Goal: Task Accomplishment & Management: Use online tool/utility

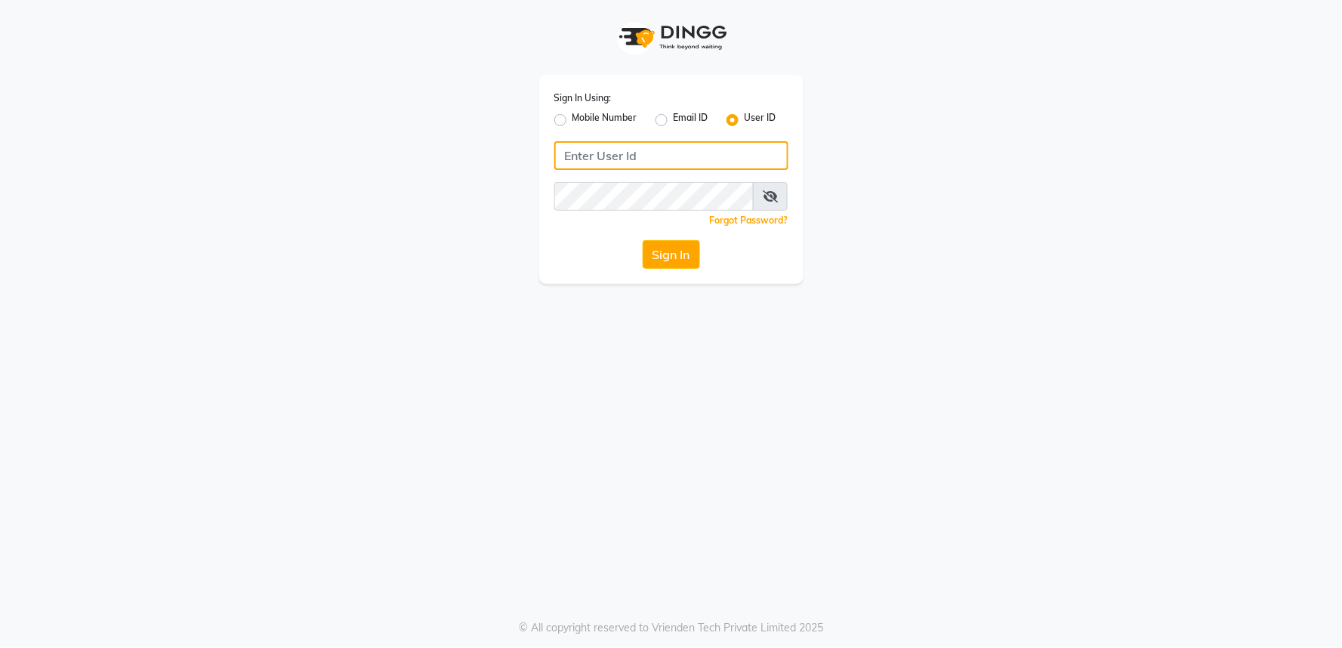
type input "v5123"
click at [775, 190] on icon at bounding box center [770, 196] width 15 height 12
click at [654, 254] on button "Sign In" at bounding box center [671, 254] width 57 height 29
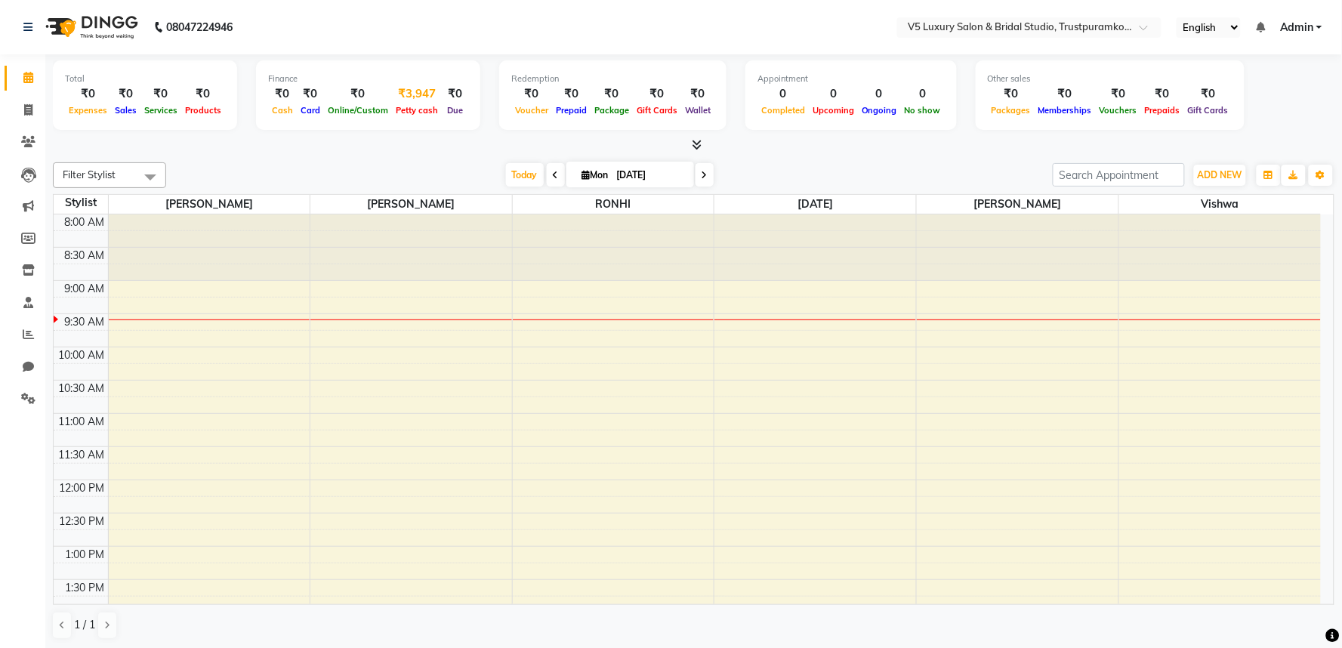
click at [416, 109] on span "Petty cash" at bounding box center [417, 110] width 50 height 11
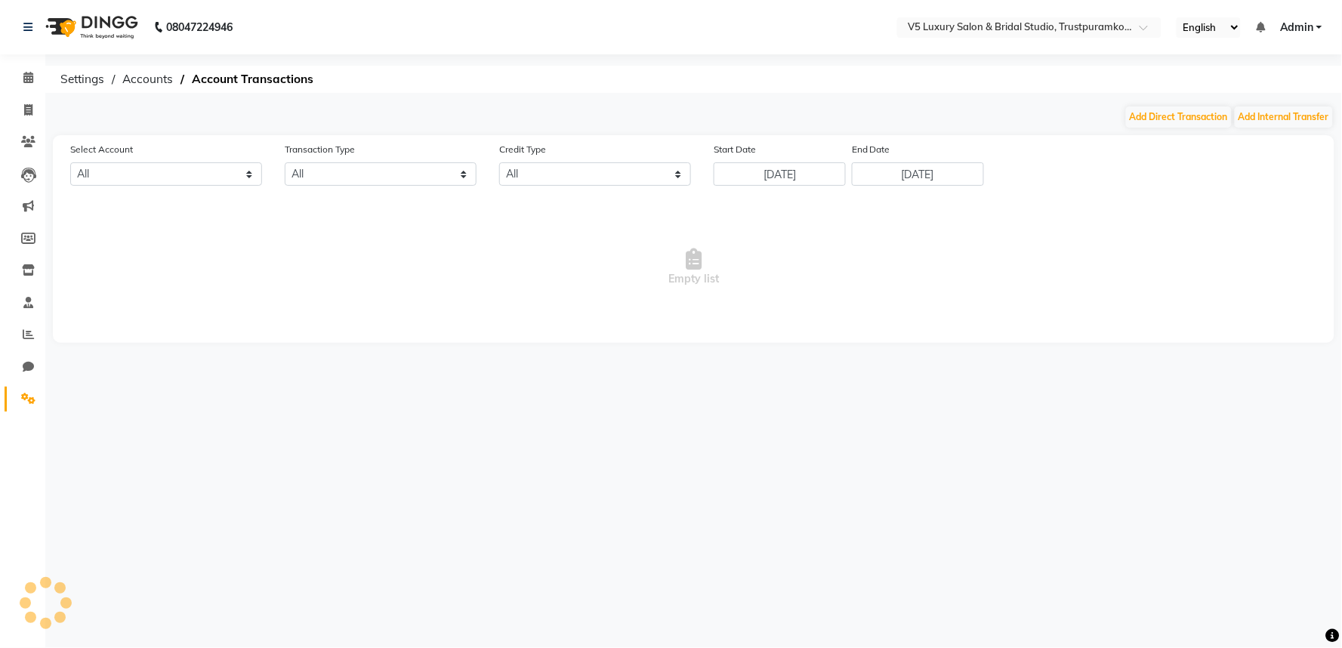
select select "7136"
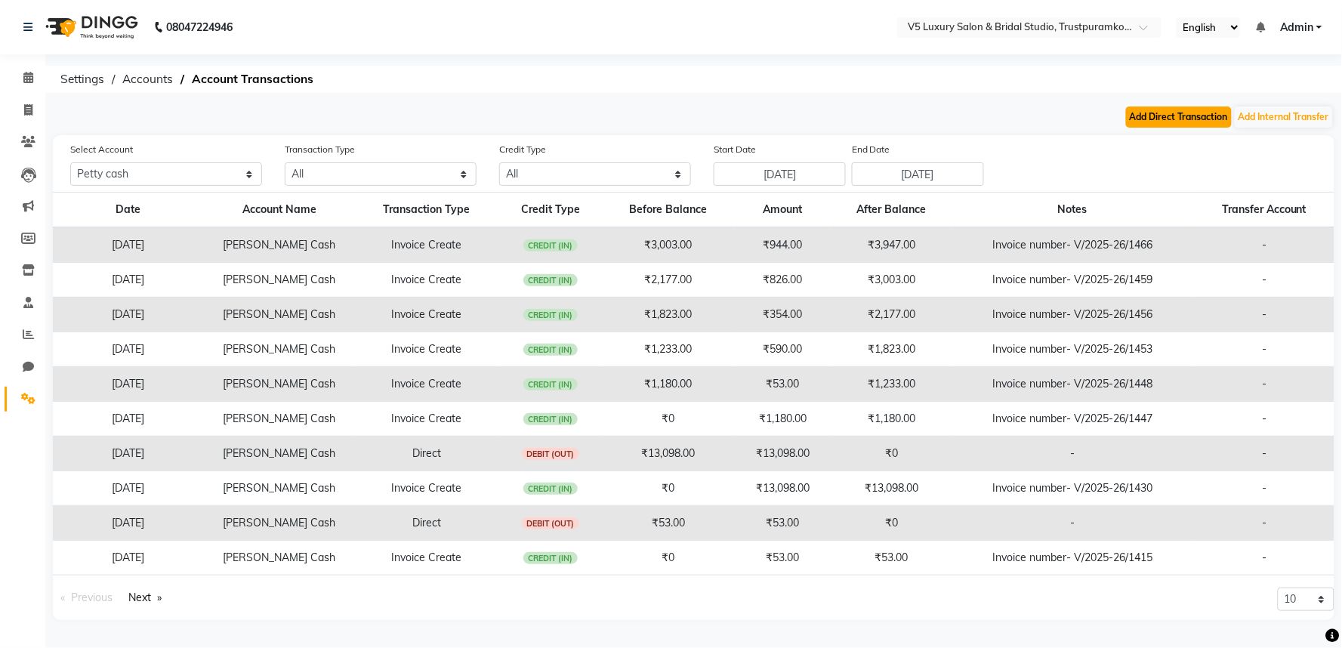
click at [1175, 119] on button "Add Direct Transaction" at bounding box center [1179, 117] width 106 height 21
select select "direct"
select select "7136"
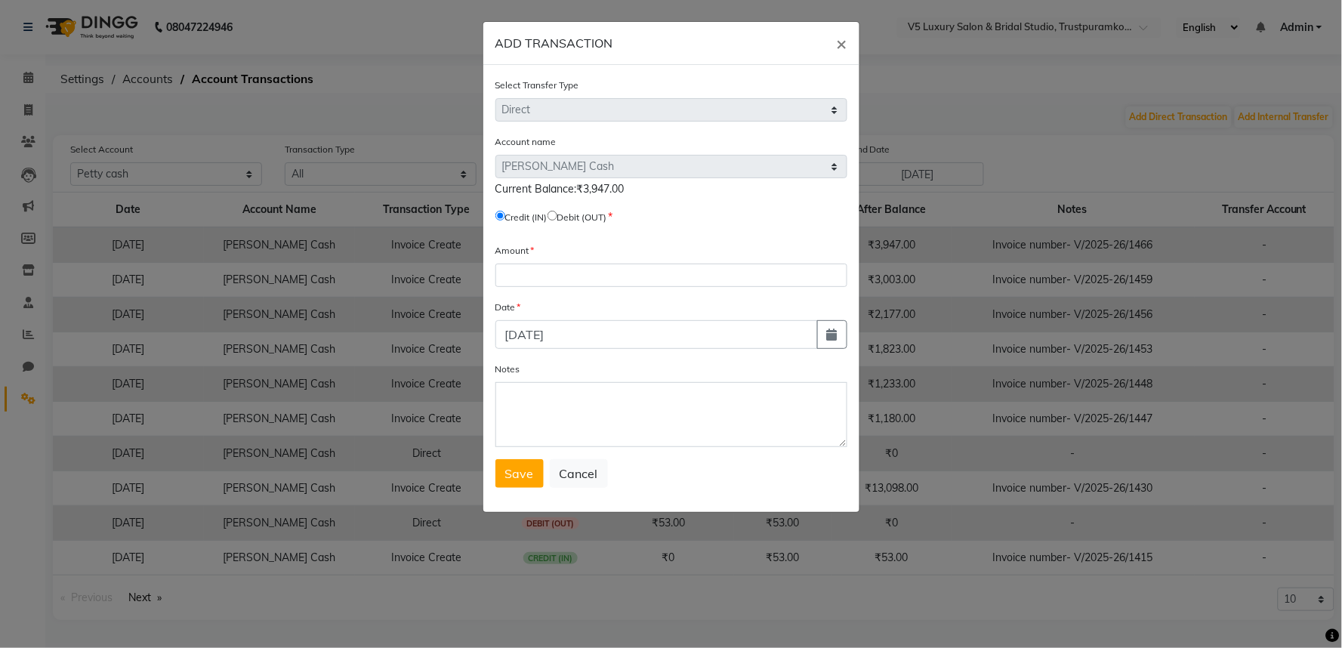
drag, startPoint x: 580, startPoint y: 187, endPoint x: 651, endPoint y: 192, distance: 71.1
click at [651, 192] on div "Current Balance:₹3,947.00" at bounding box center [671, 189] width 352 height 16
copy span "3,947.00"
paste input "3947.00"
type input "3947.00"
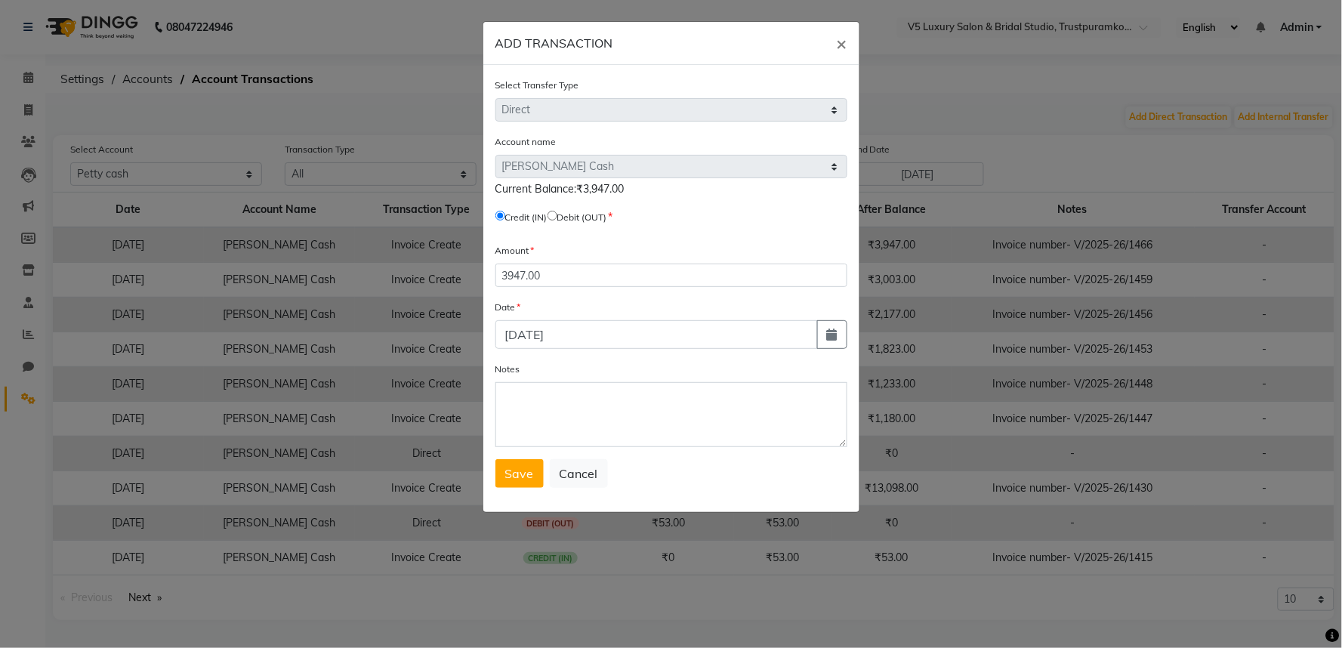
click at [557, 214] on input "radio" at bounding box center [553, 216] width 10 height 10
radio input "true"
click at [526, 484] on button "Save" at bounding box center [519, 473] width 48 height 29
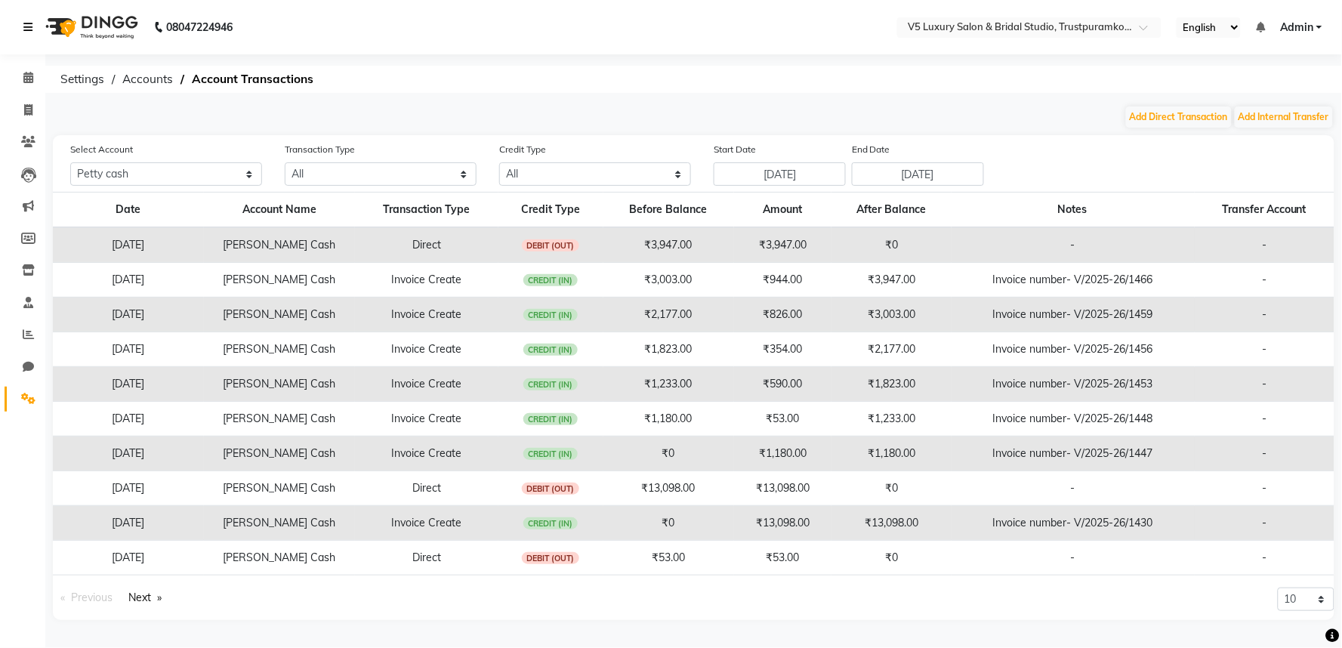
click at [29, 23] on icon at bounding box center [27, 27] width 9 height 11
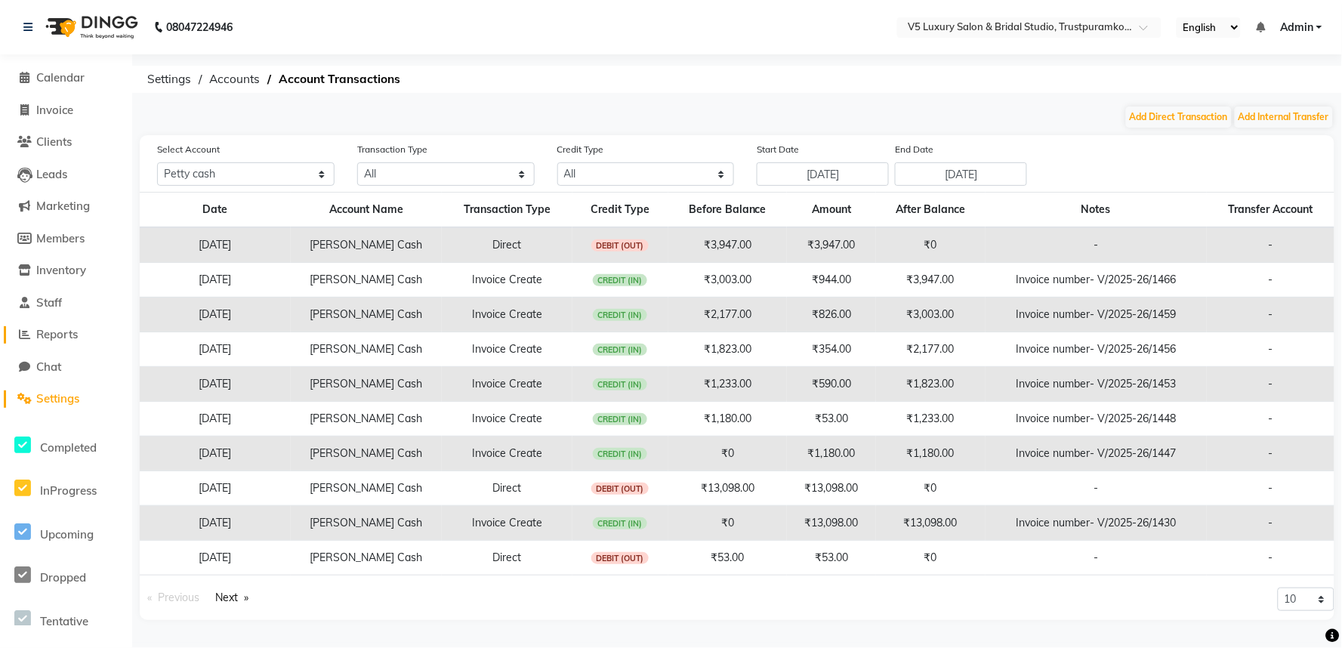
click at [70, 340] on span "Reports" at bounding box center [57, 334] width 42 height 14
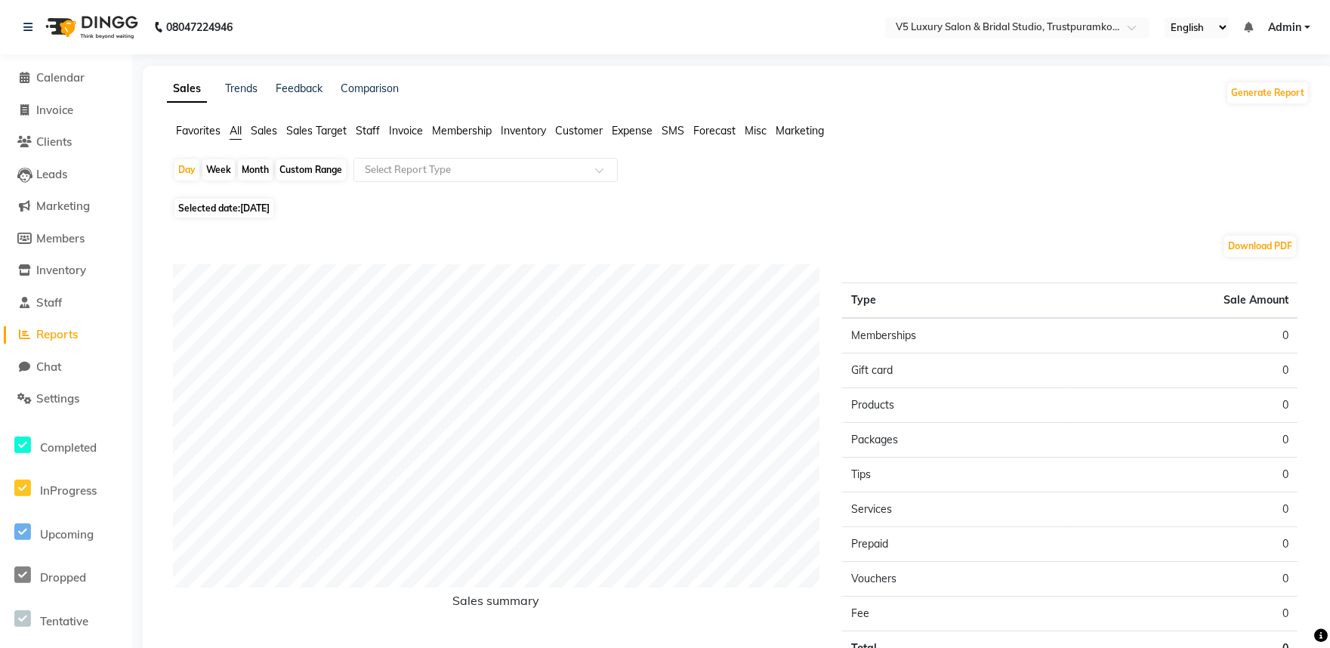
click at [376, 131] on span "Staff" at bounding box center [368, 131] width 24 height 14
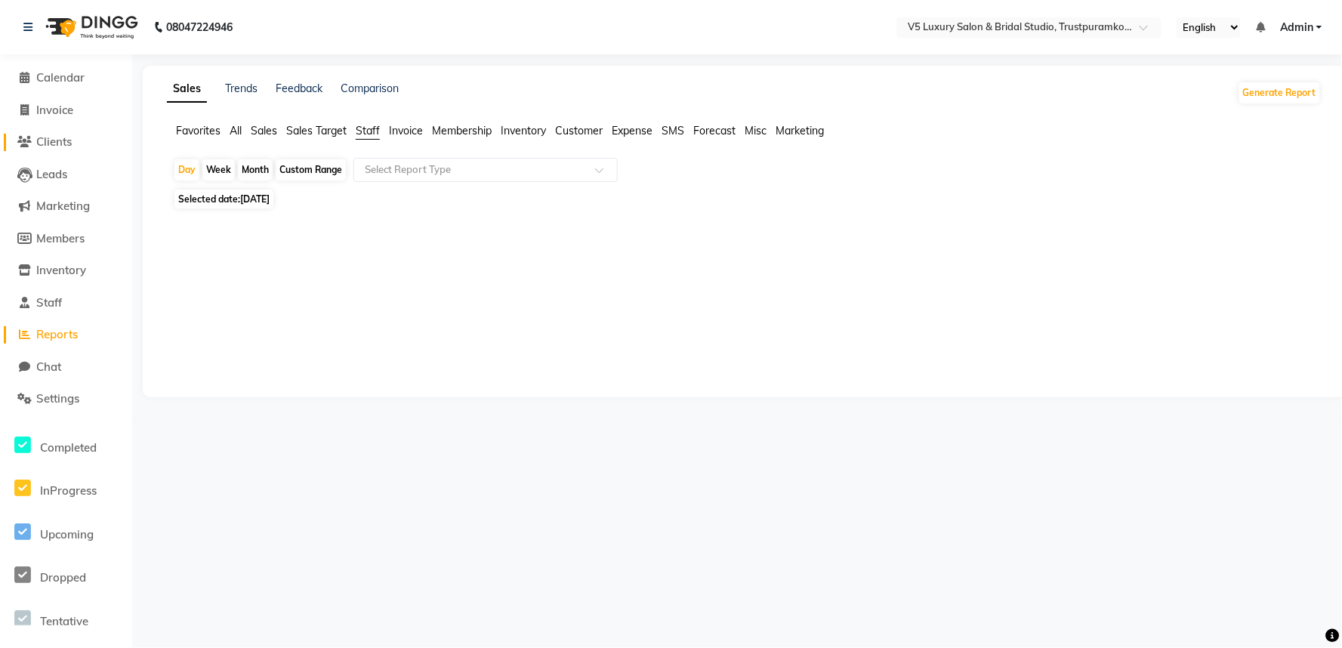
click at [47, 140] on span "Clients" at bounding box center [54, 141] width 36 height 14
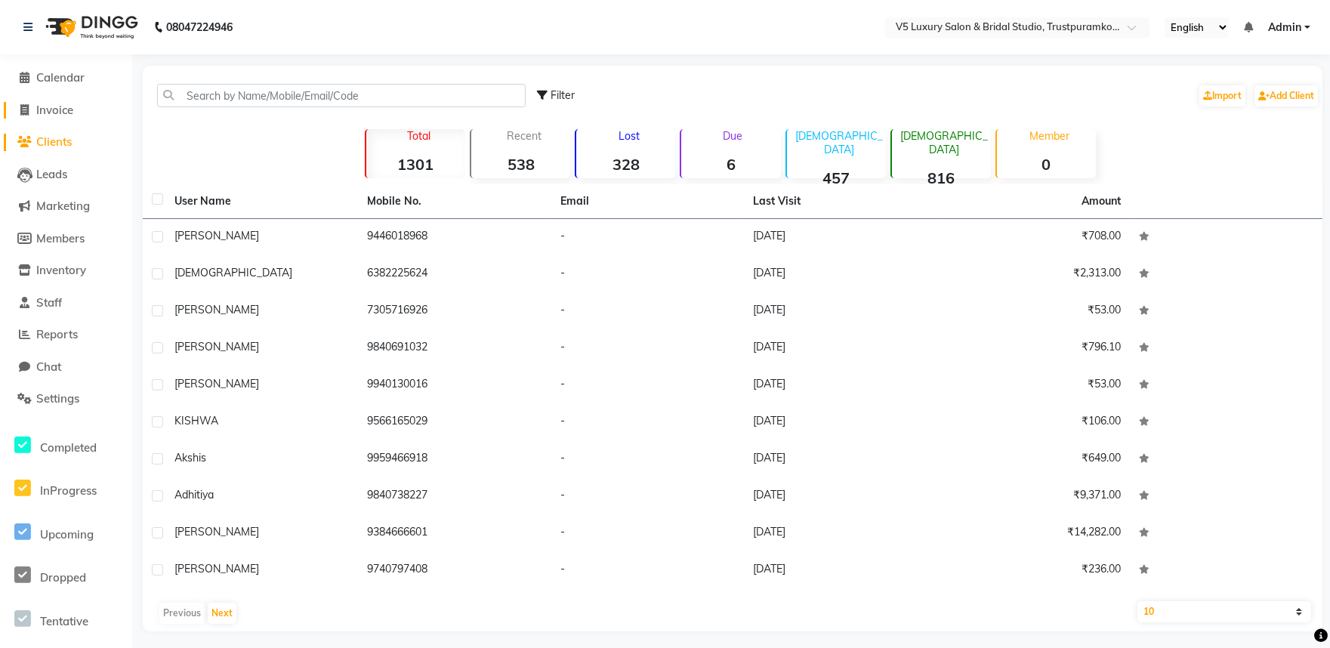
click at [42, 112] on span "Invoice" at bounding box center [54, 110] width 37 height 14
select select "service"
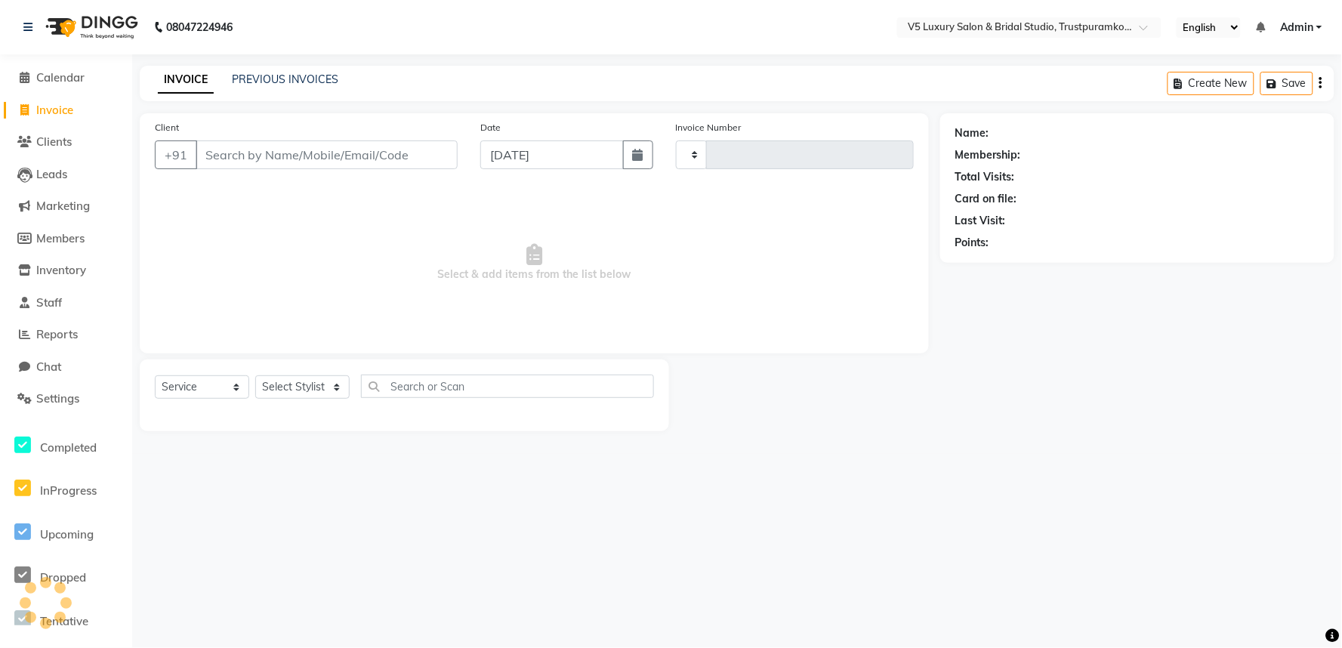
type input "1468"
select select "7993"
click at [57, 329] on span "Reports" at bounding box center [57, 334] width 42 height 14
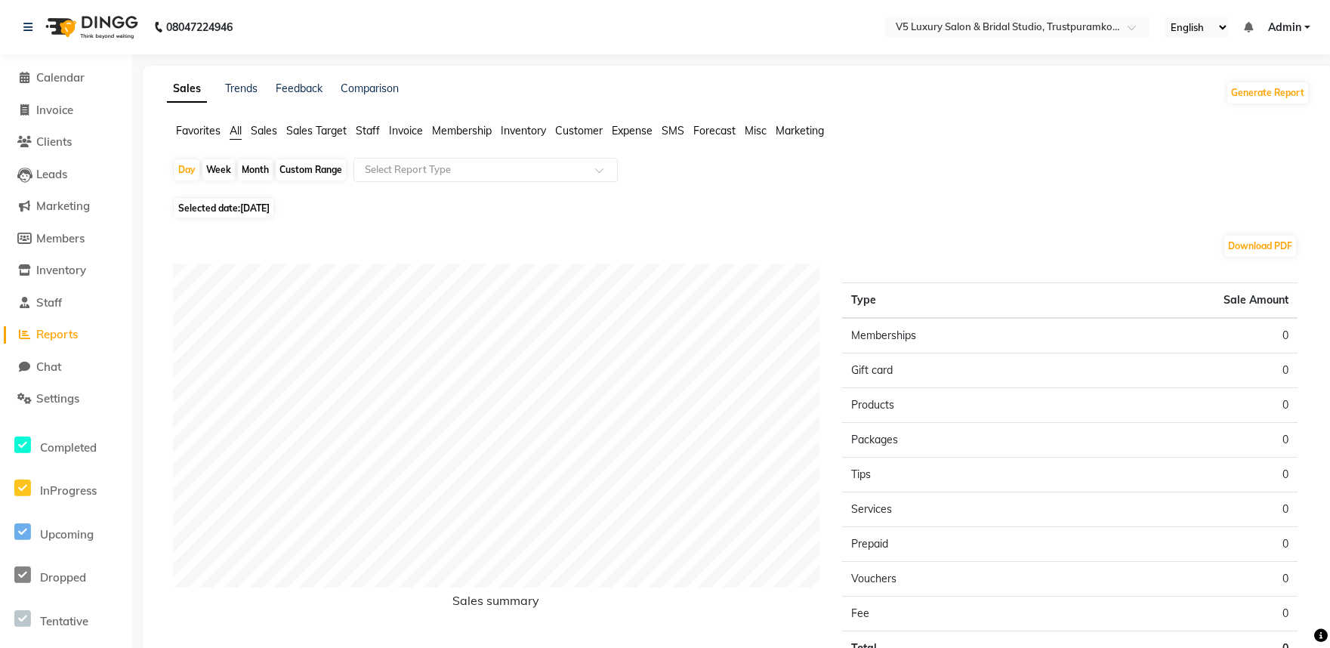
click at [263, 169] on div "Month" at bounding box center [255, 169] width 35 height 21
select select "9"
select select "2025"
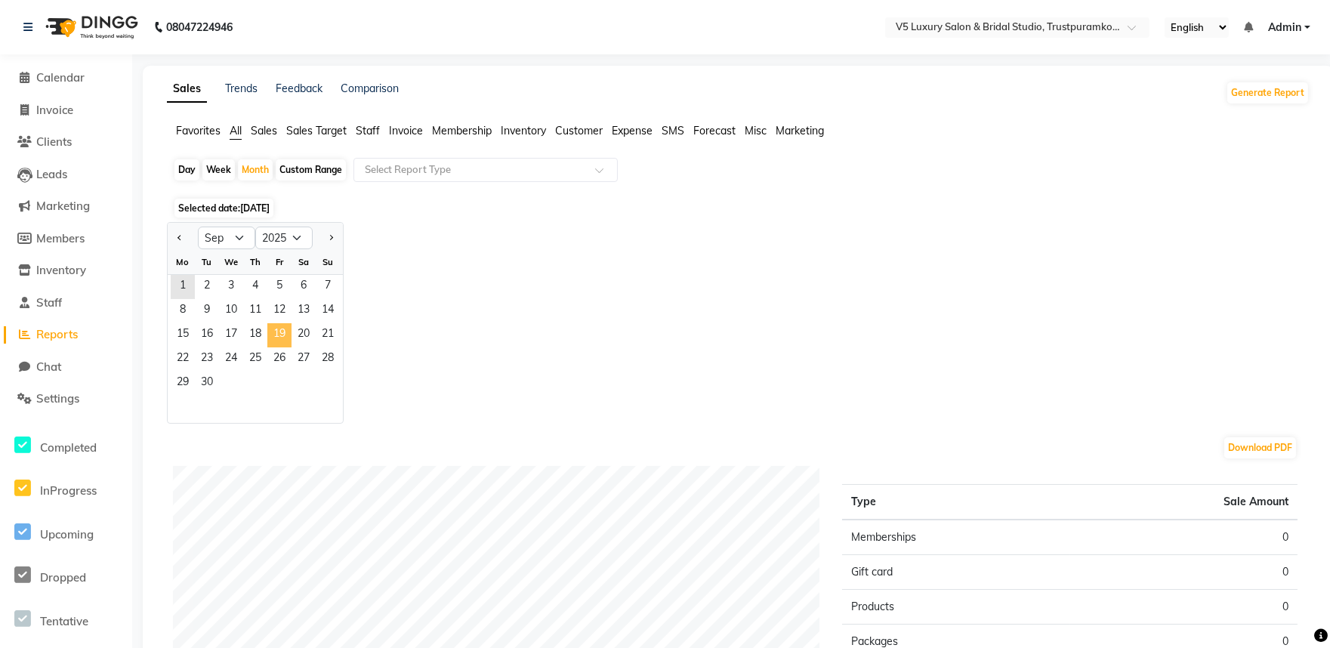
click at [279, 327] on span "19" at bounding box center [279, 335] width 24 height 24
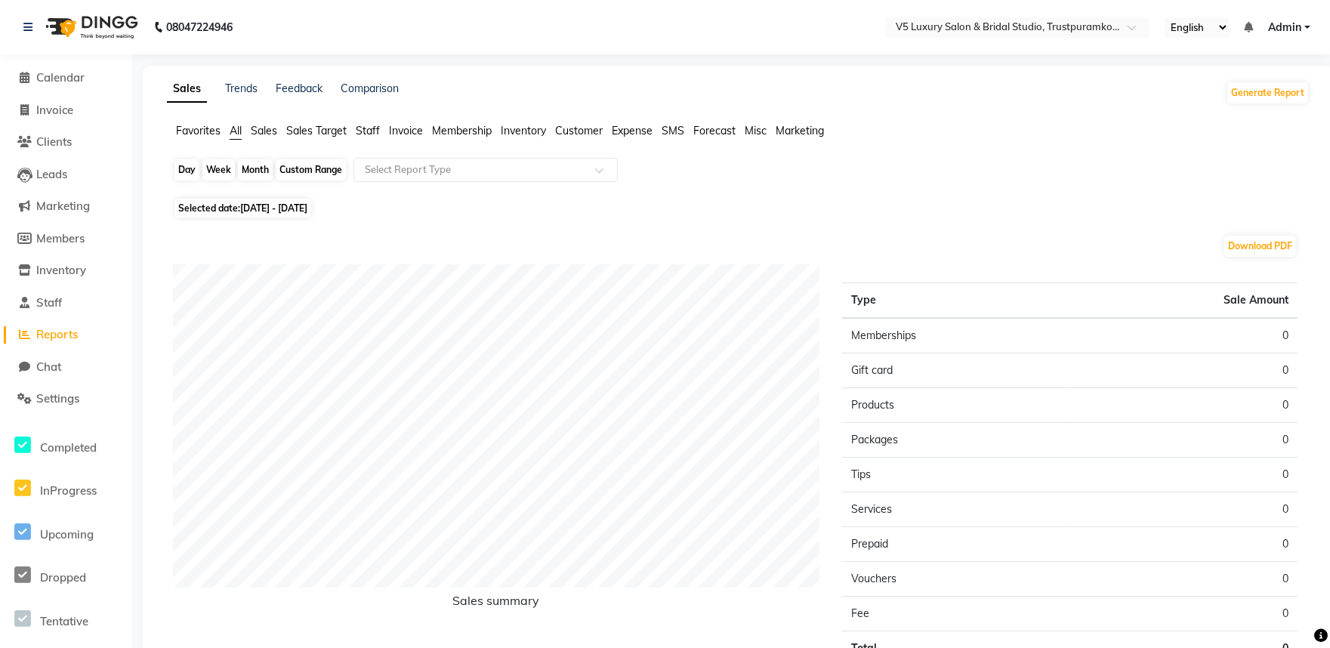
click at [244, 172] on div "Month" at bounding box center [255, 169] width 35 height 21
select select "9"
select select "2025"
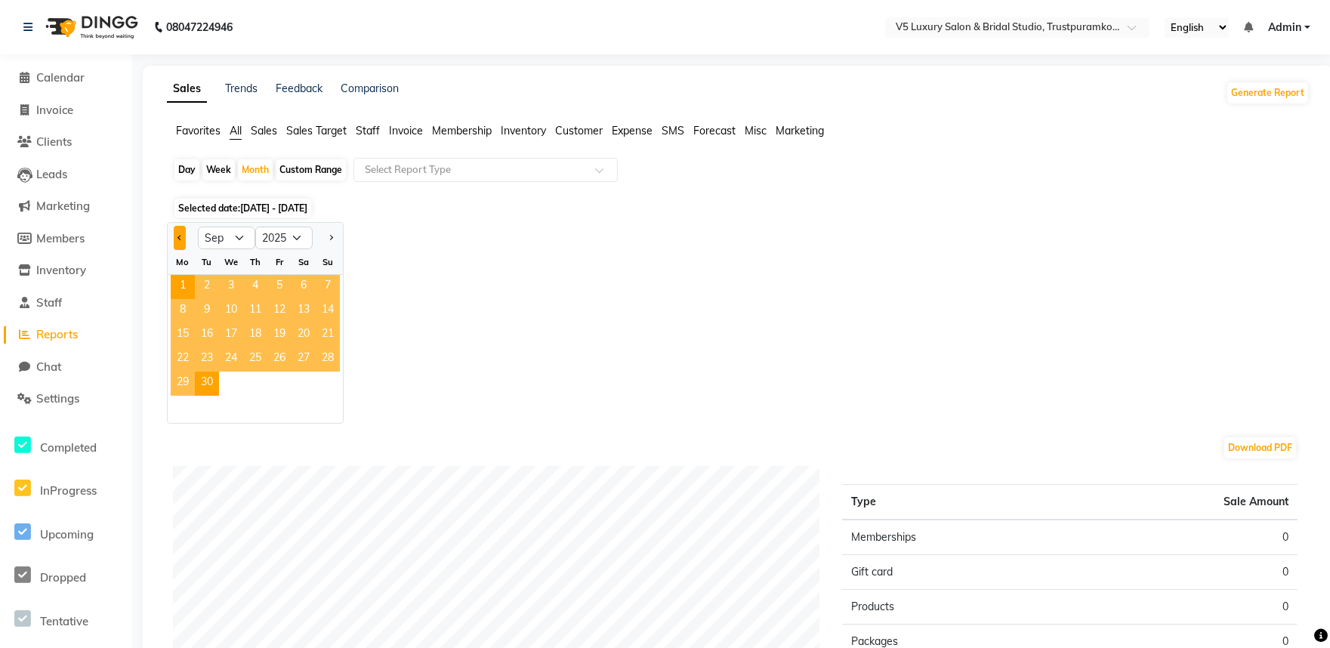
click at [177, 238] on button "Previous month" at bounding box center [180, 238] width 12 height 24
select select "8"
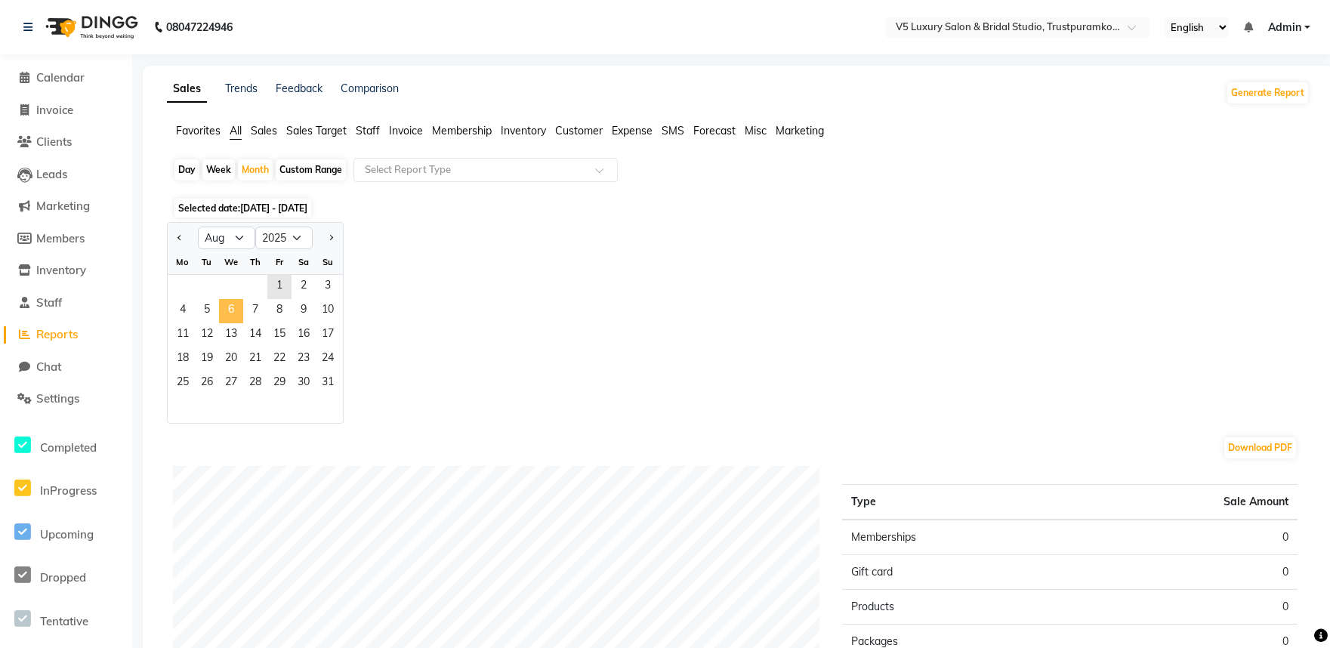
click at [235, 310] on span "6" at bounding box center [231, 311] width 24 height 24
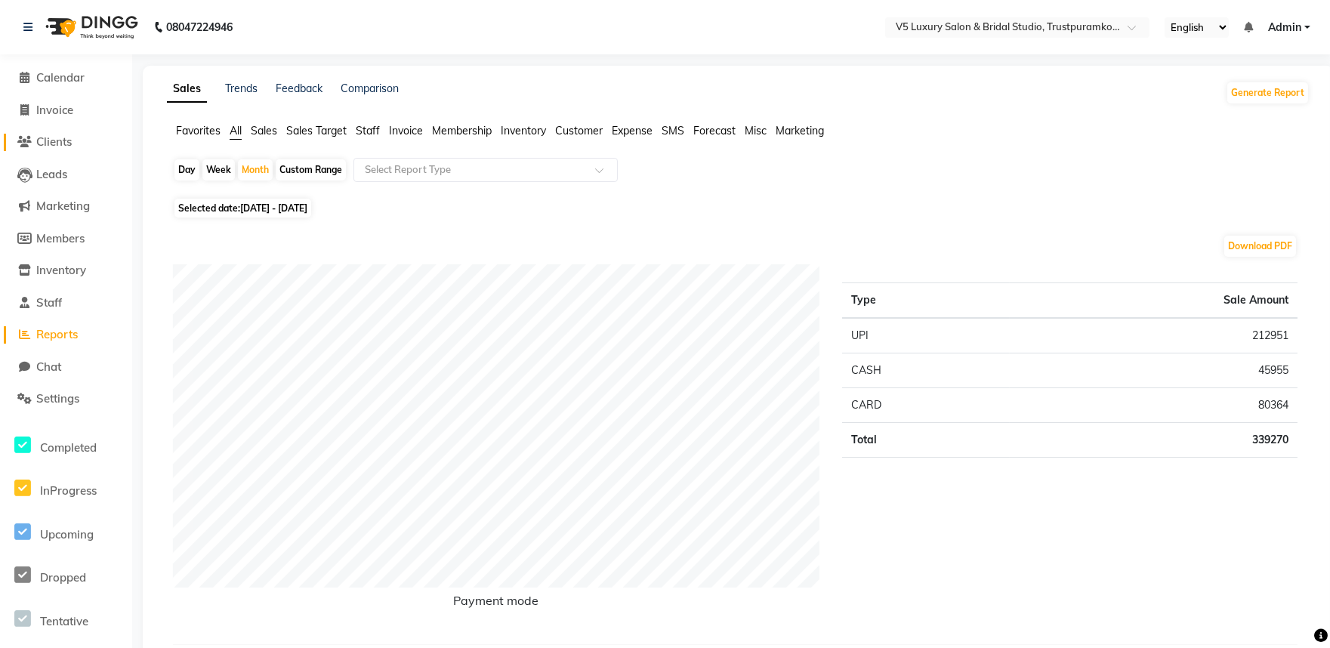
click at [55, 140] on span "Clients" at bounding box center [54, 141] width 36 height 14
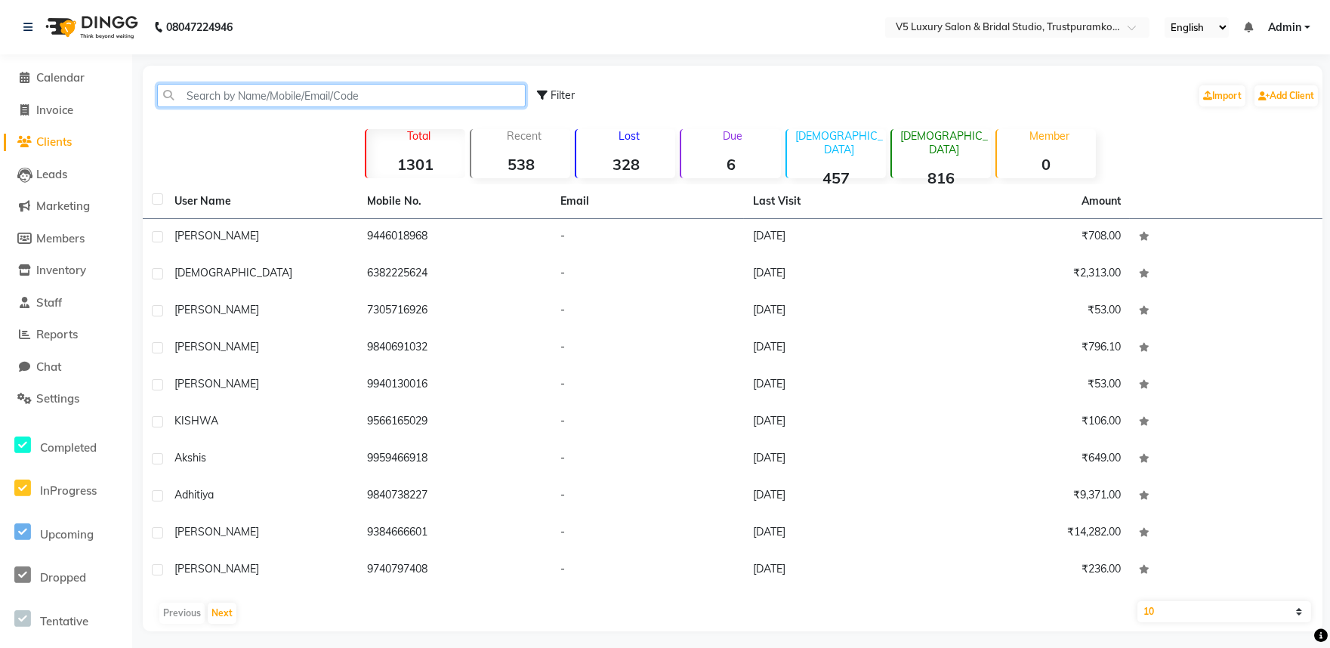
click at [298, 84] on input "text" at bounding box center [341, 95] width 369 height 23
click at [58, 108] on span "Invoice" at bounding box center [54, 110] width 37 height 14
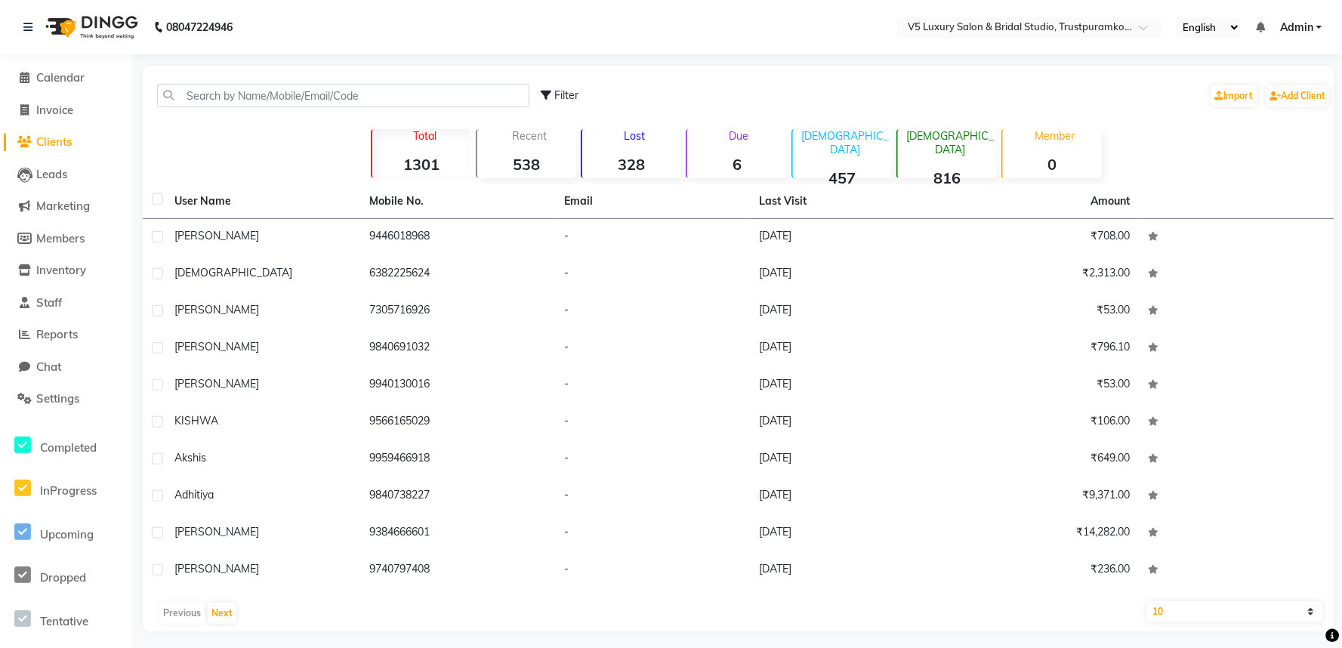
select select "service"
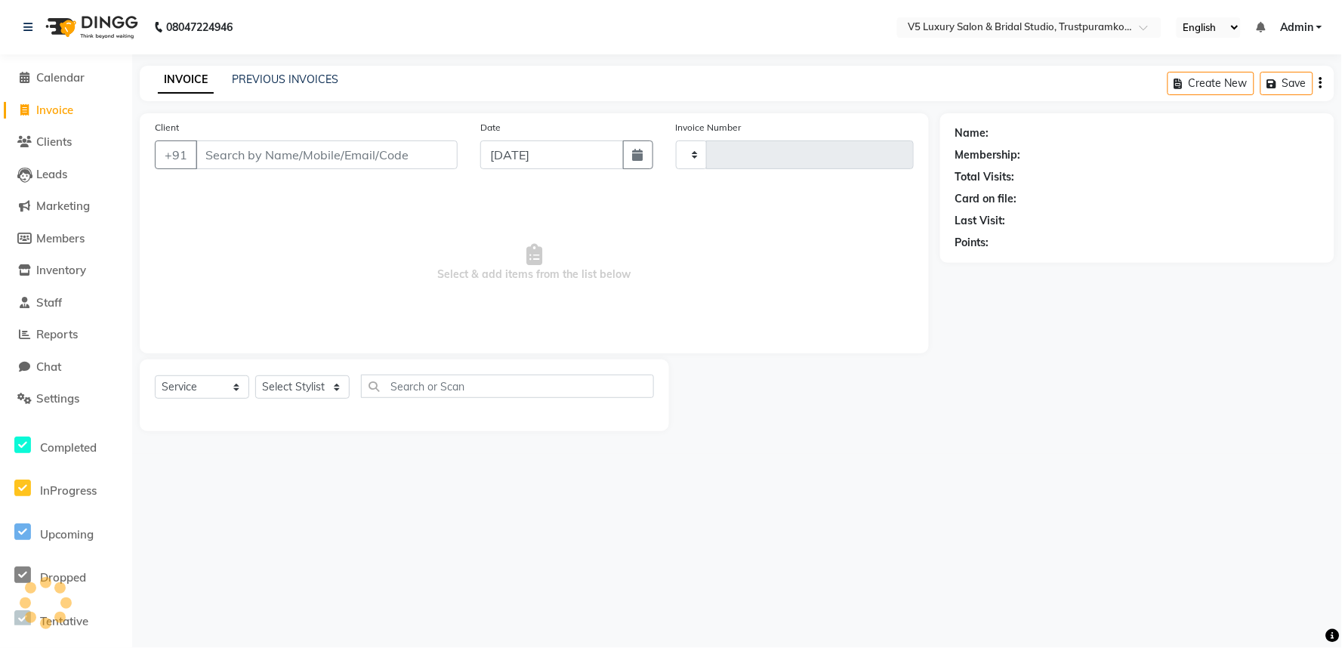
type input "1468"
select select "7993"
click at [298, 147] on input "Client" at bounding box center [327, 154] width 262 height 29
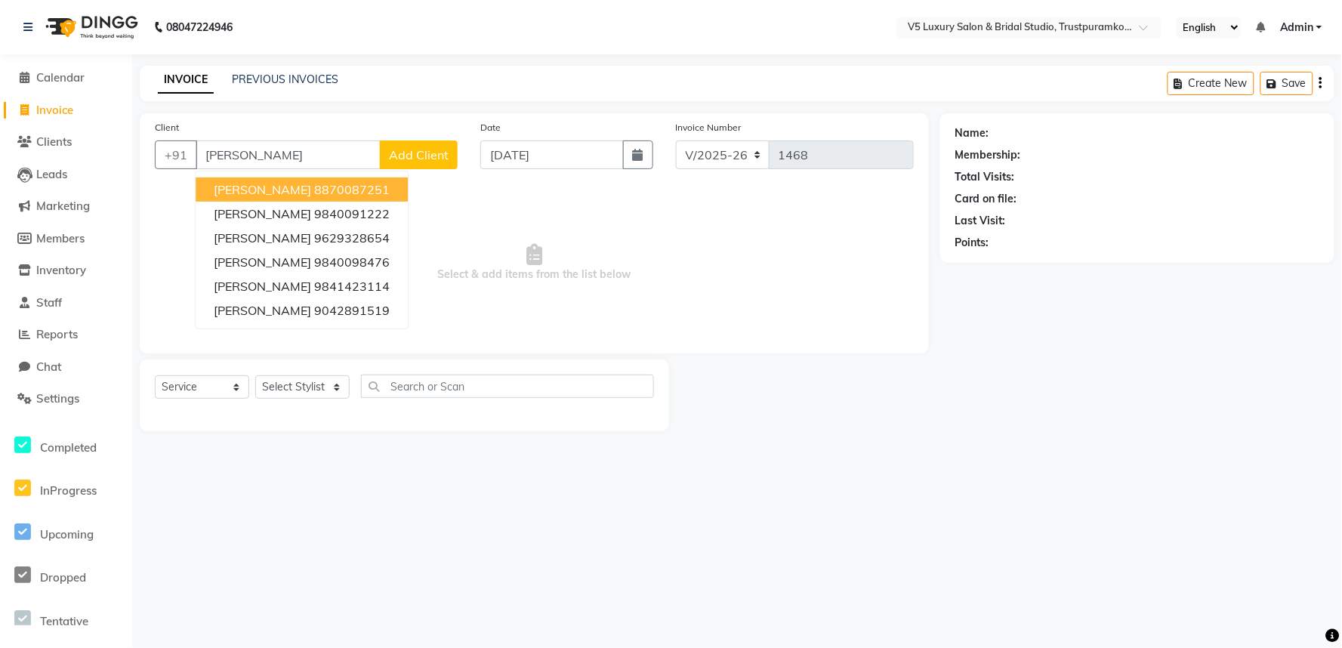
click at [347, 140] on input "[PERSON_NAME]" at bounding box center [288, 154] width 185 height 29
type input "s"
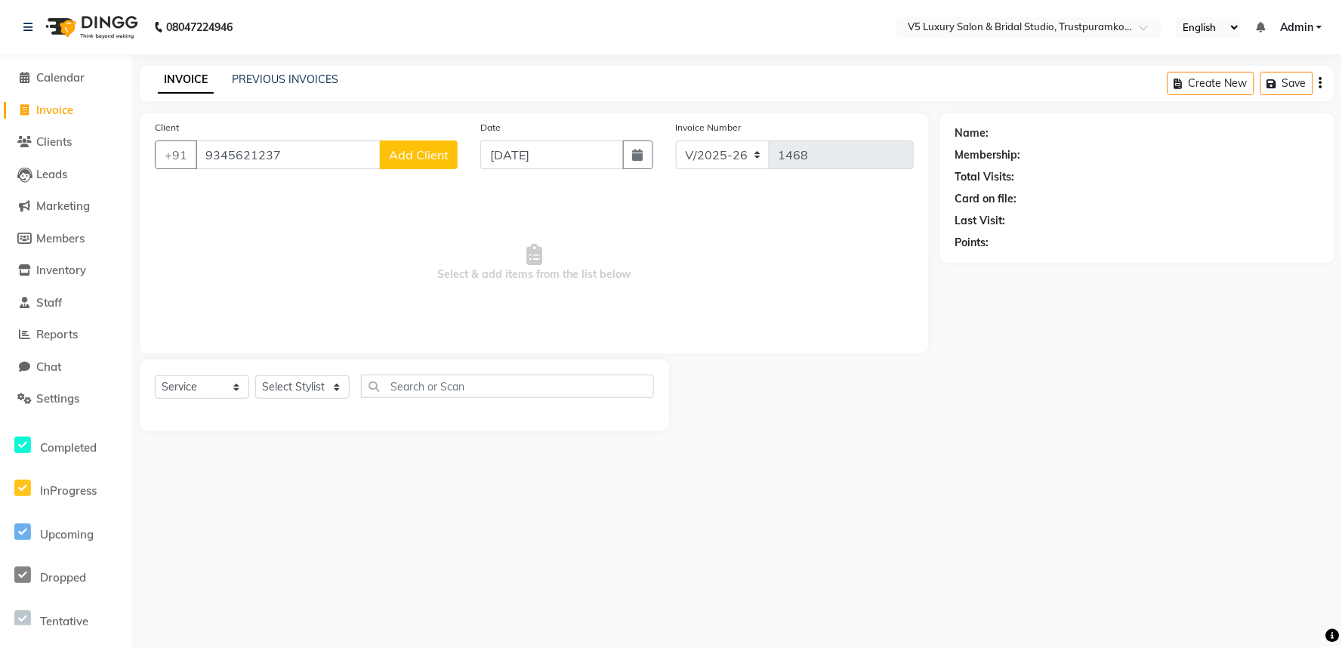
click at [344, 163] on input "9345621237" at bounding box center [288, 154] width 185 height 29
type input "9"
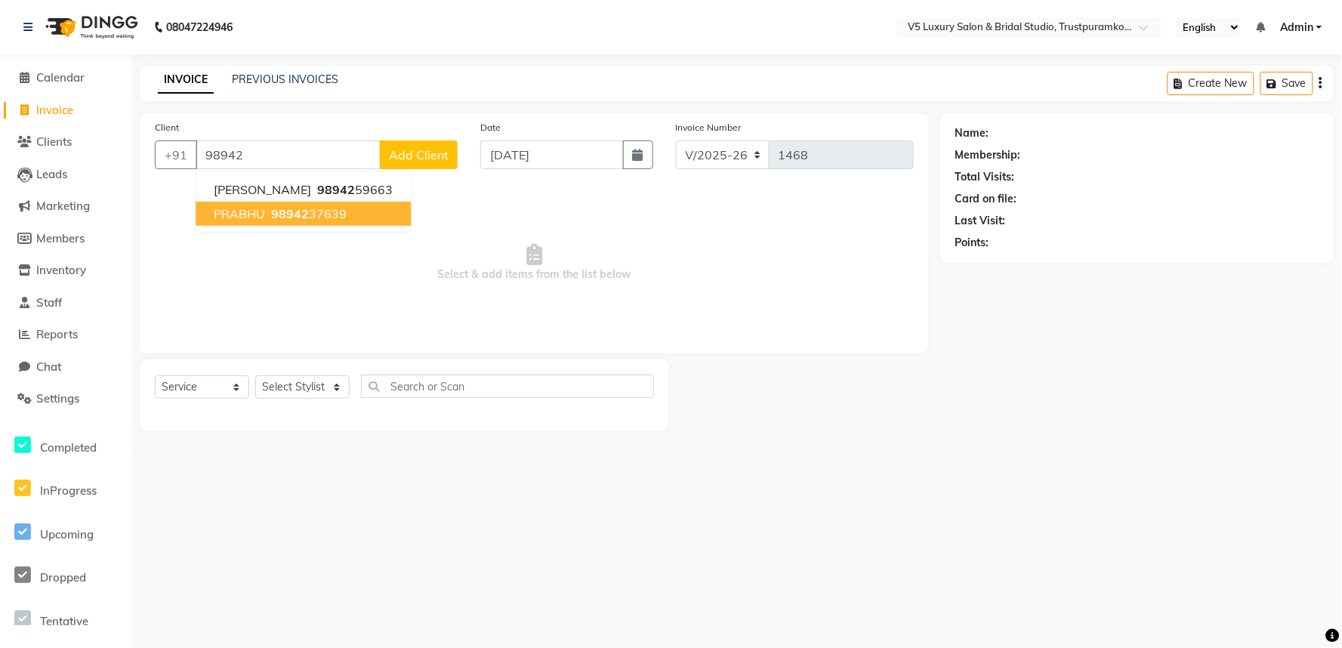
click at [323, 207] on ngb-highlight "98942 37639" at bounding box center [307, 213] width 79 height 15
type input "9894237639"
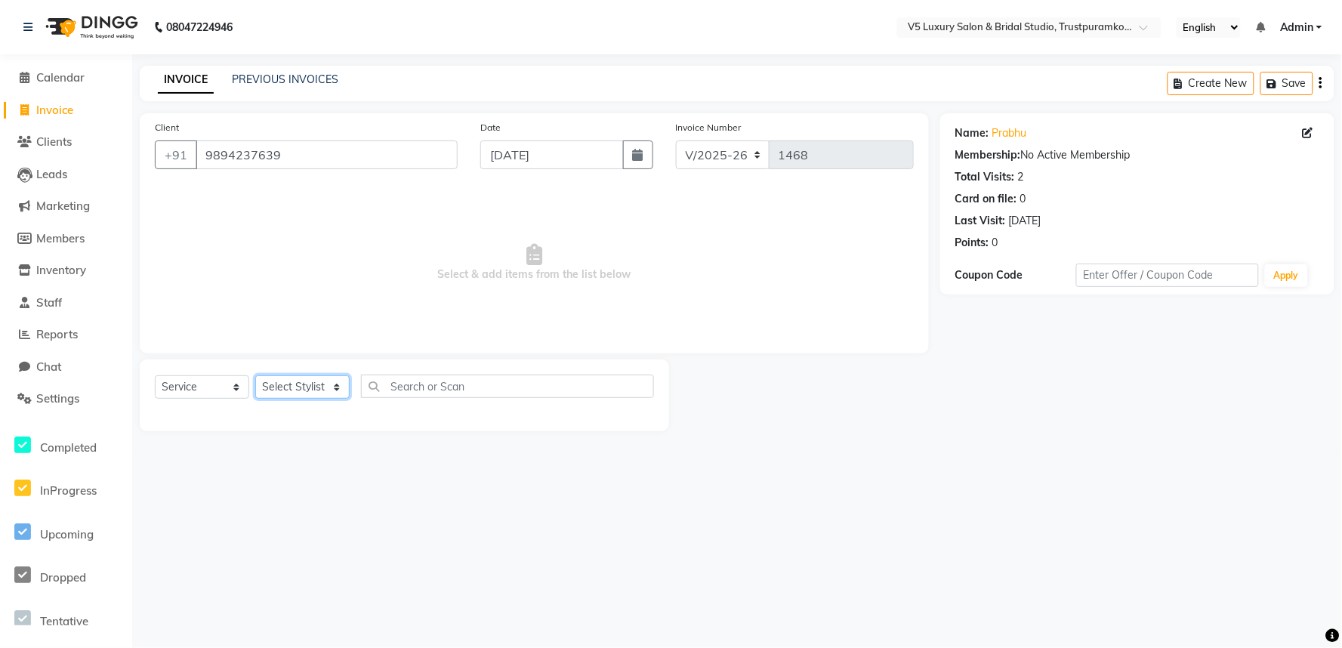
click at [315, 394] on select "Select Stylist [PERSON_NAME] [PERSON_NAME] [DATE] [PERSON_NAME]" at bounding box center [302, 386] width 94 height 23
click at [255, 376] on select "Select Stylist [PERSON_NAME] [PERSON_NAME] [DATE] [PERSON_NAME]" at bounding box center [302, 386] width 94 height 23
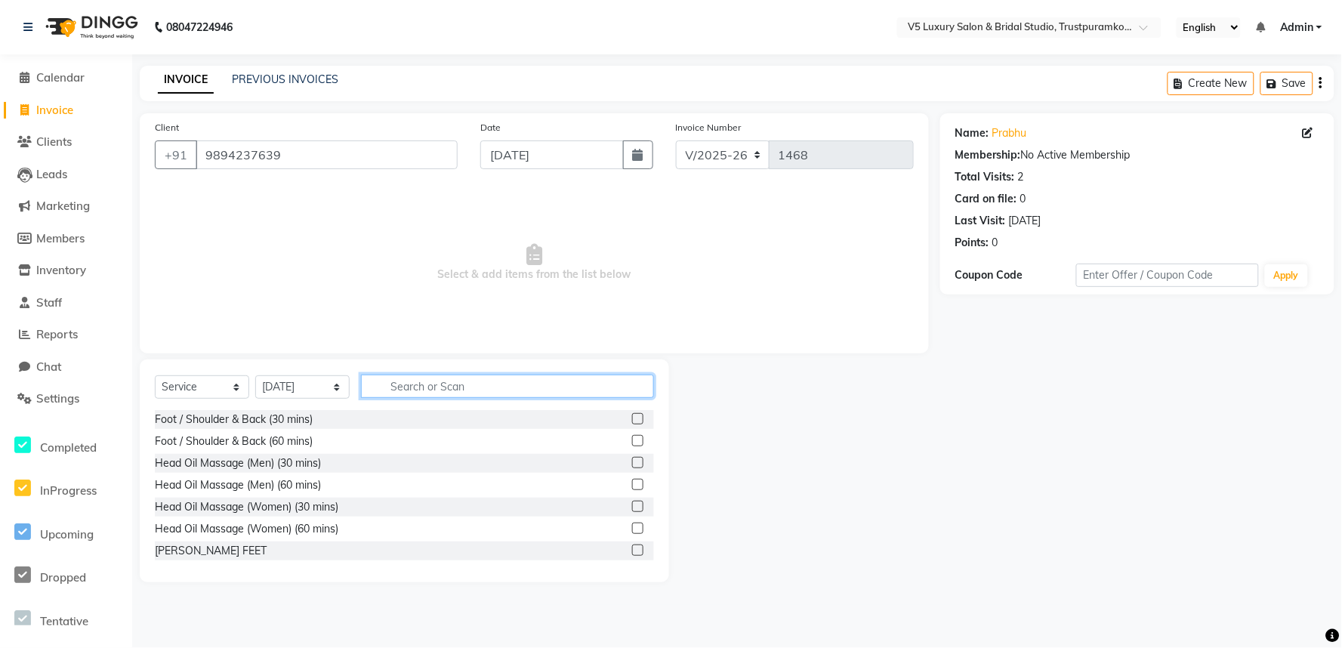
click at [509, 389] on input "text" at bounding box center [507, 386] width 293 height 23
click at [295, 382] on select "Select Stylist [PERSON_NAME] [PERSON_NAME] [DATE] [PERSON_NAME]" at bounding box center [302, 386] width 94 height 23
click at [340, 387] on select "Select Stylist [PERSON_NAME] [PERSON_NAME] [DATE] [PERSON_NAME]" at bounding box center [302, 386] width 94 height 23
click at [297, 383] on select "Select Stylist [PERSON_NAME] [PERSON_NAME] [DATE] [PERSON_NAME]" at bounding box center [302, 386] width 94 height 23
select select "72641"
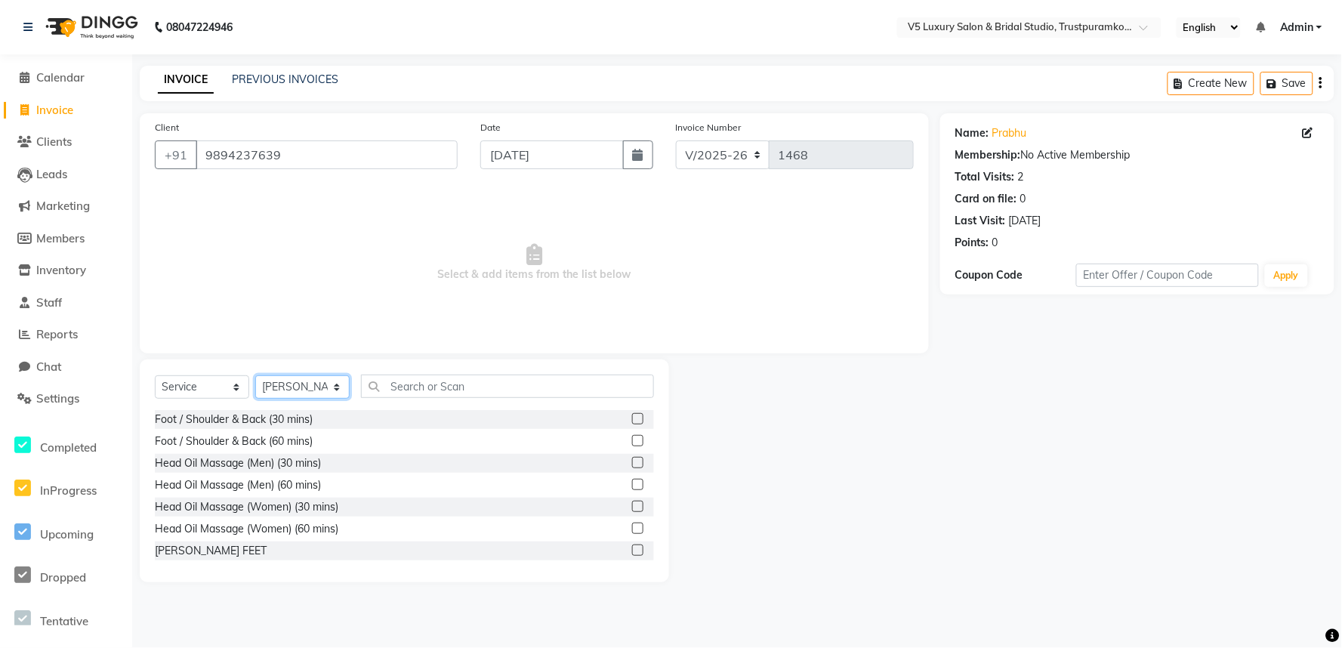
click at [255, 376] on select "Select Stylist [PERSON_NAME] [PERSON_NAME] [DATE] [PERSON_NAME]" at bounding box center [302, 386] width 94 height 23
click at [491, 390] on input "text" at bounding box center [507, 386] width 293 height 23
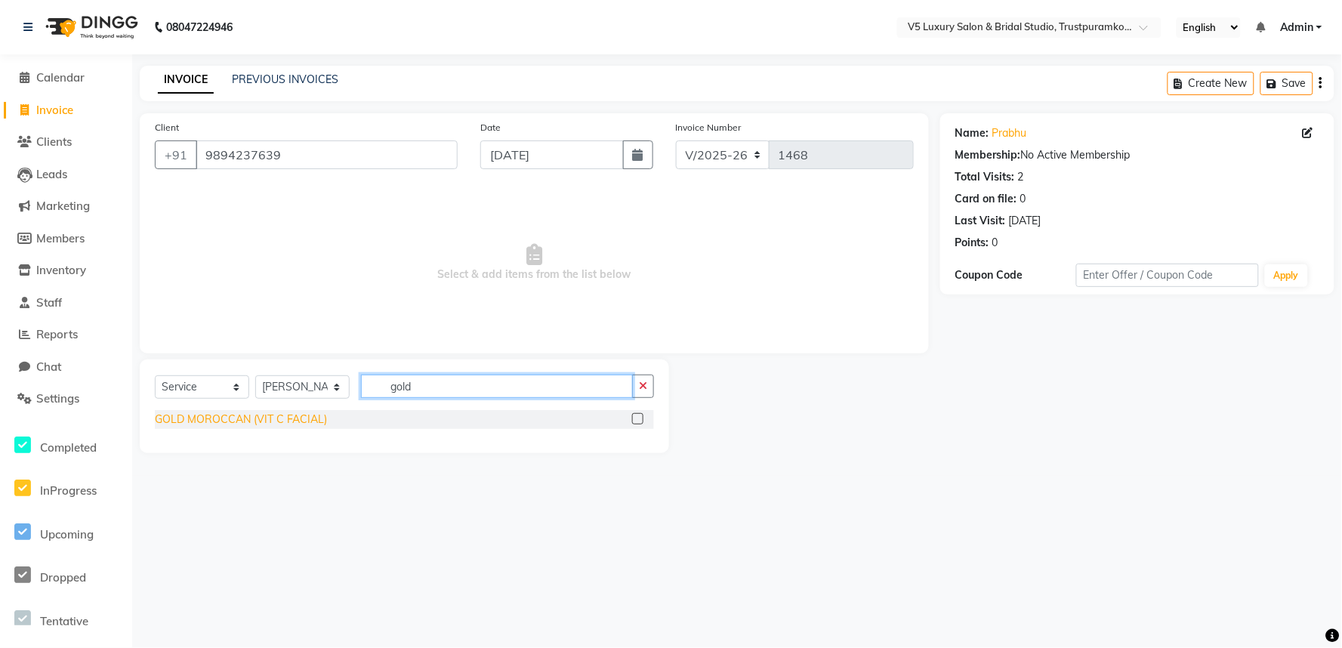
type input "gold"
click at [244, 423] on div "GOLD MOROCCAN (VIT C FACIAL)" at bounding box center [241, 420] width 172 height 16
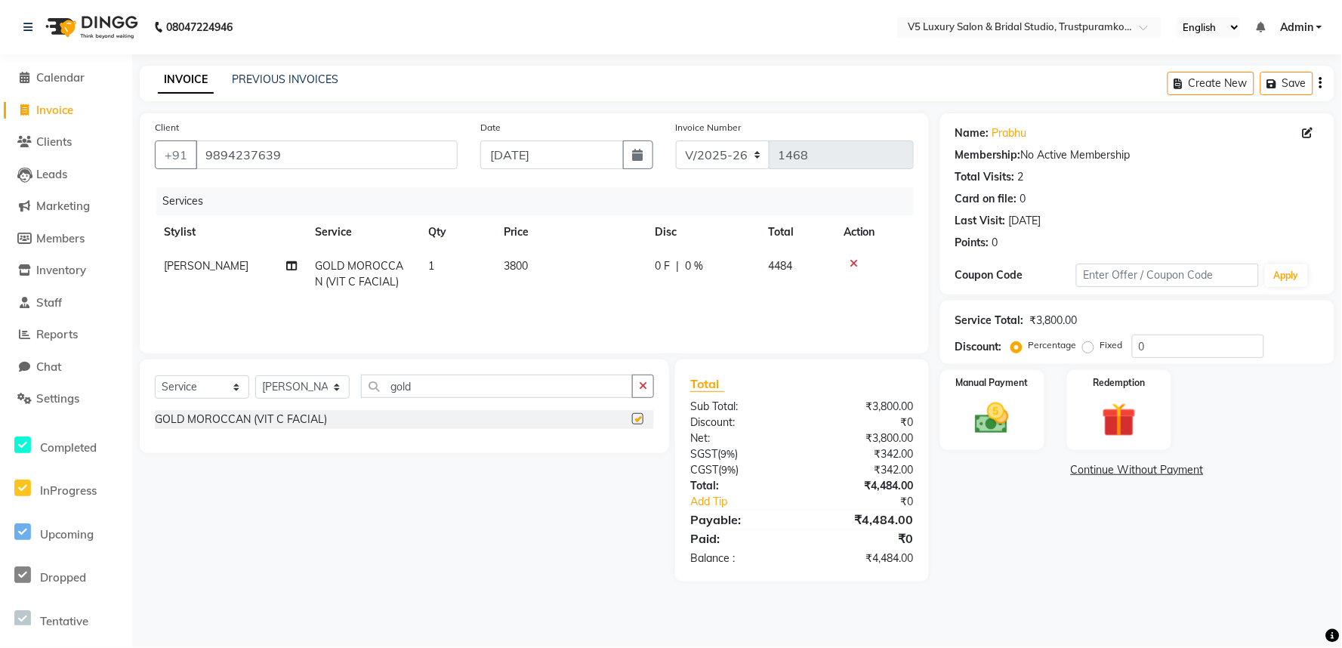
checkbox input "false"
click at [482, 383] on input "gold" at bounding box center [497, 386] width 272 height 23
click at [542, 261] on td "3800" at bounding box center [570, 274] width 151 height 50
select select "72641"
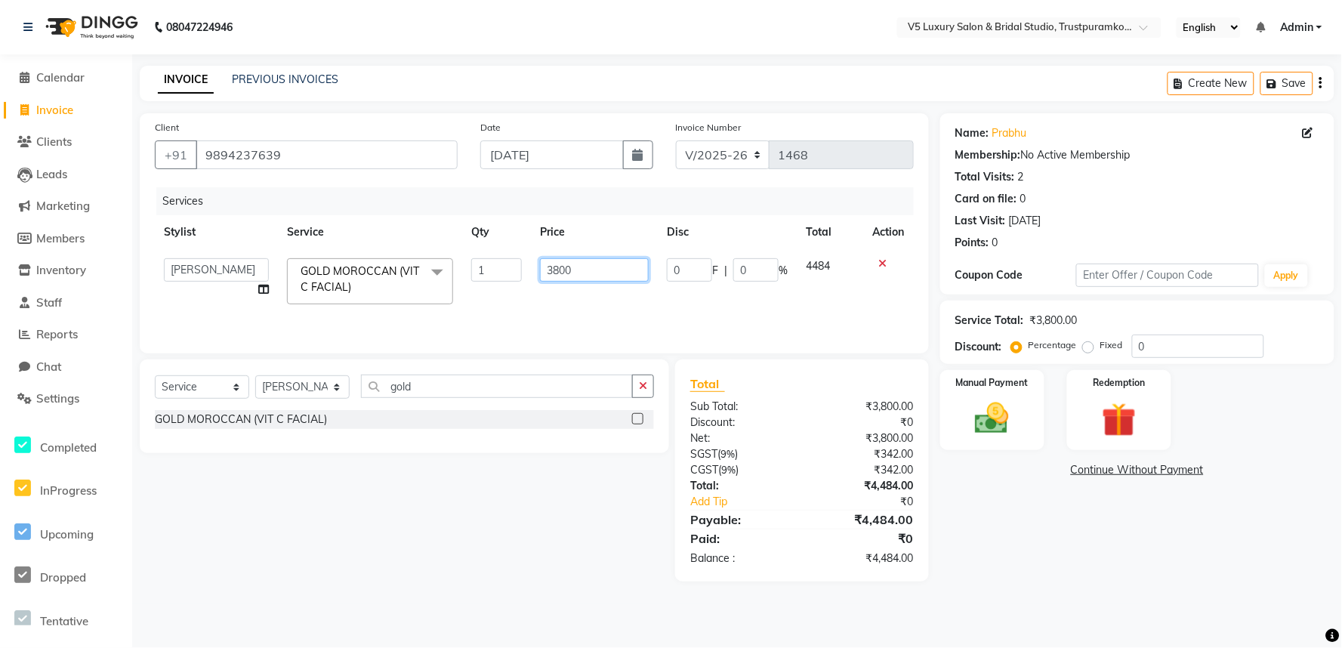
click at [588, 261] on input "3800" at bounding box center [594, 269] width 109 height 23
type input "3"
type input "3000"
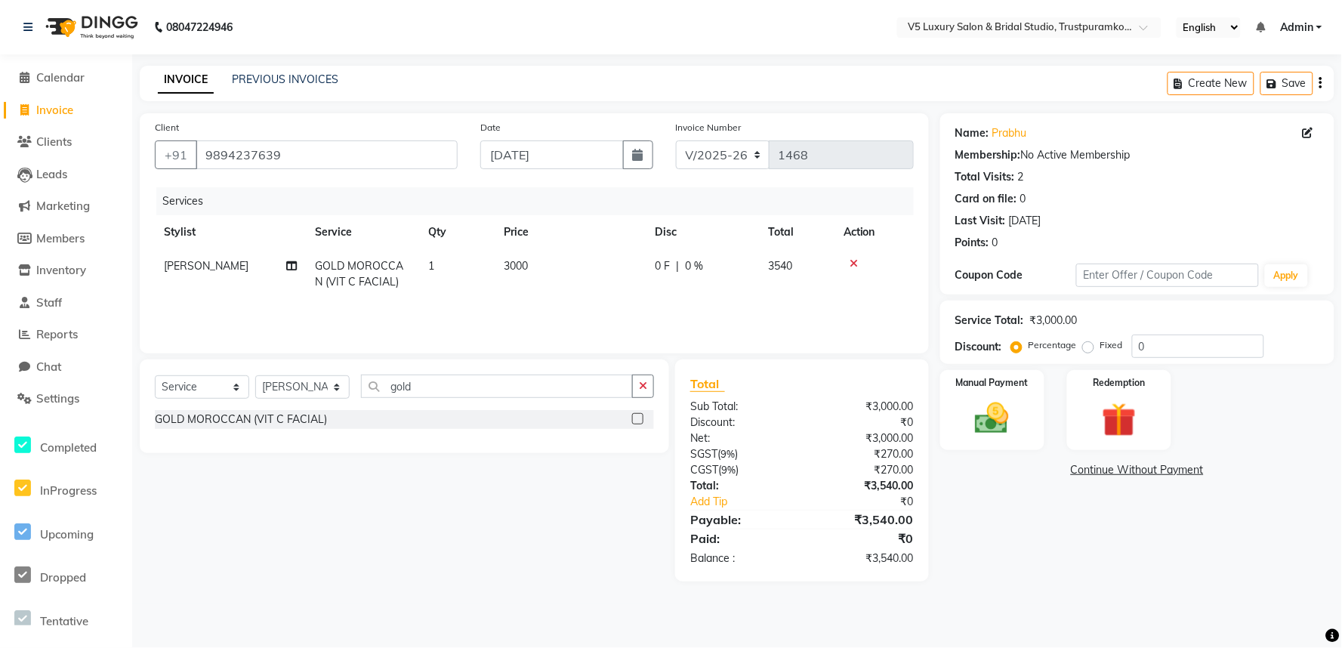
click at [610, 299] on div "Services Stylist Service Qty Price Disc Total Action [PERSON_NAME] (VIT C FACIA…" at bounding box center [534, 262] width 759 height 151
click at [514, 391] on input "gold" at bounding box center [497, 386] width 272 height 23
type input "g"
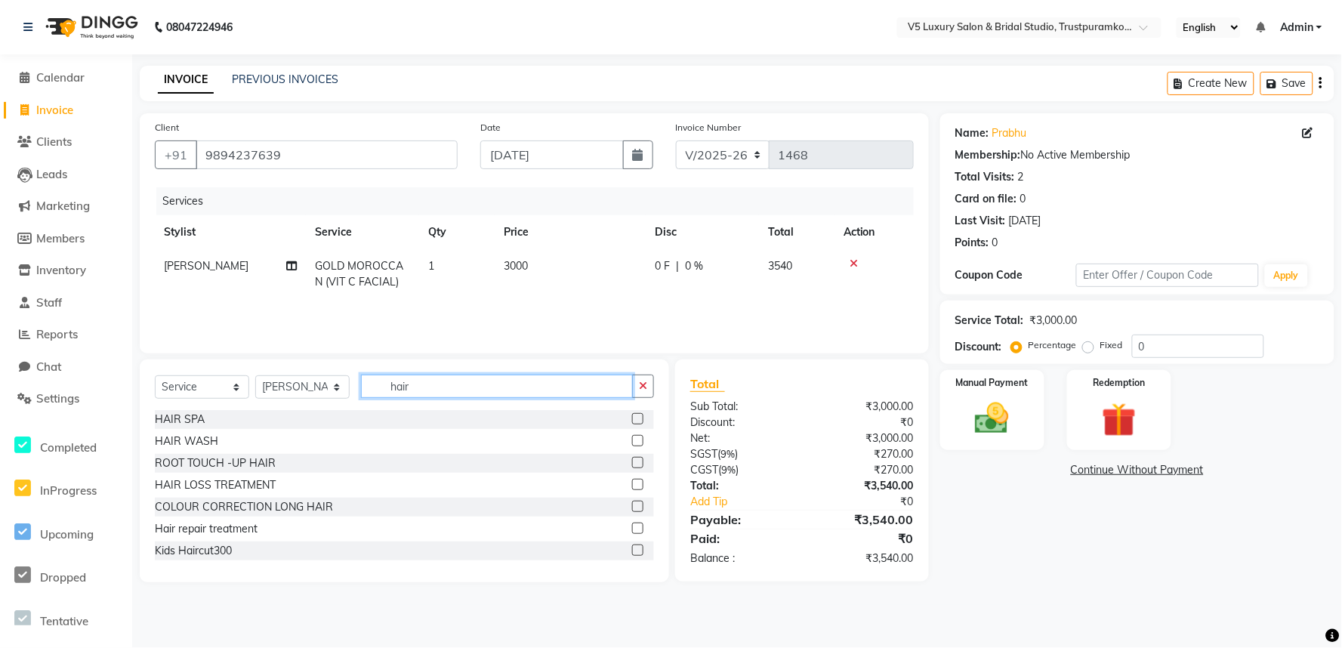
click at [435, 385] on input "hair" at bounding box center [497, 386] width 272 height 23
type input "h"
type input "luxe"
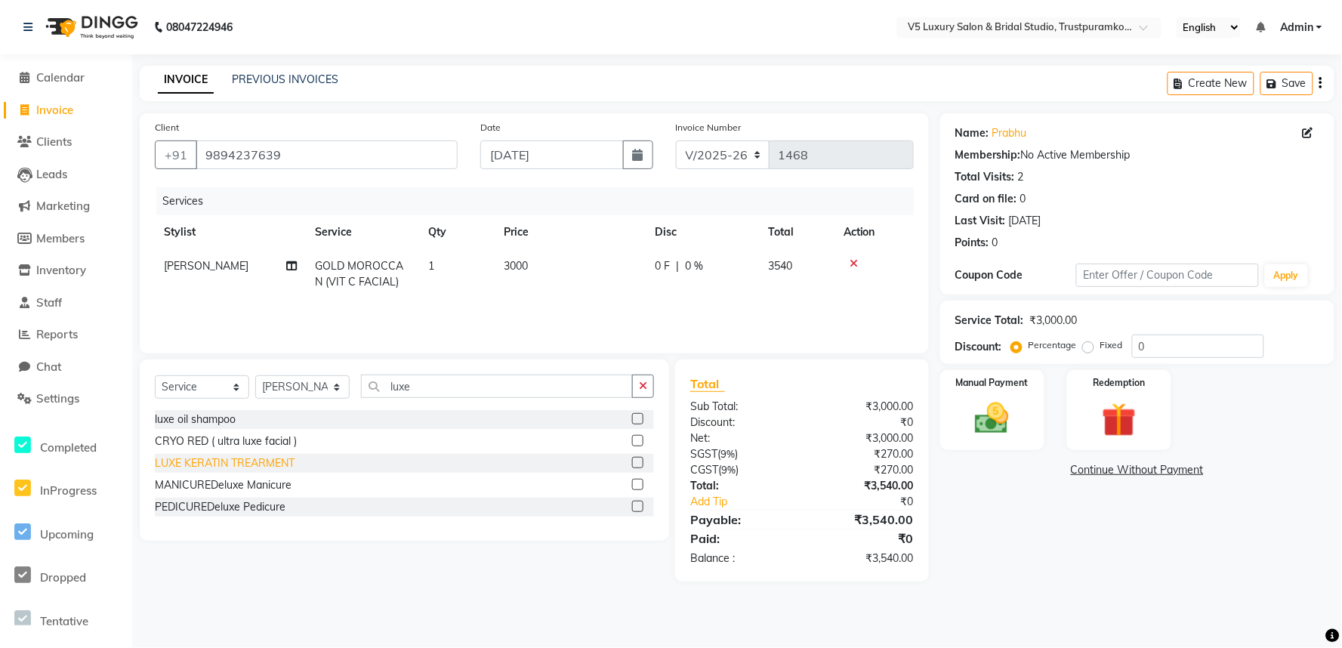
click at [264, 466] on div "LUXE KERATIN TREARMENT" at bounding box center [225, 463] width 140 height 16
checkbox input "false"
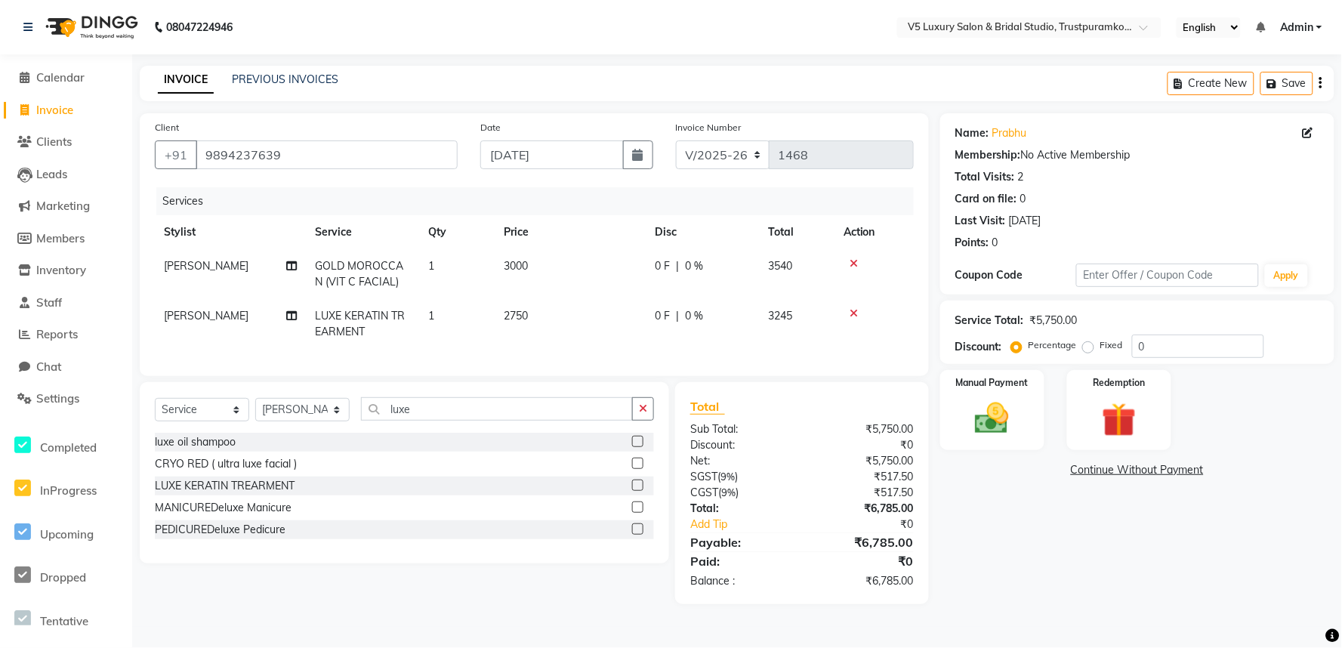
click at [548, 311] on td "2750" at bounding box center [570, 324] width 151 height 50
select select "72641"
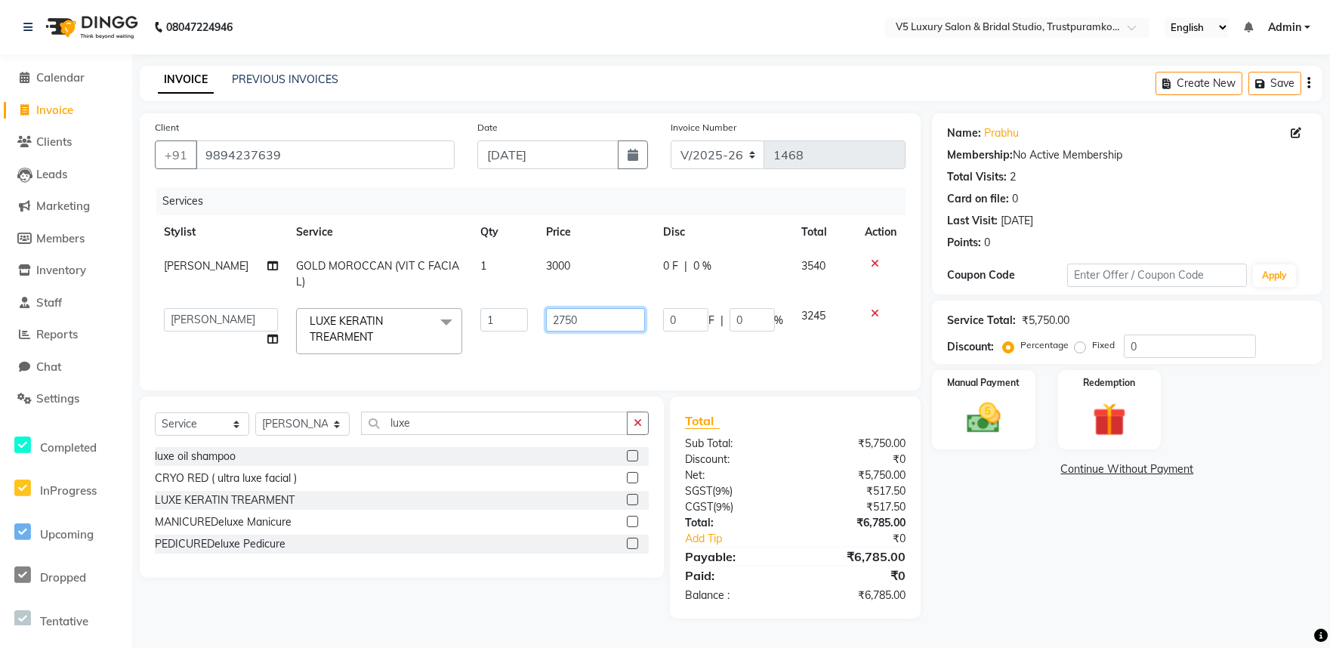
click at [582, 313] on input "2750" at bounding box center [595, 319] width 98 height 23
type input "2"
type input "3300"
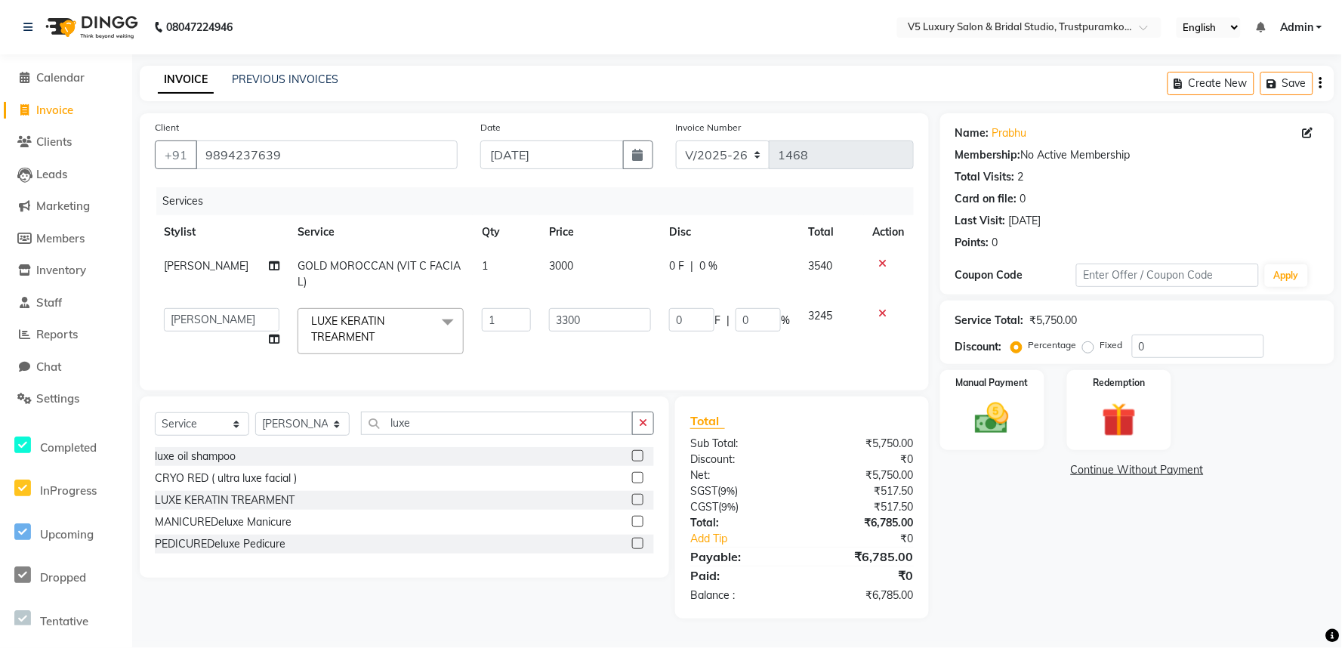
click at [557, 366] on div "Services Stylist Service Qty Price Disc Total Action [PERSON_NAME] (VIT C FACIA…" at bounding box center [534, 281] width 759 height 188
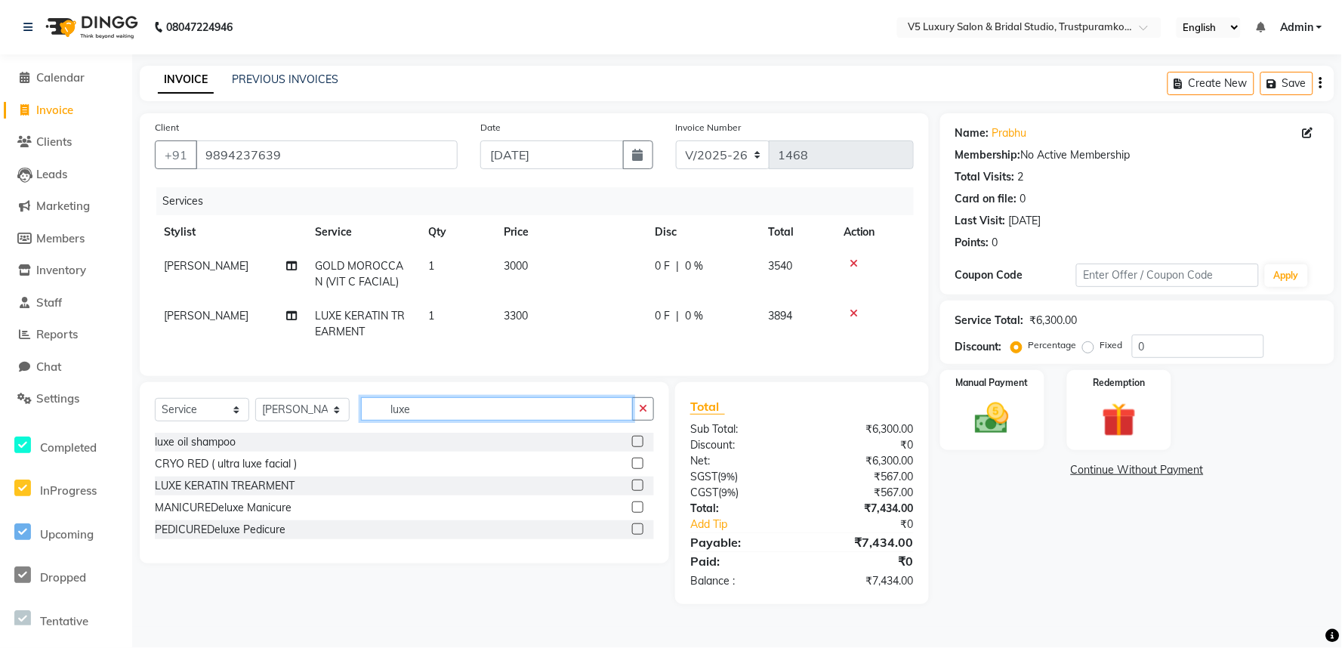
click at [504, 421] on input "luxe" at bounding box center [497, 408] width 272 height 23
type input "l"
type input "ped"
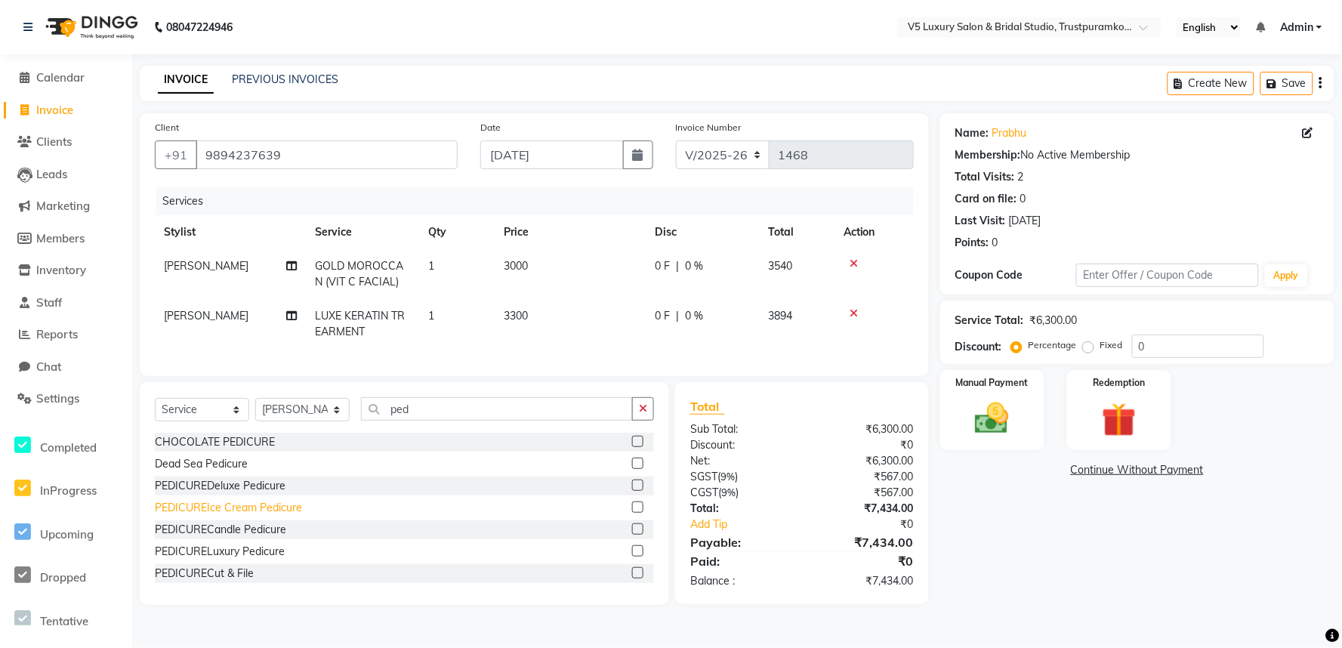
click at [228, 516] on div "PEDICUREIce Cream Pedicure" at bounding box center [228, 508] width 147 height 16
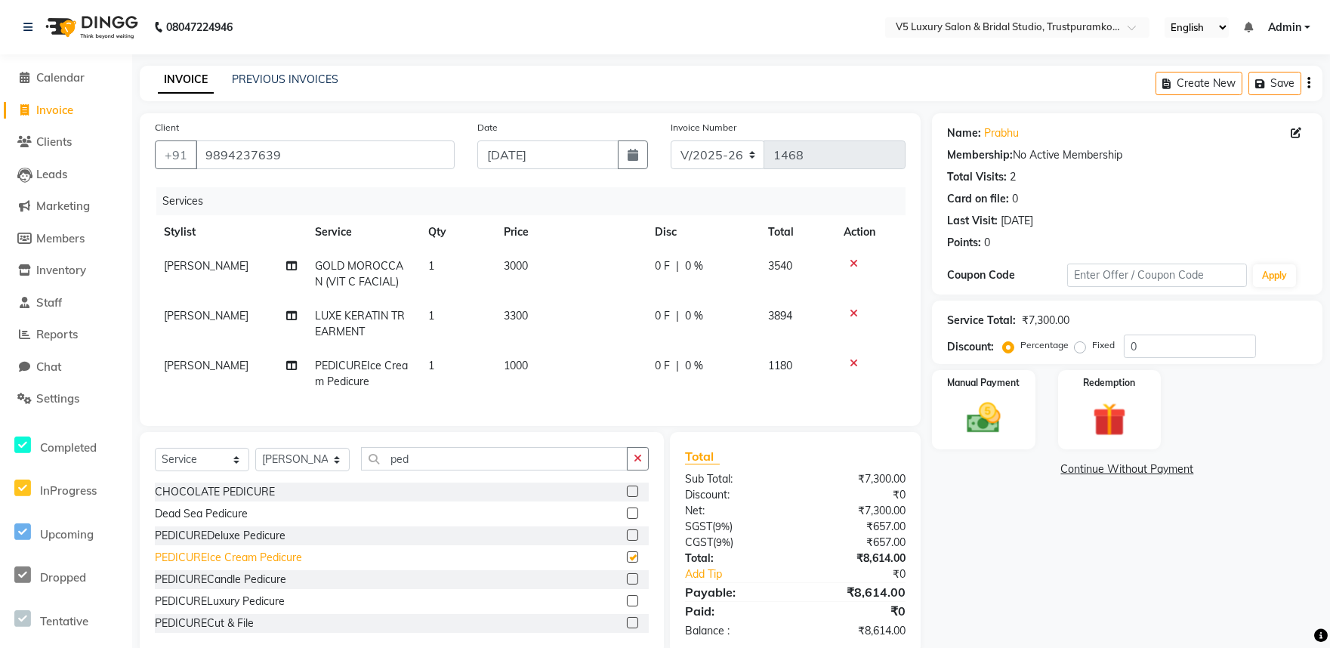
checkbox input "false"
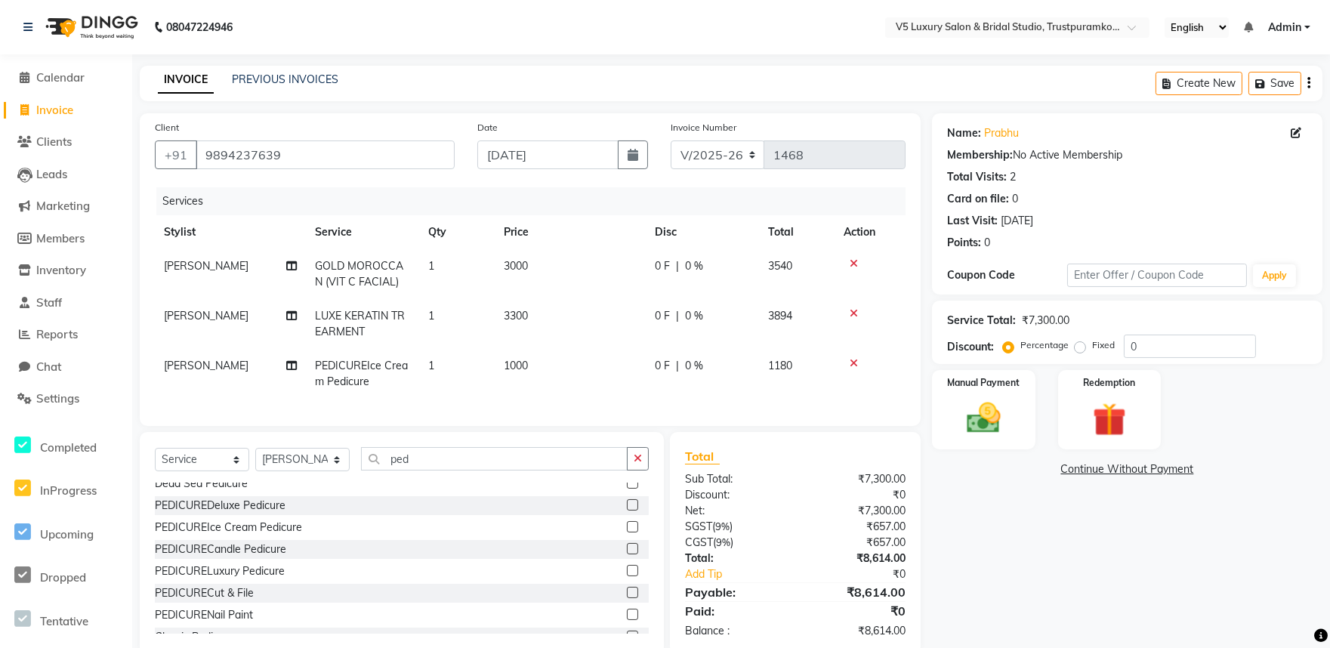
scroll to position [46, 0]
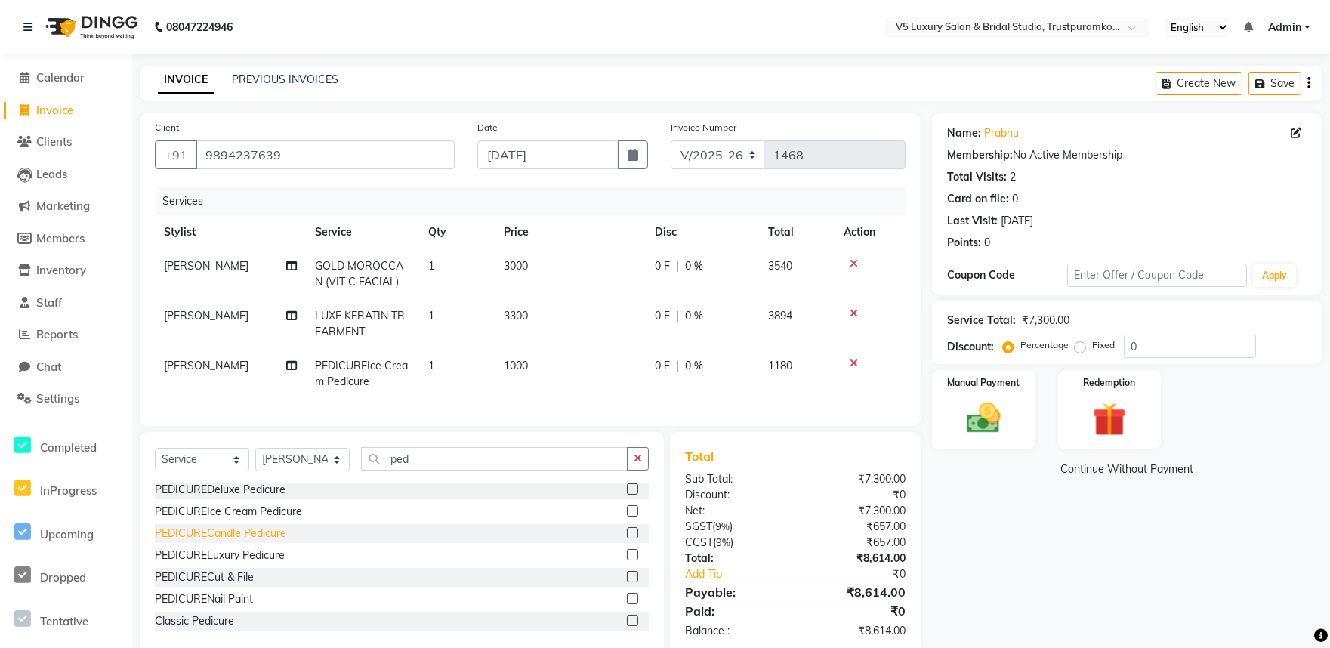
click at [276, 542] on div "PEDICURECandle Pedicure" at bounding box center [220, 534] width 131 height 16
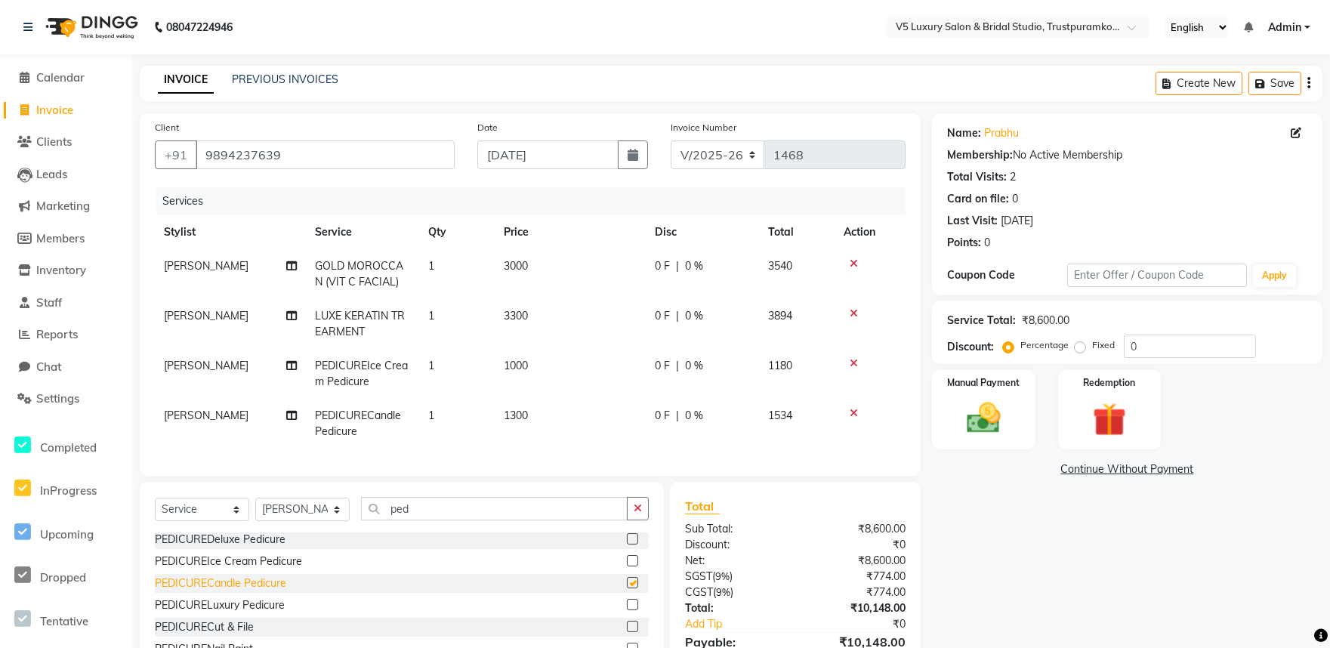
checkbox input "false"
click at [854, 360] on icon at bounding box center [854, 363] width 8 height 11
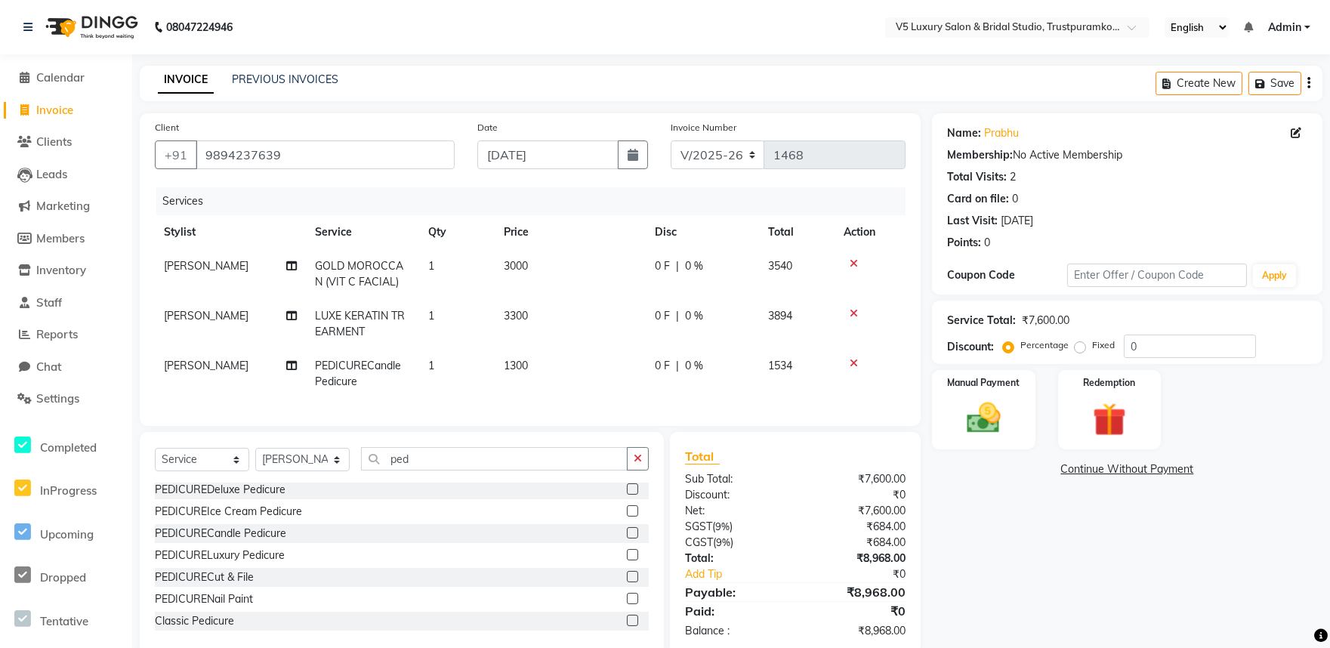
click at [540, 363] on td "1300" at bounding box center [570, 374] width 151 height 50
select select "72641"
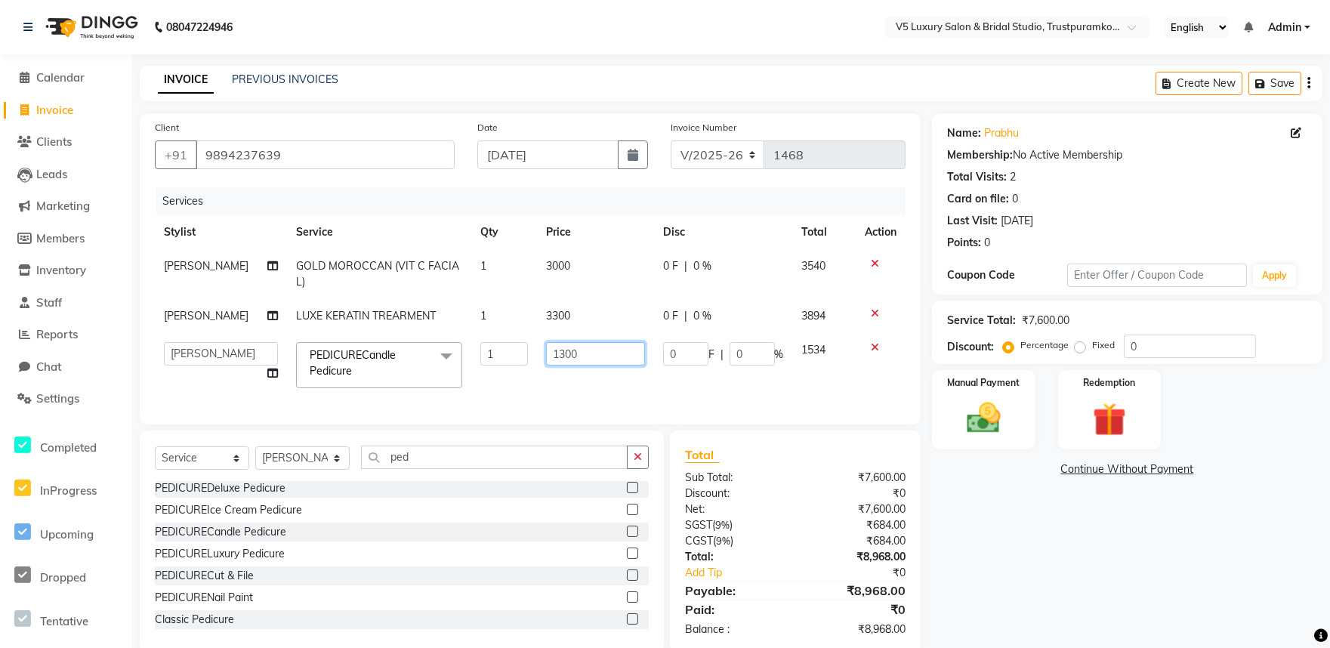
click at [610, 353] on input "1300" at bounding box center [595, 353] width 98 height 23
type input "1"
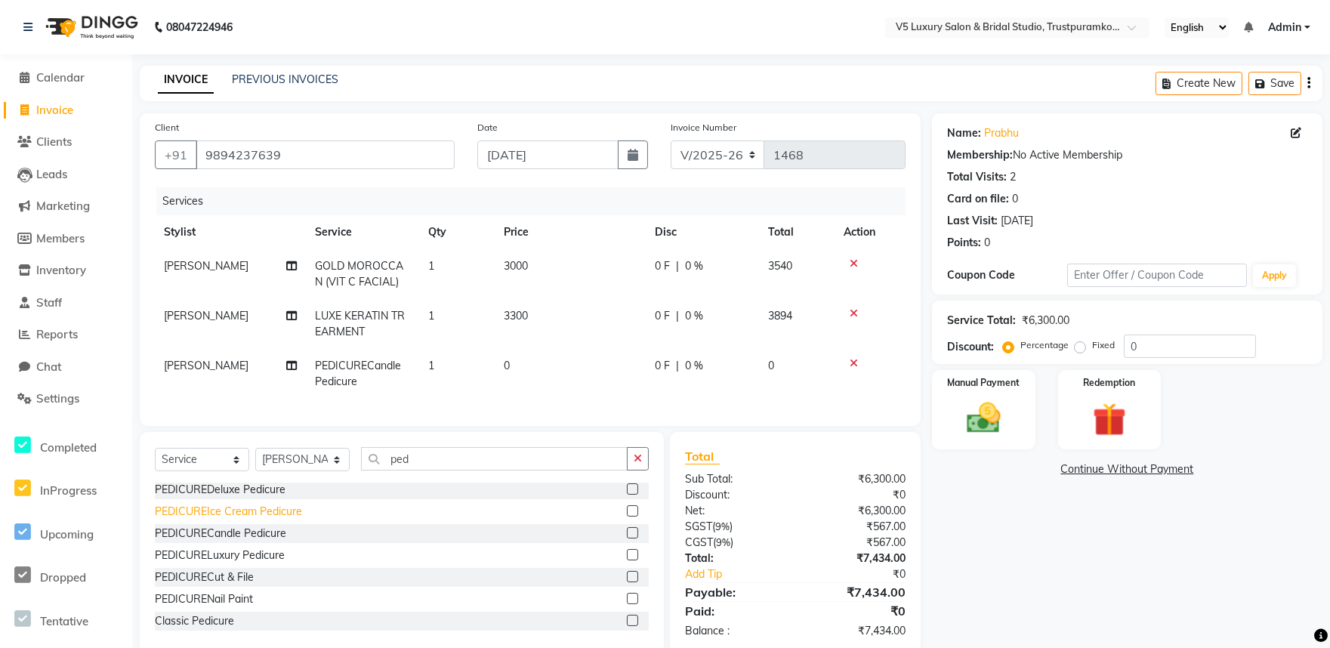
click at [231, 518] on div "PEDICUREIce Cream Pedicure" at bounding box center [228, 512] width 147 height 16
checkbox input "false"
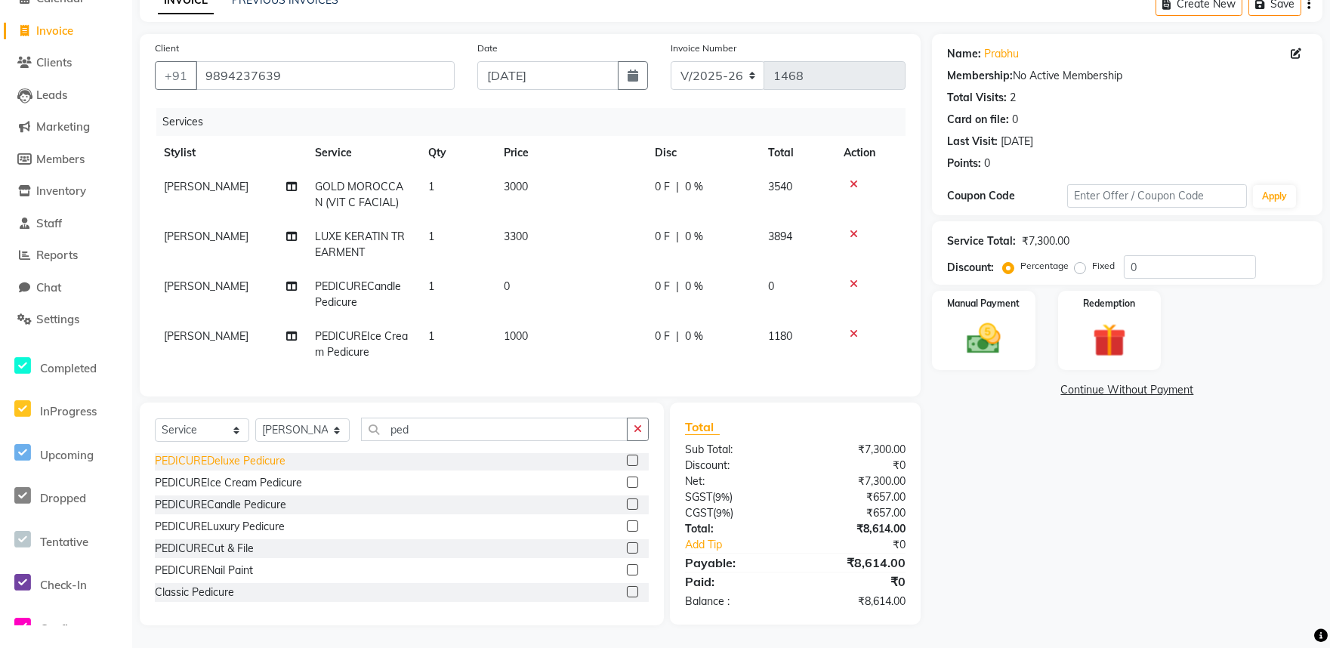
scroll to position [91, 0]
click at [254, 519] on div "PEDICURELuxury Pedicure" at bounding box center [220, 527] width 130 height 16
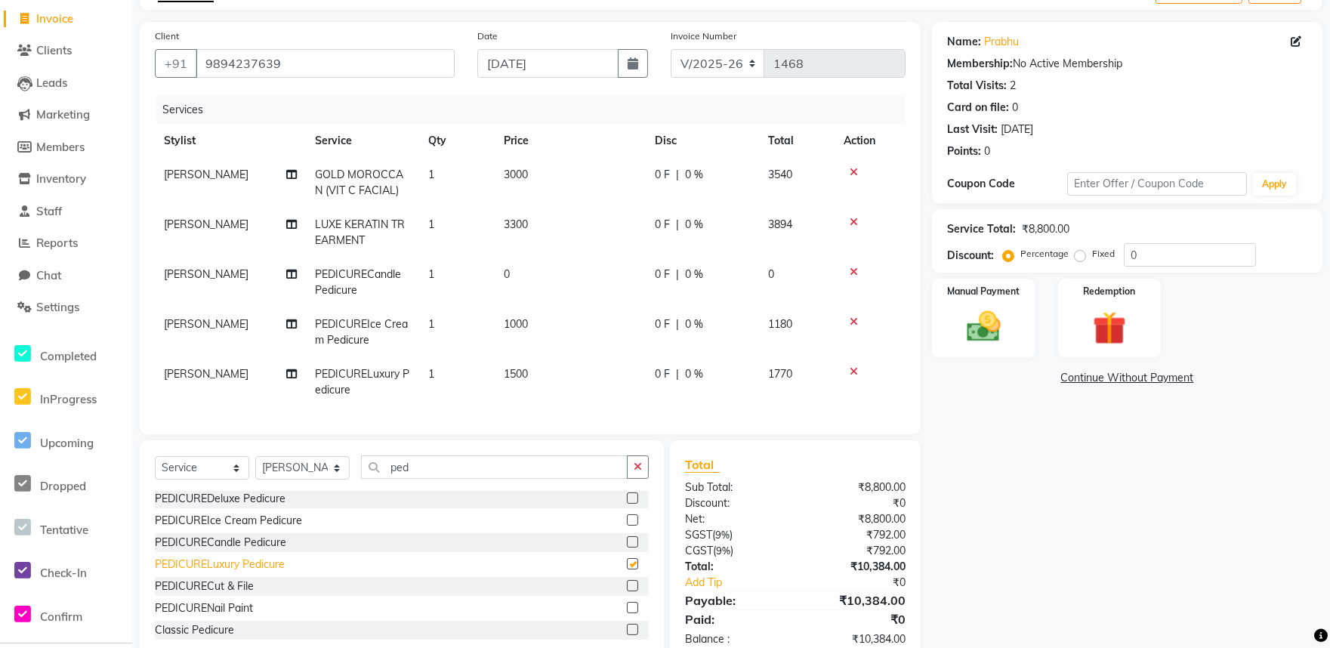
checkbox input "false"
click at [850, 319] on icon at bounding box center [854, 321] width 8 height 11
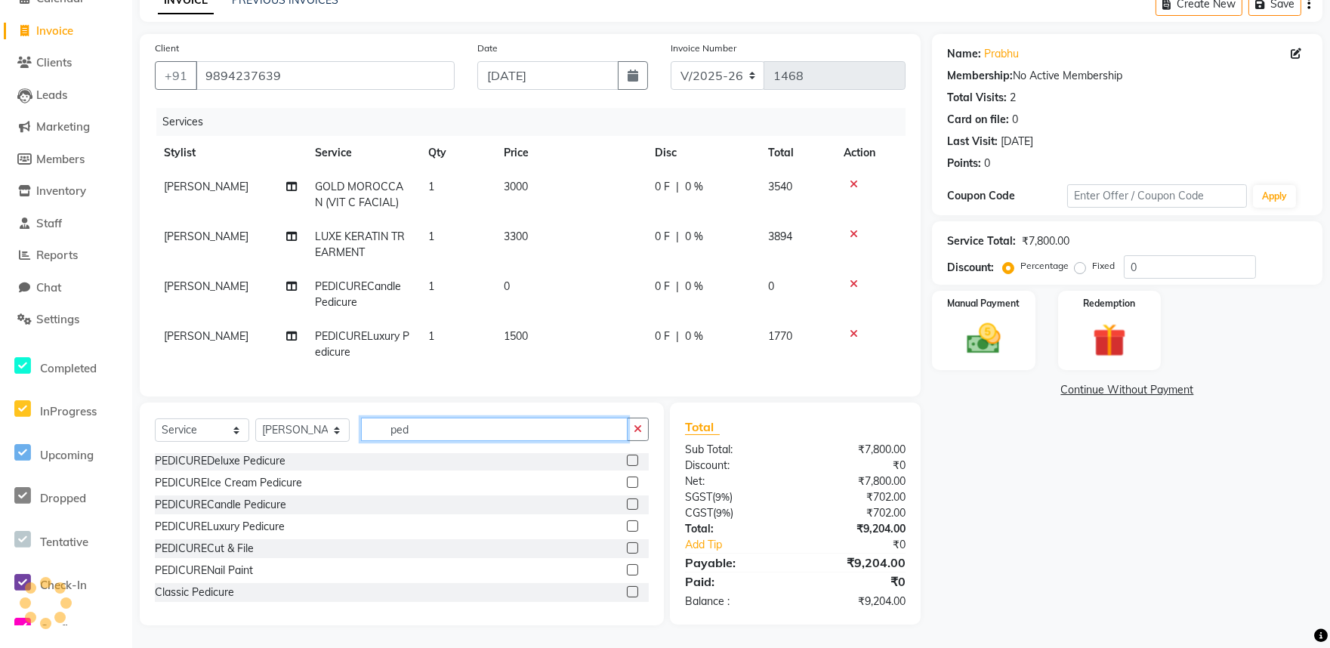
click at [451, 421] on input "ped" at bounding box center [494, 429] width 267 height 23
click at [856, 279] on icon at bounding box center [854, 284] width 8 height 11
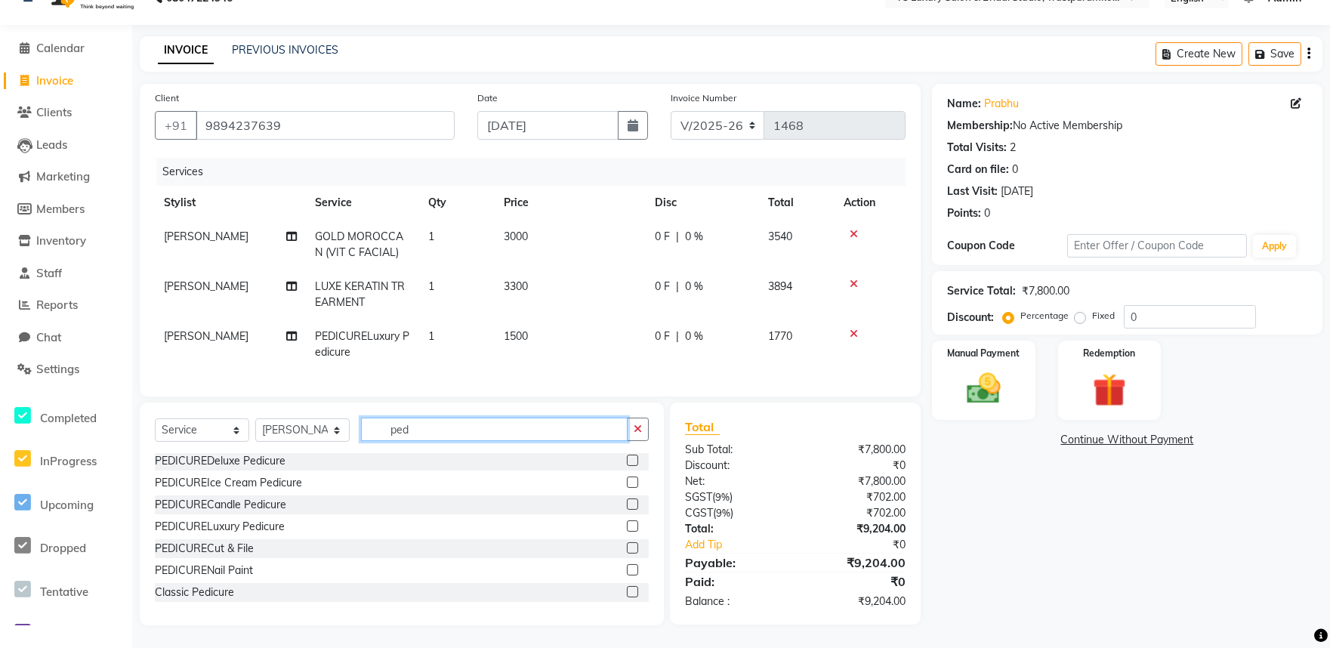
click at [489, 428] on input "ped" at bounding box center [494, 429] width 267 height 23
type input "p"
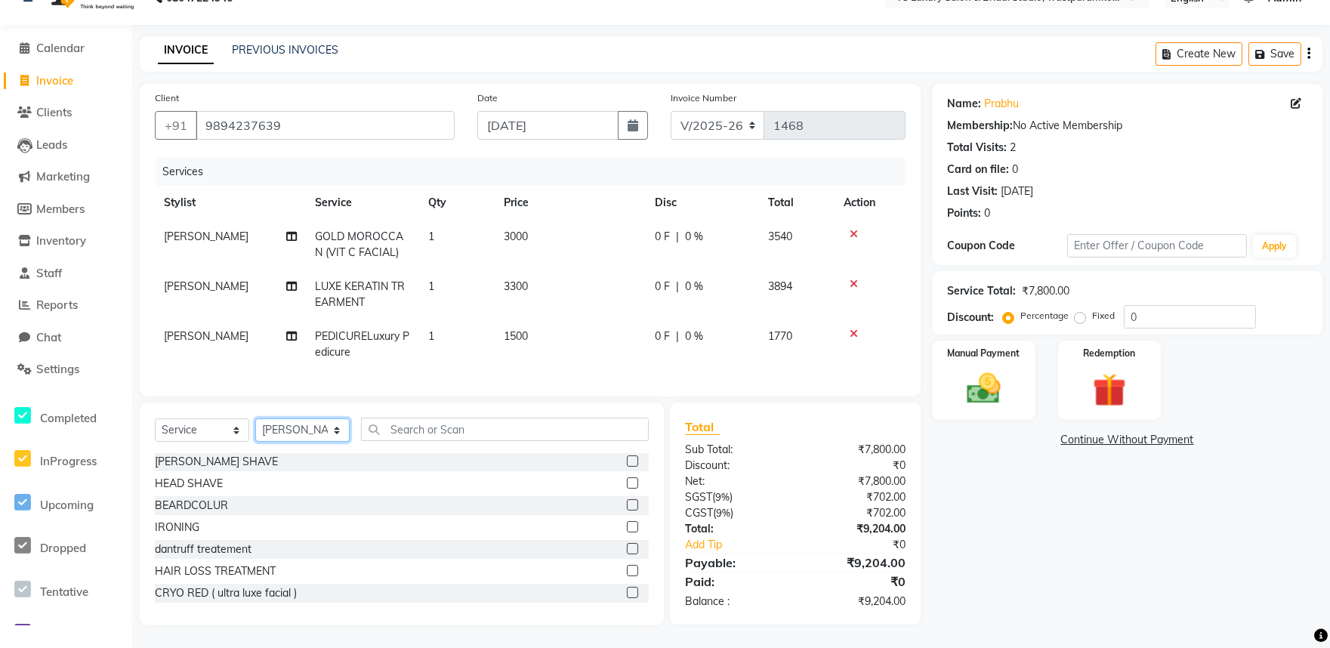
click at [336, 432] on select "Select Stylist [PERSON_NAME] [PERSON_NAME] [DATE] [PERSON_NAME]" at bounding box center [302, 429] width 94 height 23
select select "72642"
click at [255, 420] on select "Select Stylist [PERSON_NAME] [PERSON_NAME] [DATE] [PERSON_NAME]" at bounding box center [302, 429] width 94 height 23
click at [453, 432] on input "text" at bounding box center [505, 429] width 288 height 23
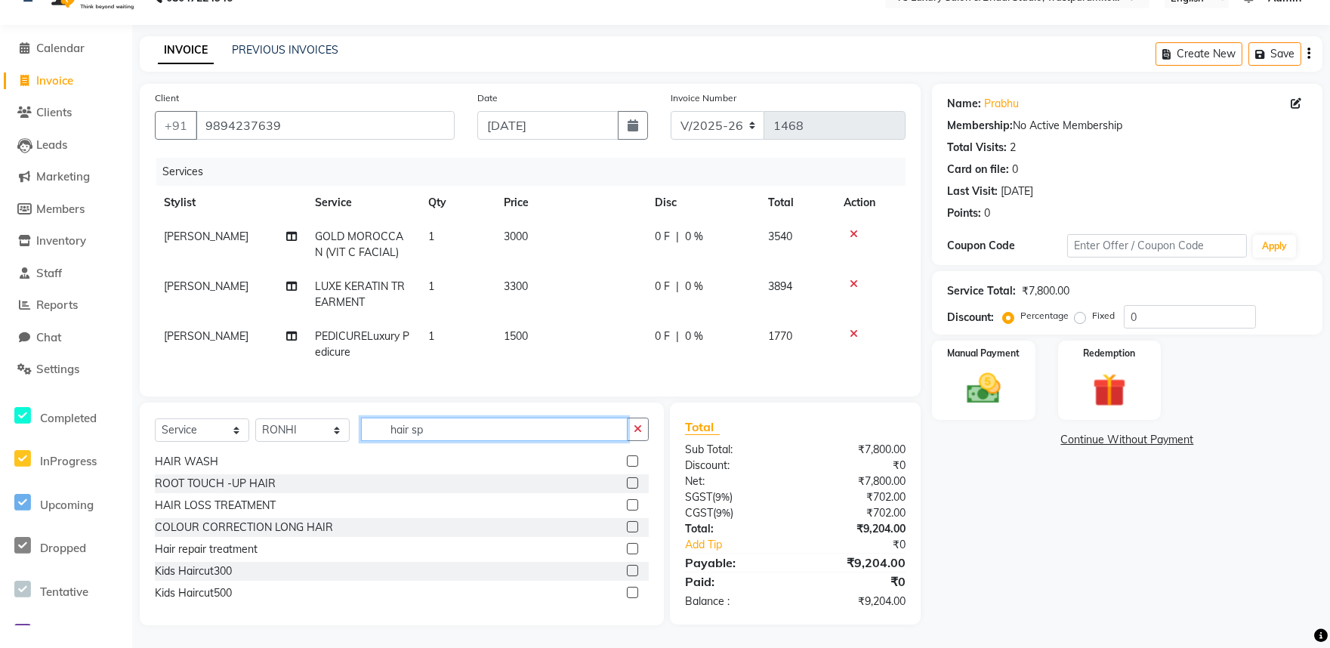
scroll to position [0, 0]
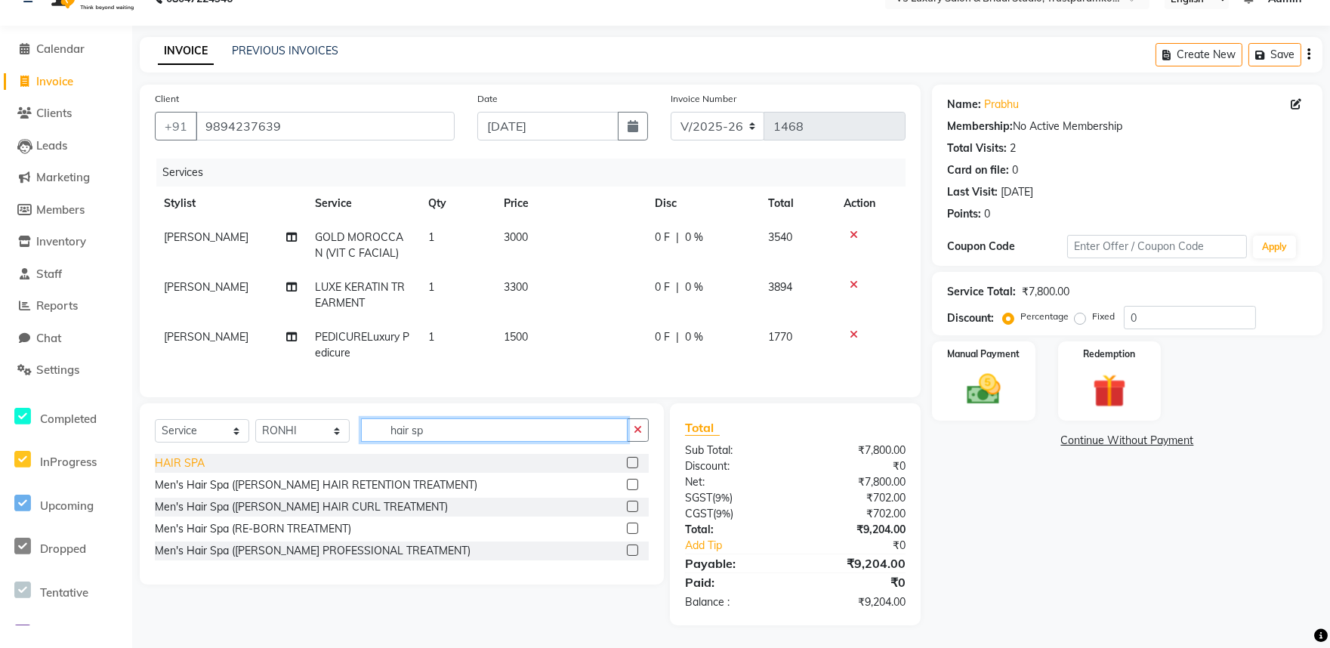
type input "hair sp"
click at [191, 458] on div "HAIR SPA" at bounding box center [180, 463] width 50 height 16
checkbox input "false"
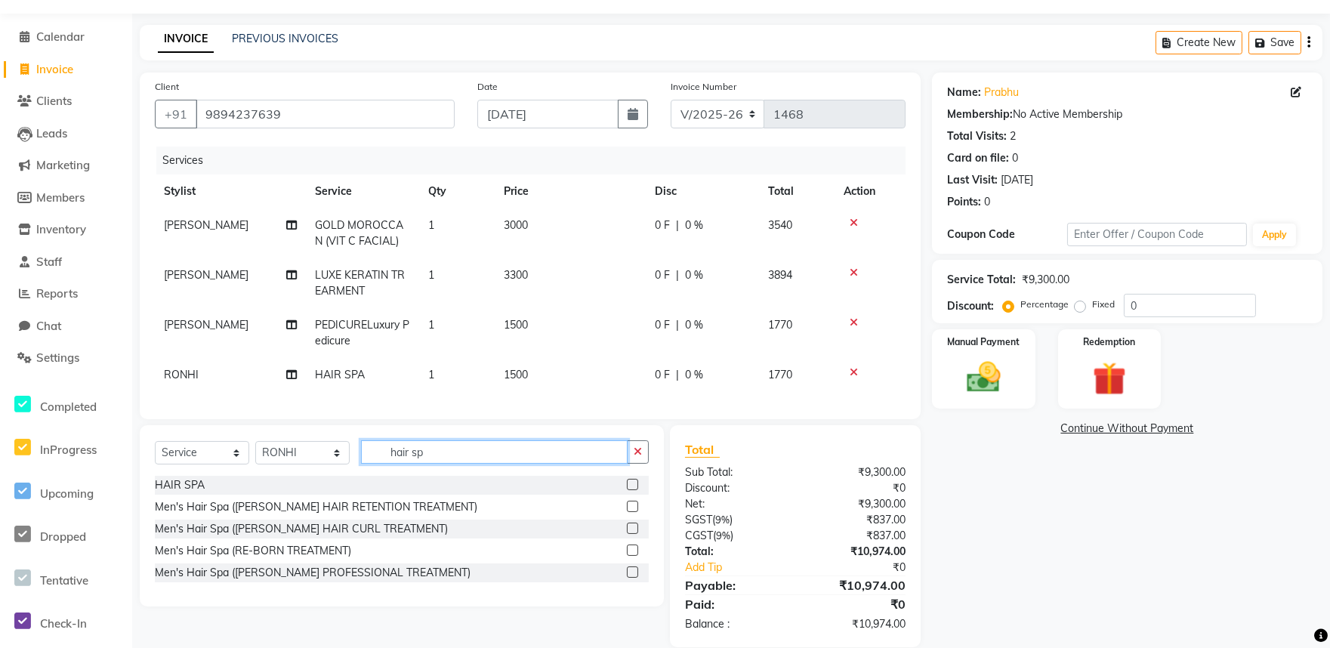
click at [458, 464] on input "hair sp" at bounding box center [494, 451] width 267 height 23
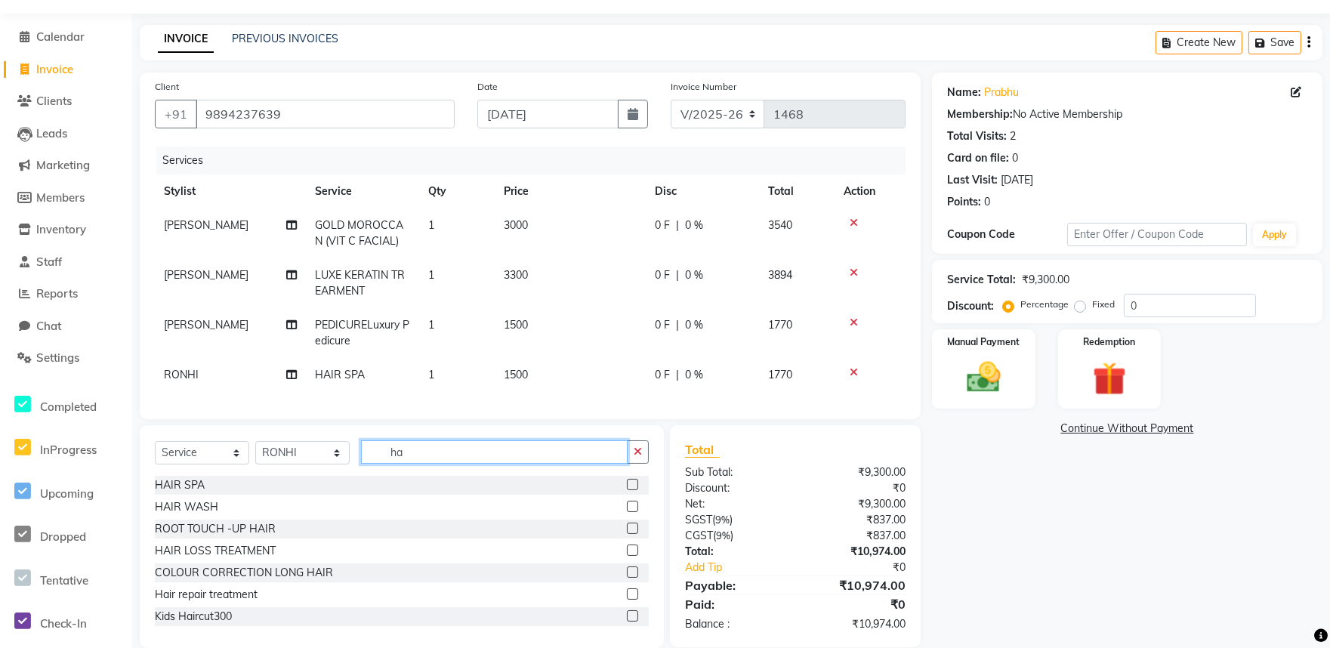
type input "h"
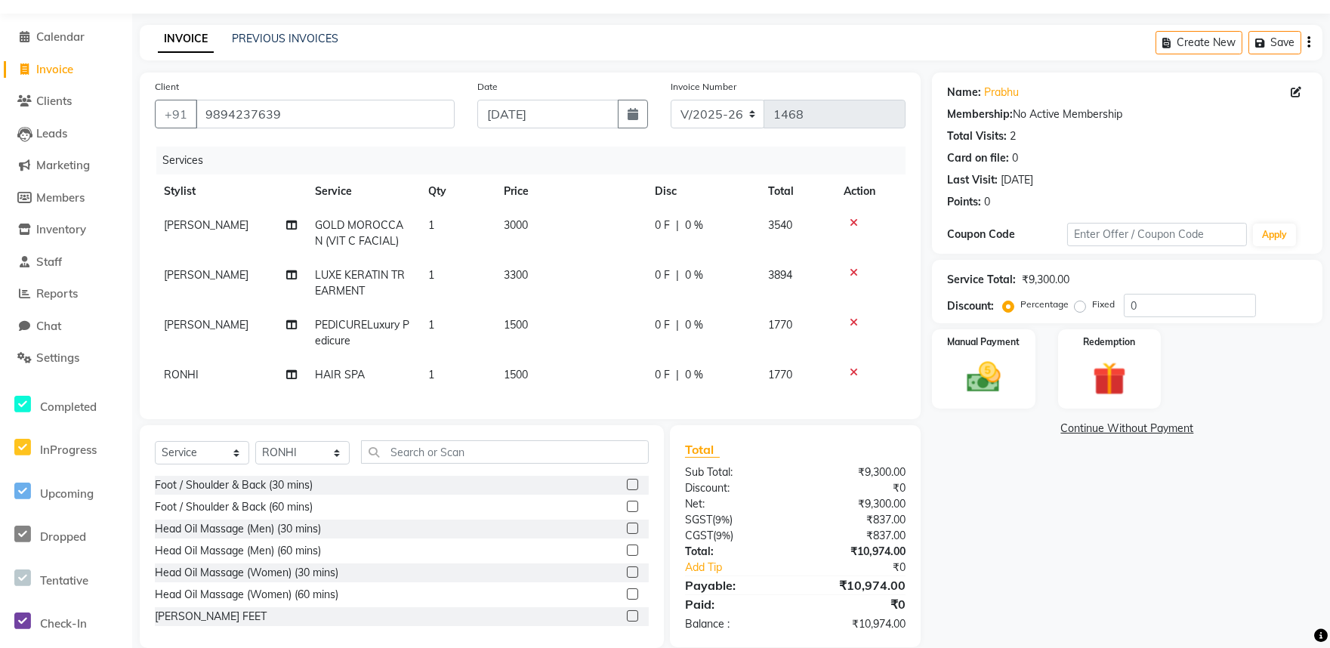
click at [534, 374] on td "1500" at bounding box center [570, 375] width 151 height 34
select select "72642"
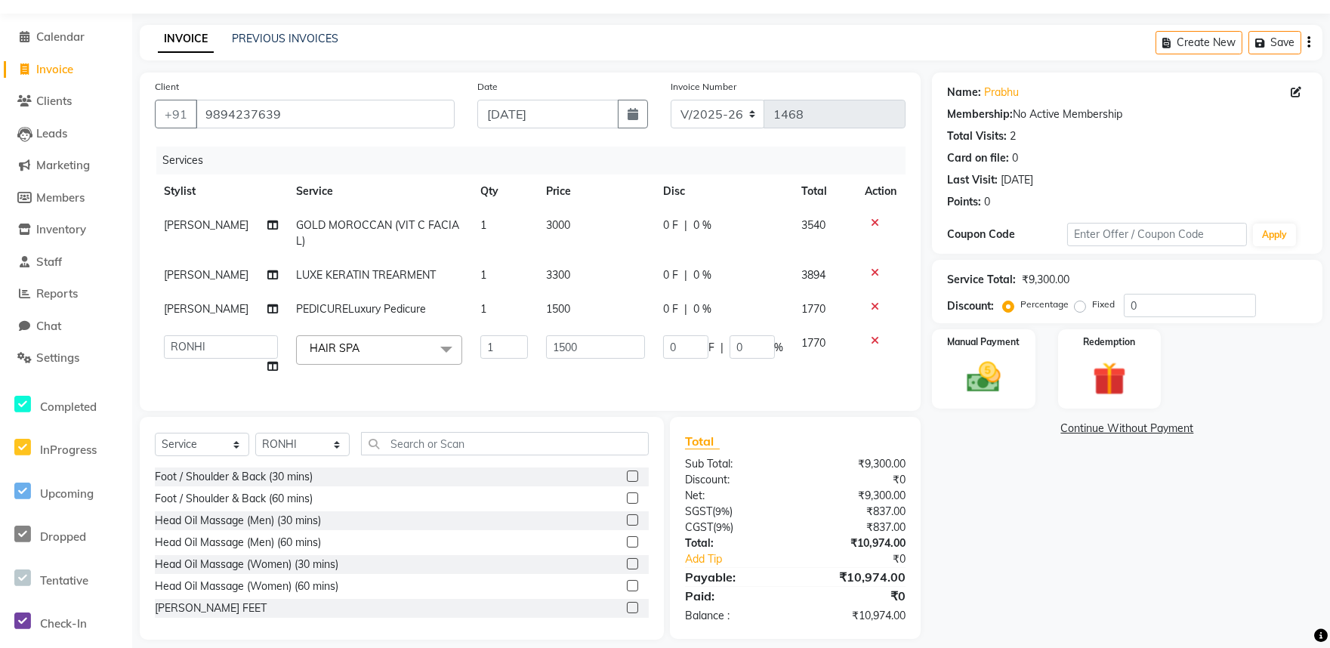
click at [591, 368] on td "1500" at bounding box center [595, 354] width 116 height 57
click at [601, 353] on input "1500" at bounding box center [595, 346] width 98 height 23
type input "1"
type input "3300"
click at [593, 363] on td "3300" at bounding box center [595, 354] width 116 height 57
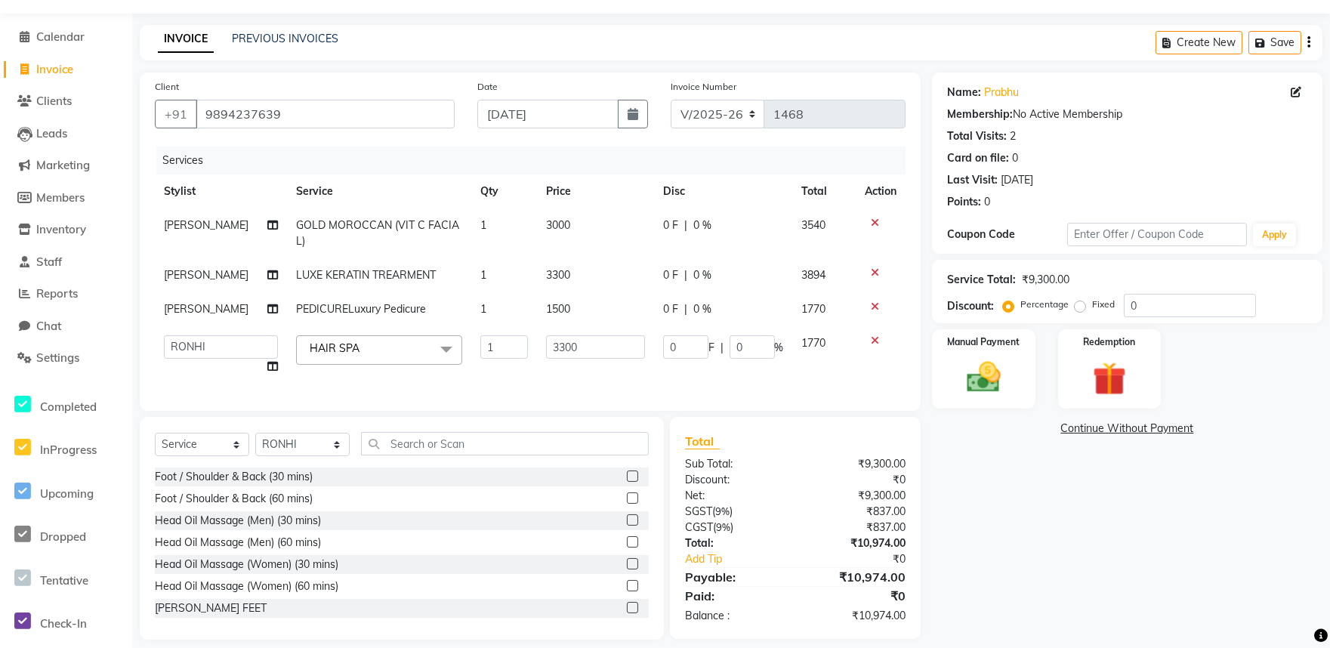
select select "72642"
click at [456, 447] on input "text" at bounding box center [505, 443] width 288 height 23
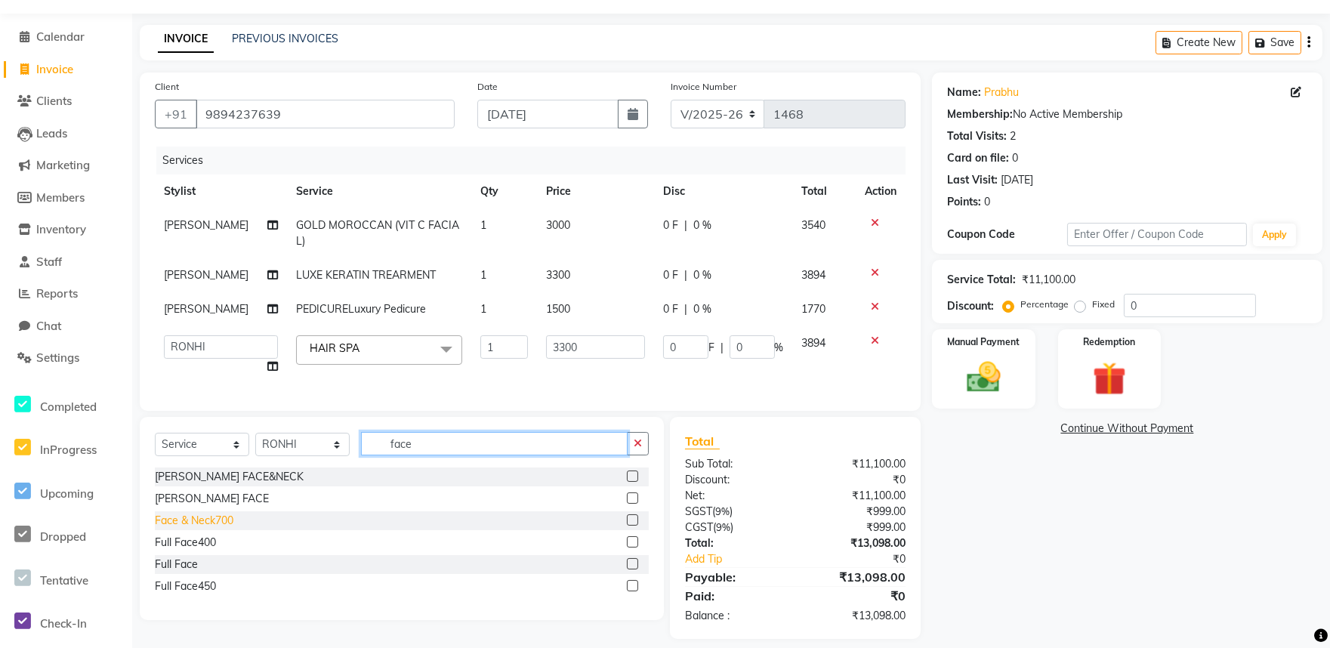
scroll to position [66, 0]
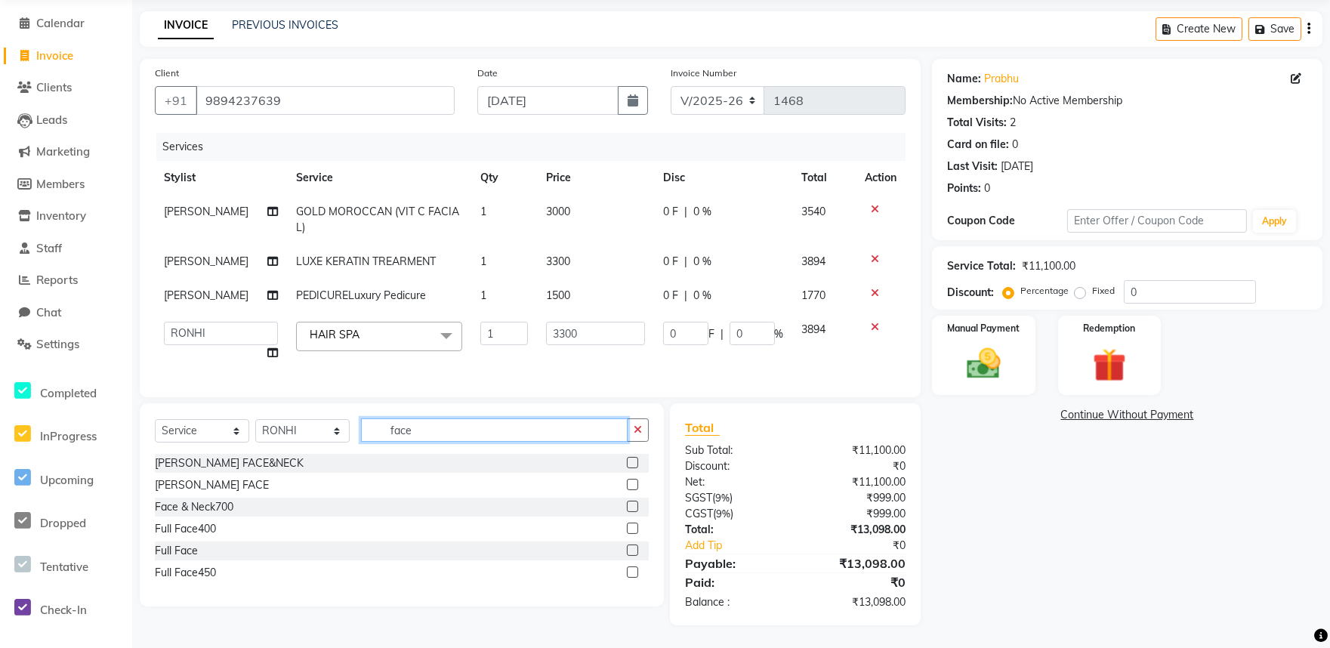
click at [465, 426] on input "face" at bounding box center [494, 429] width 267 height 23
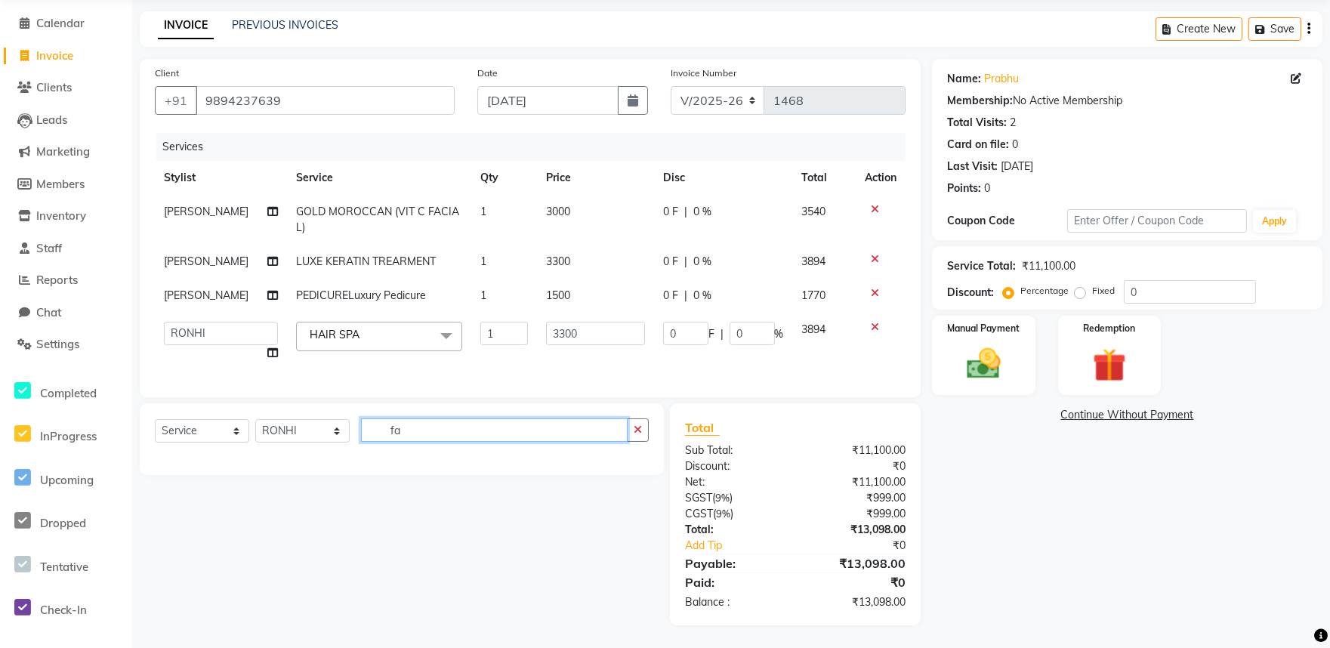
type input "f"
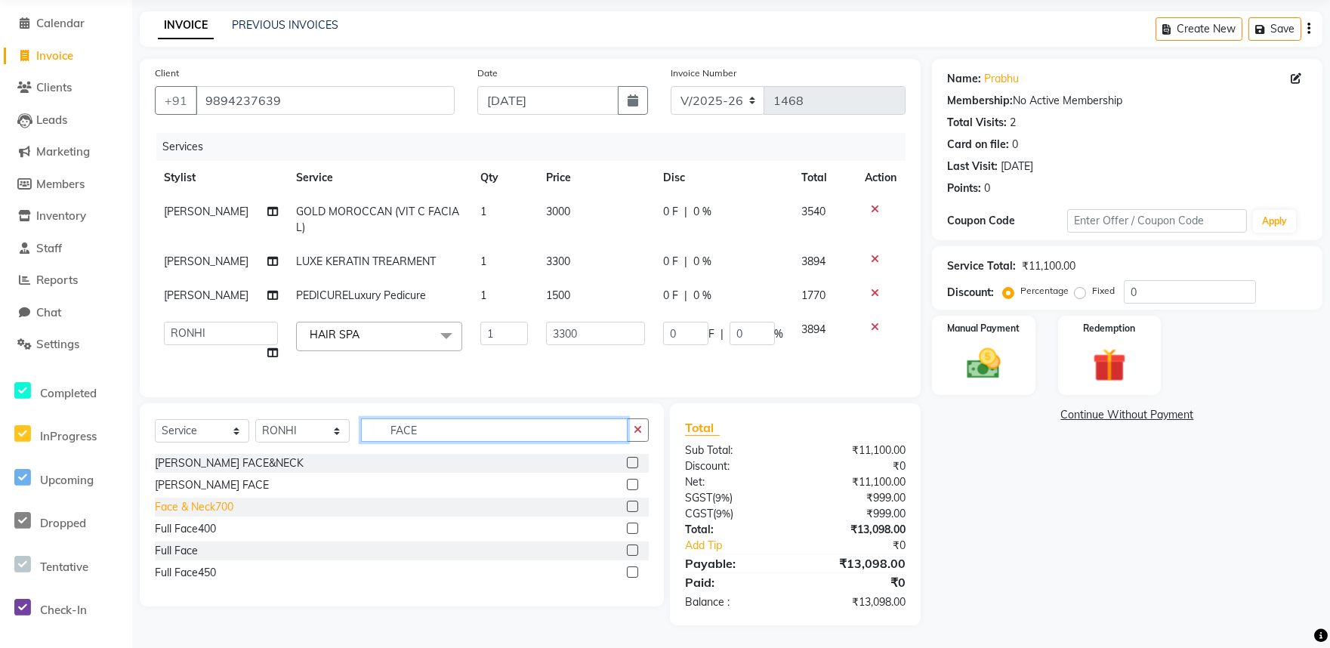
scroll to position [0, 0]
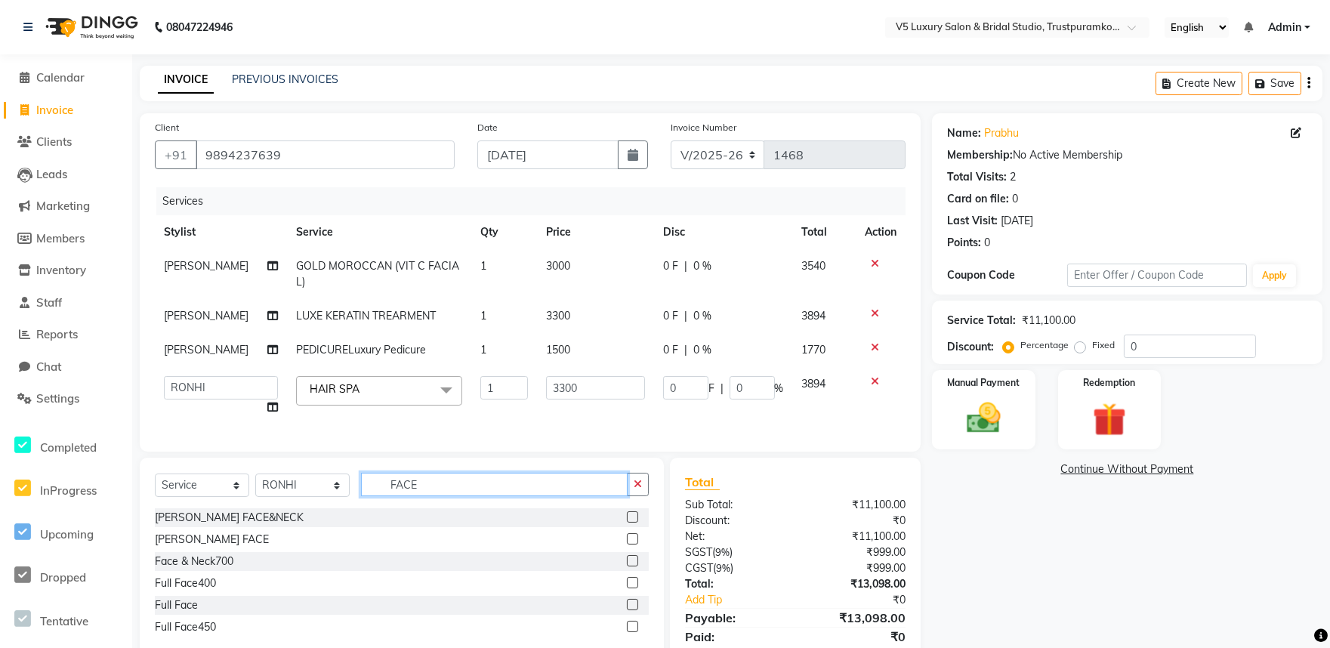
click at [485, 493] on input "FACE" at bounding box center [494, 484] width 267 height 23
type input "F"
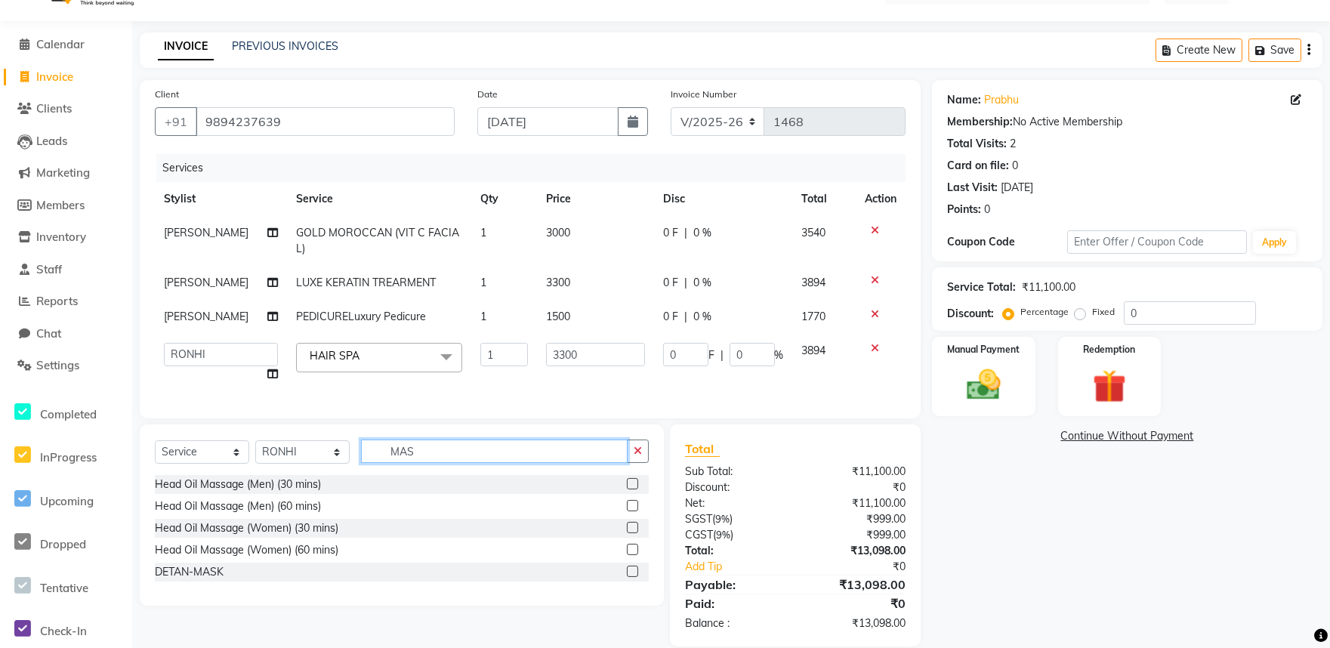
scroll to position [66, 0]
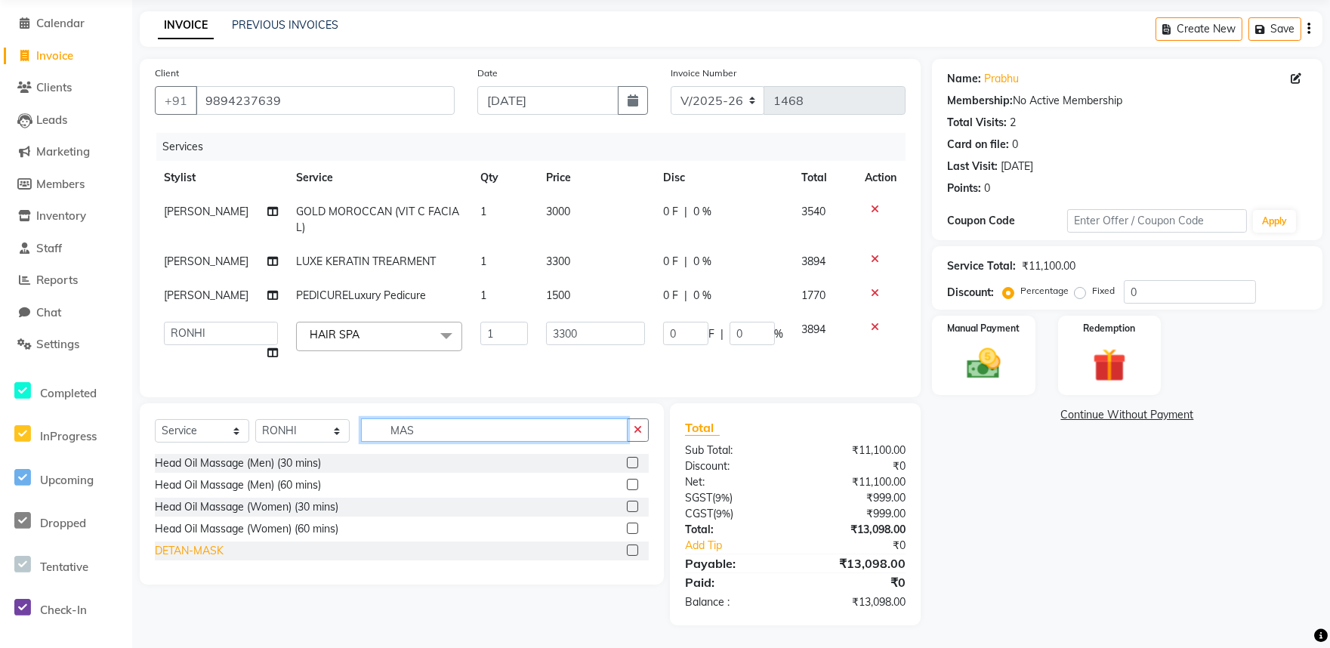
type input "MAS"
click at [190, 553] on div "DETAN-MASK" at bounding box center [189, 551] width 69 height 16
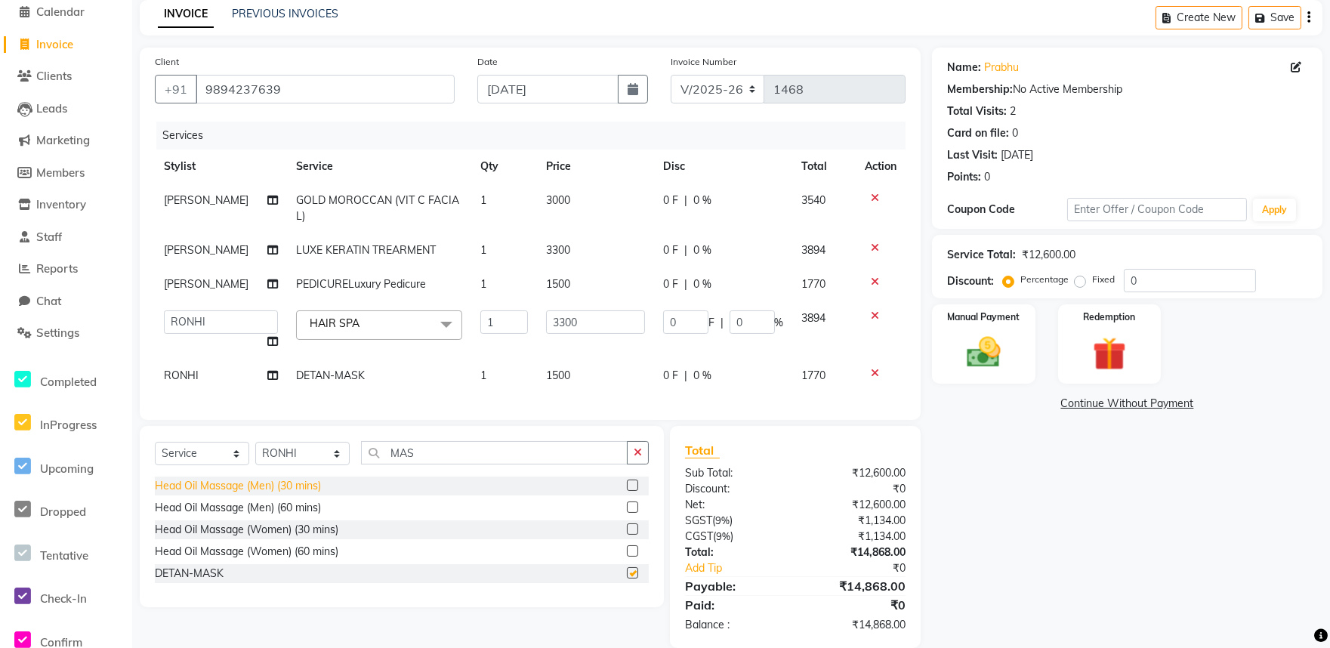
checkbox input "false"
click at [441, 465] on input "MAS" at bounding box center [494, 452] width 267 height 23
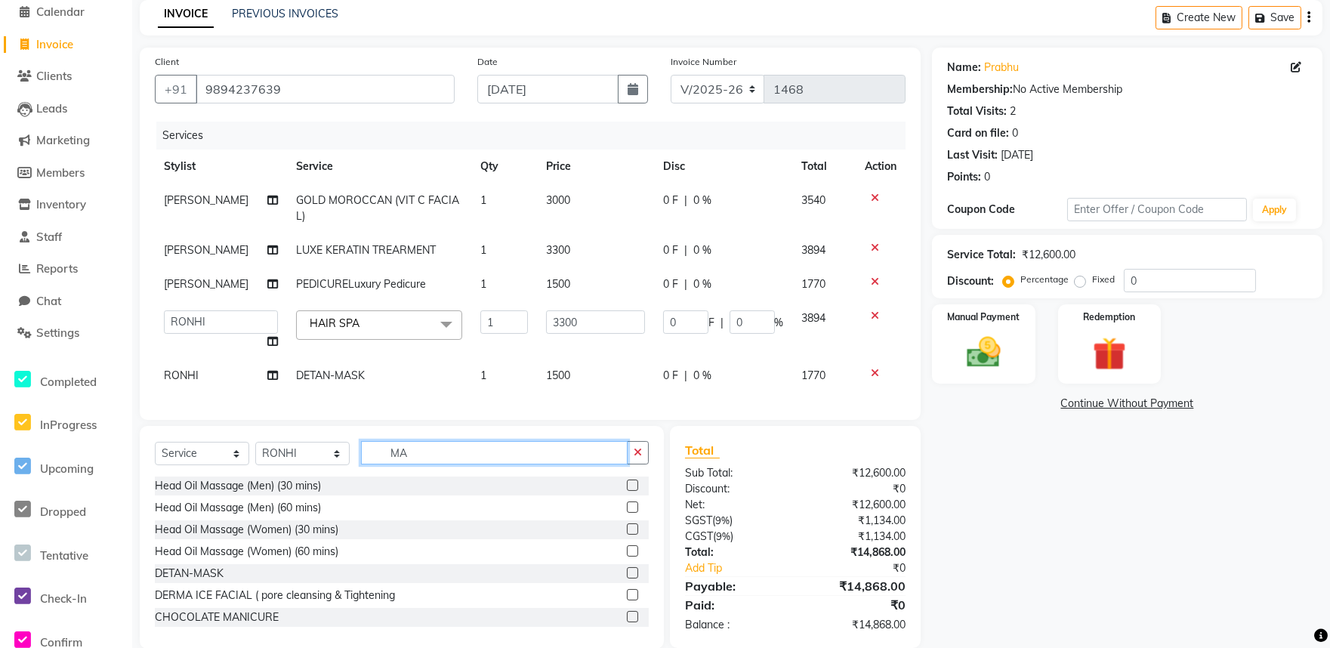
type input "M"
click at [570, 378] on td "1500" at bounding box center [595, 376] width 116 height 34
select select "72642"
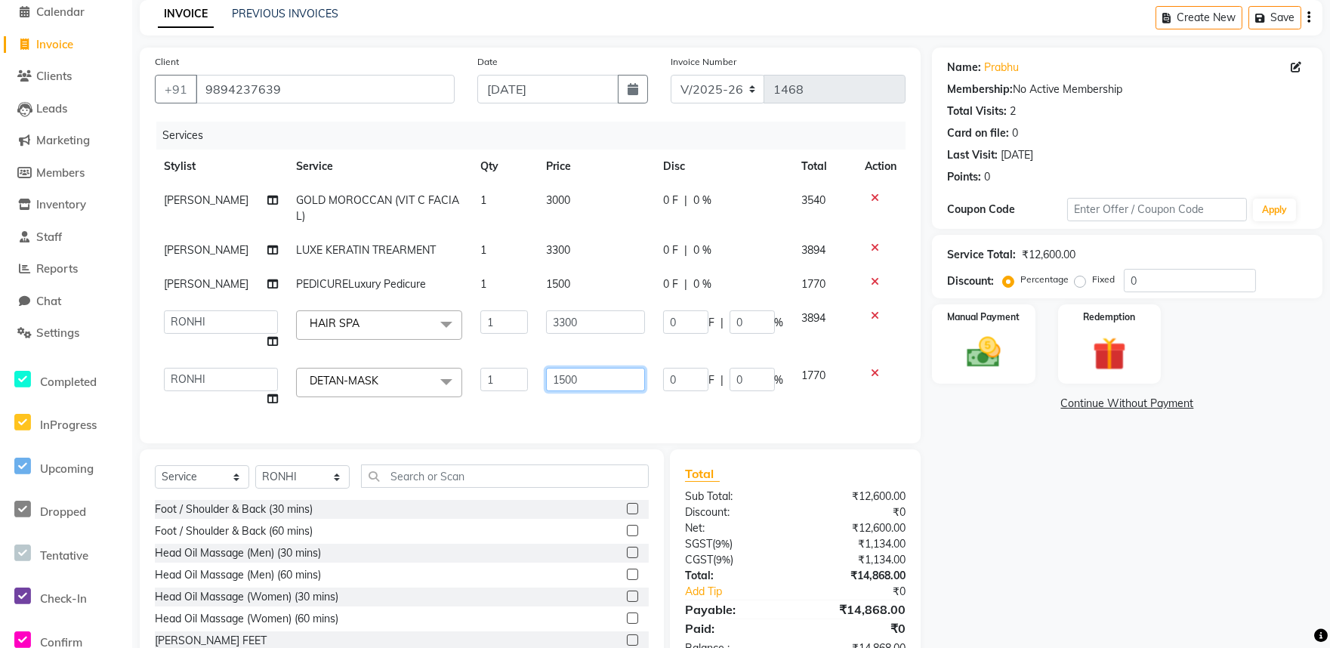
click at [615, 373] on input "1500" at bounding box center [595, 379] width 98 height 23
type input "1"
type input "1497"
click at [610, 415] on div "Services Stylist Service Qty Price Disc Total Action [PERSON_NAME] (VIT C FACIA…" at bounding box center [530, 275] width 751 height 307
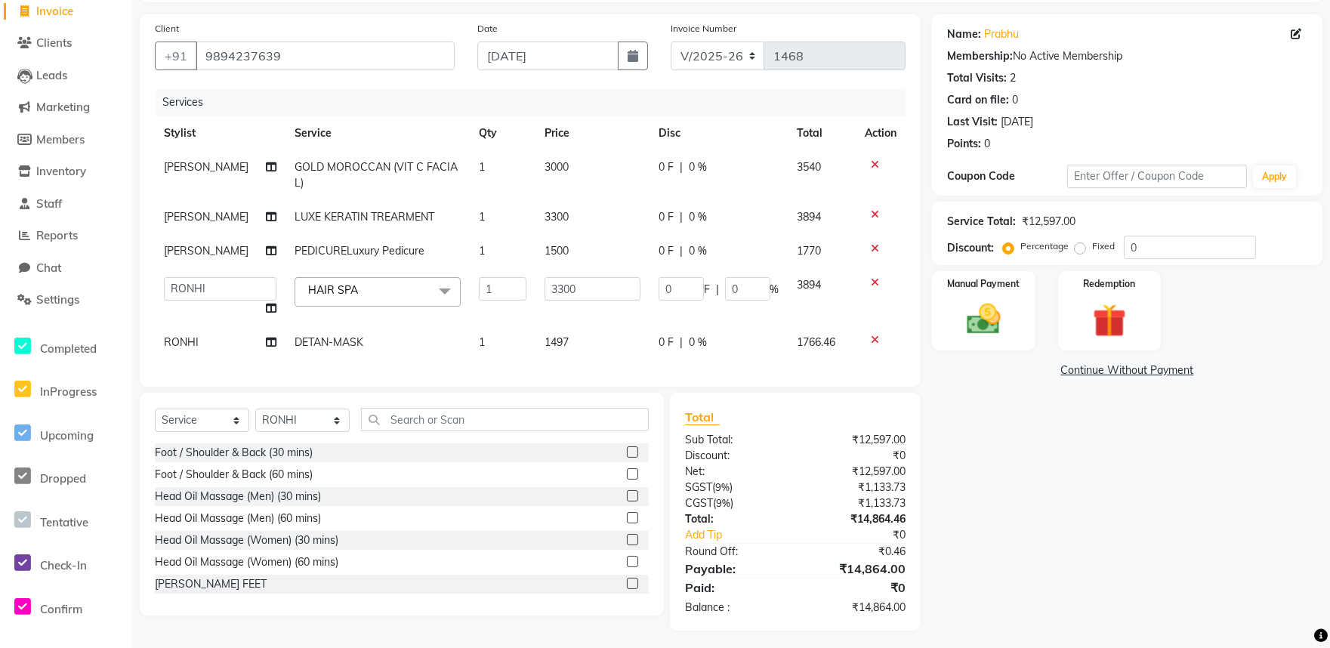
scroll to position [116, 0]
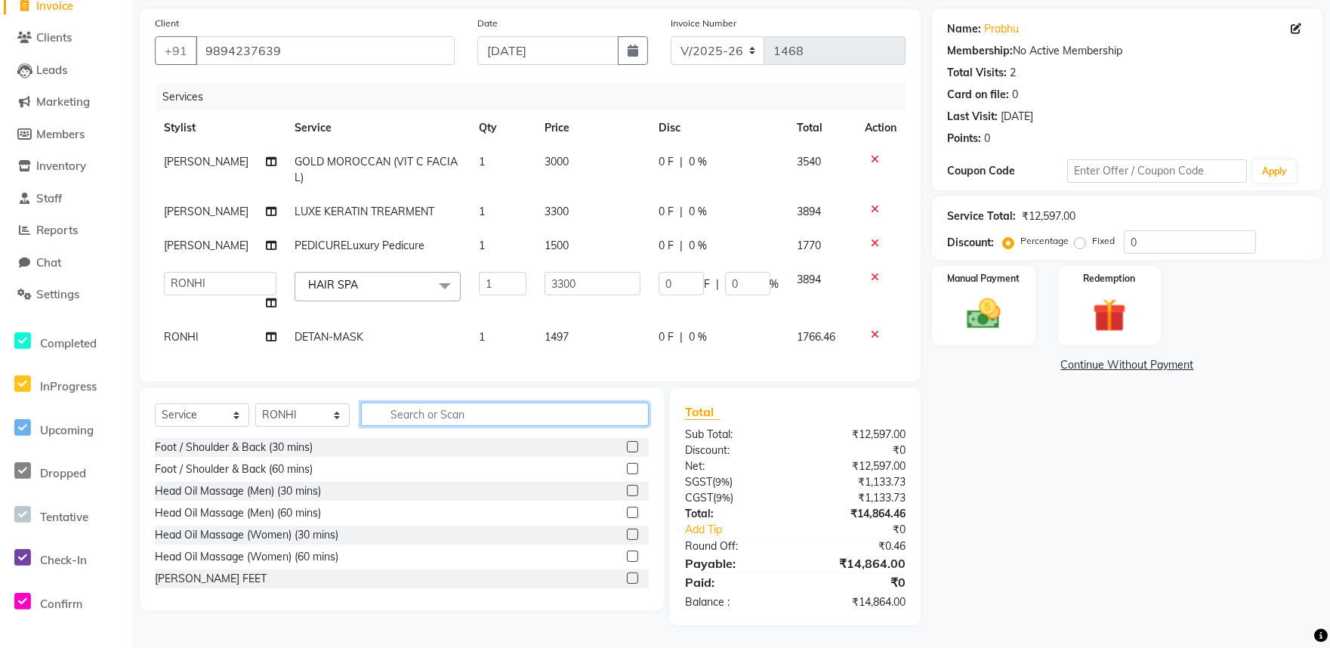
click at [517, 419] on input "text" at bounding box center [505, 414] width 288 height 23
type input "L"
type input "PEDI"
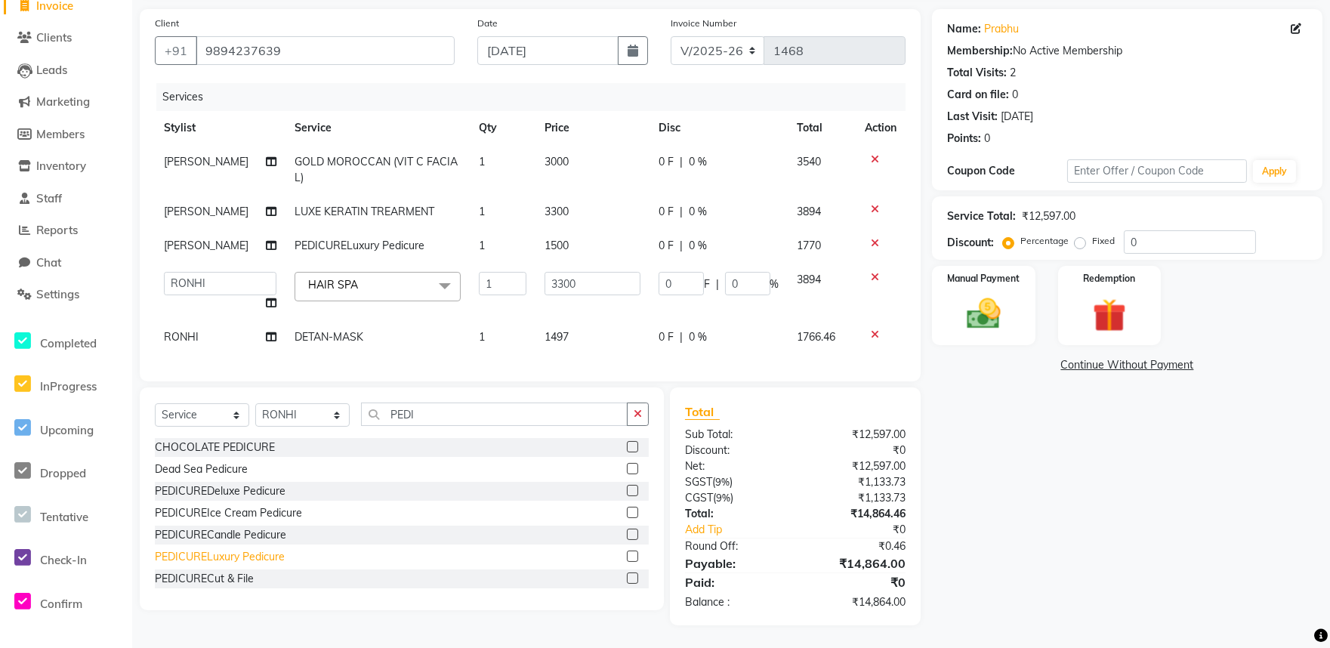
click at [251, 562] on div "PEDICURELuxury Pedicure" at bounding box center [220, 557] width 130 height 16
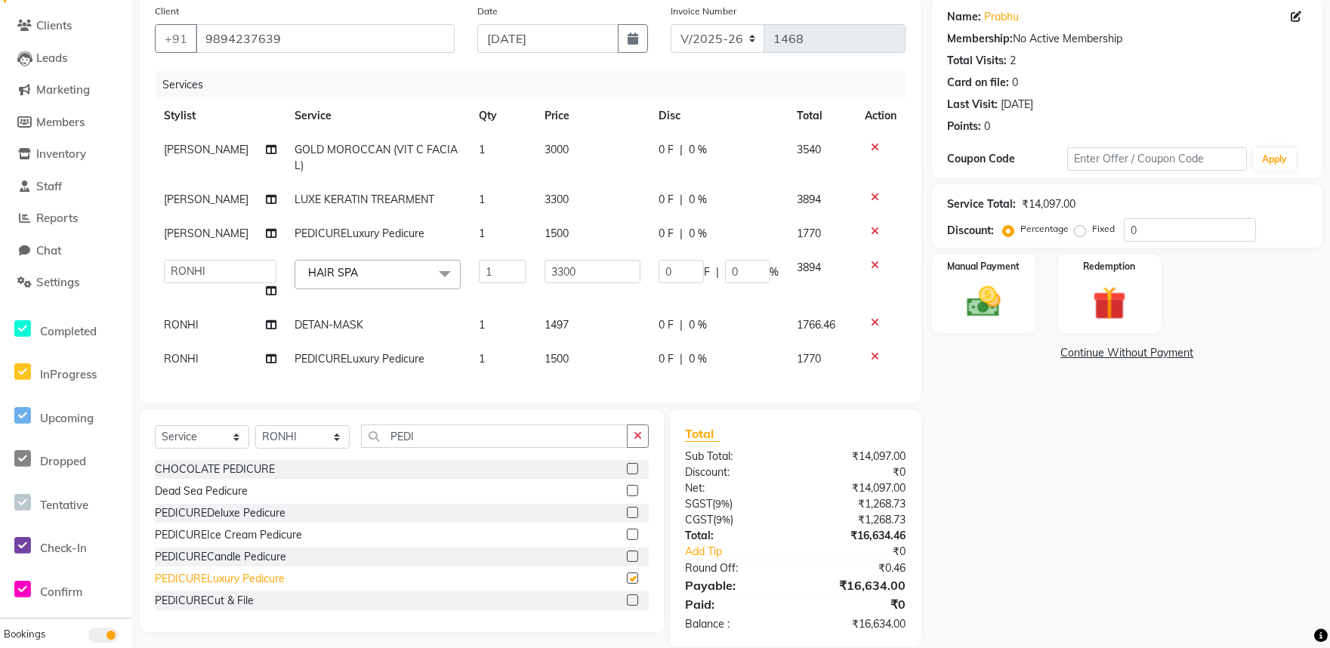
checkbox input "false"
click at [434, 446] on input "PEDI" at bounding box center [494, 435] width 267 height 23
type input "P"
type input "MANI"
click at [251, 587] on div "MANICURELuxury Manicure" at bounding box center [223, 579] width 136 height 16
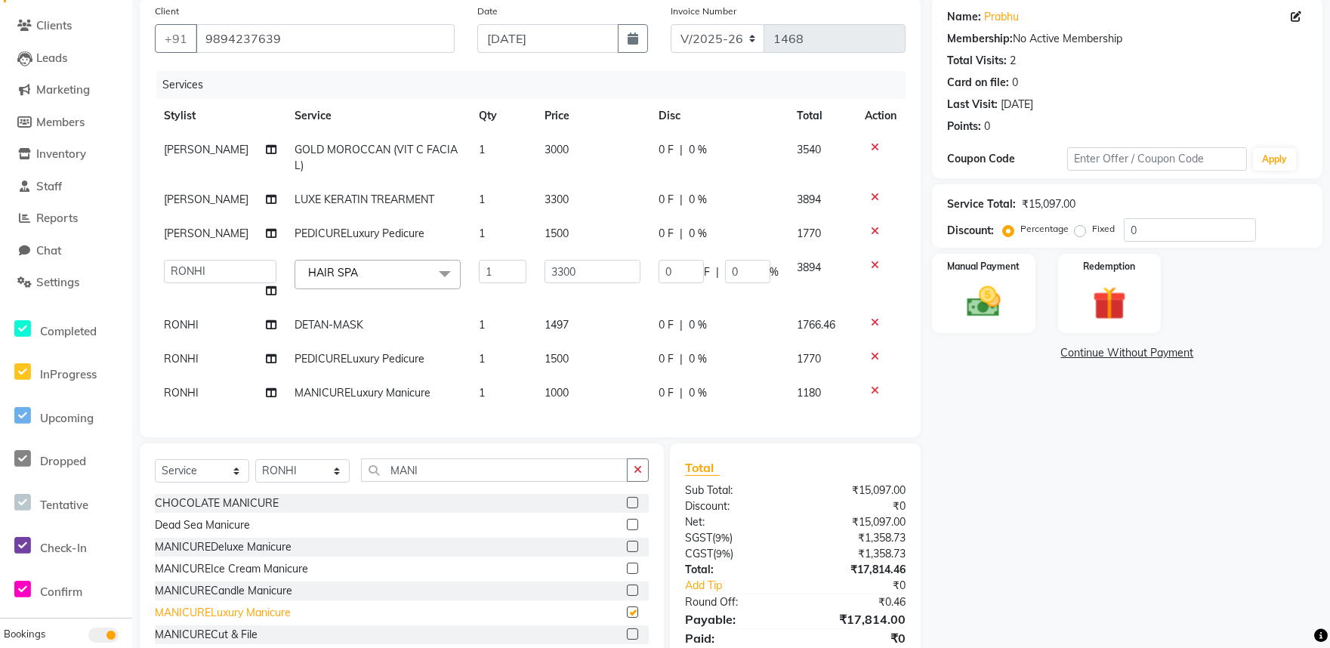
checkbox input "false"
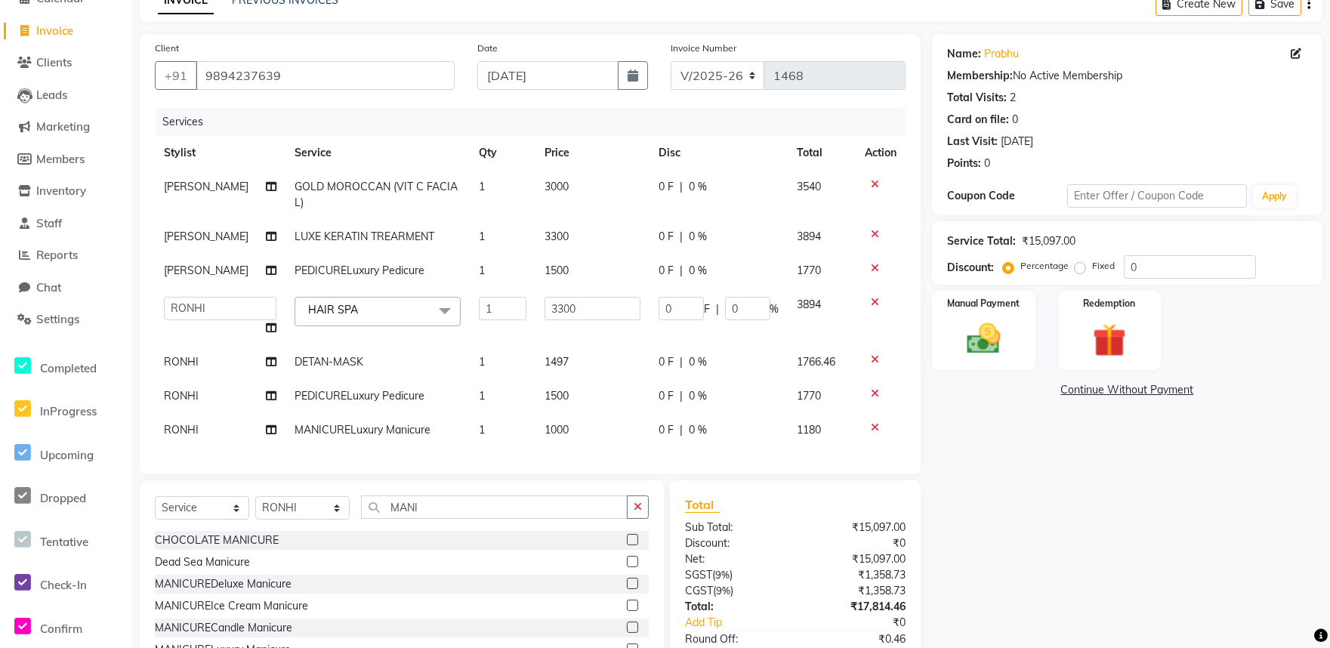
scroll to position [184, 0]
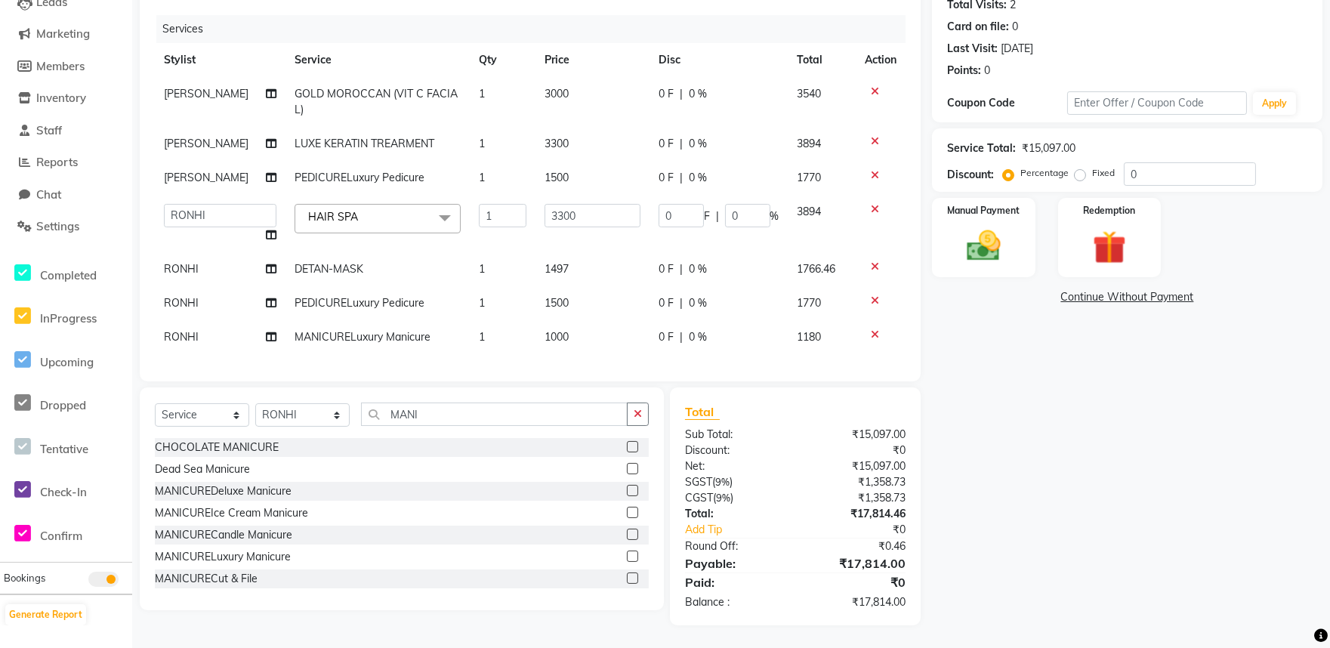
click at [1104, 501] on div "Name: Prabhu Membership: No Active Membership Total Visits: 2 Card on file: 0 L…" at bounding box center [1133, 283] width 402 height 684
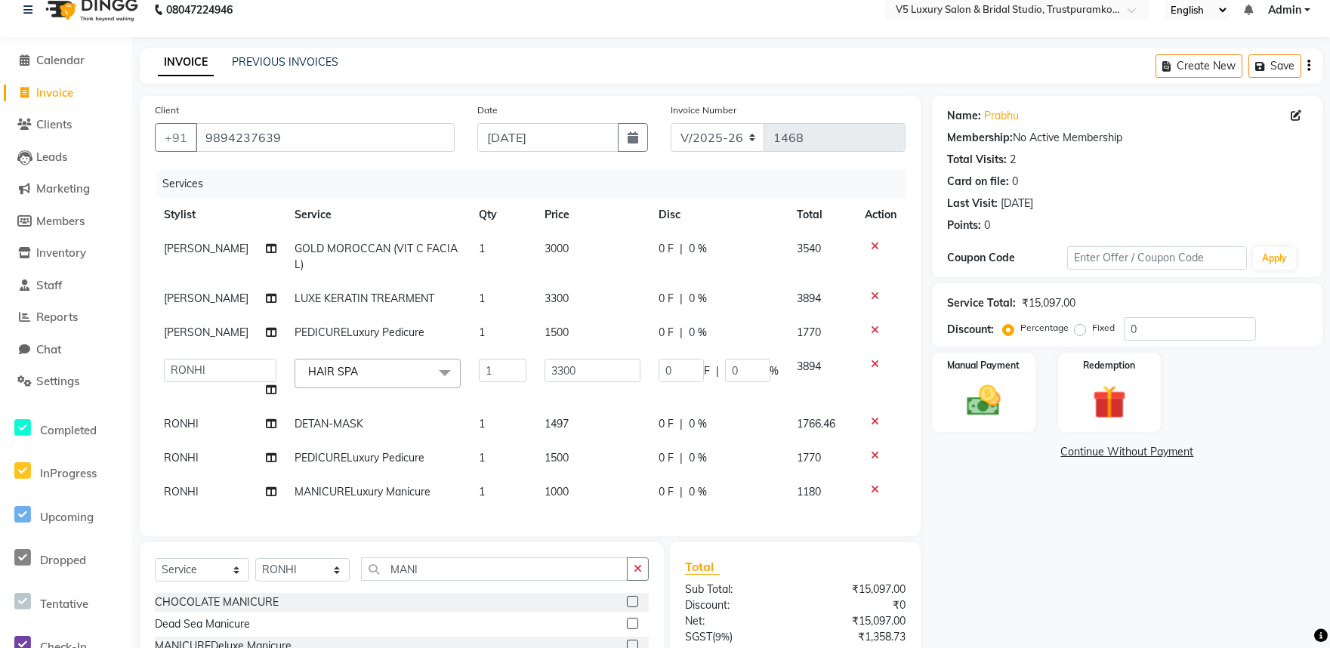
scroll to position [17, 0]
click at [1281, 61] on button "Save" at bounding box center [1275, 66] width 53 height 23
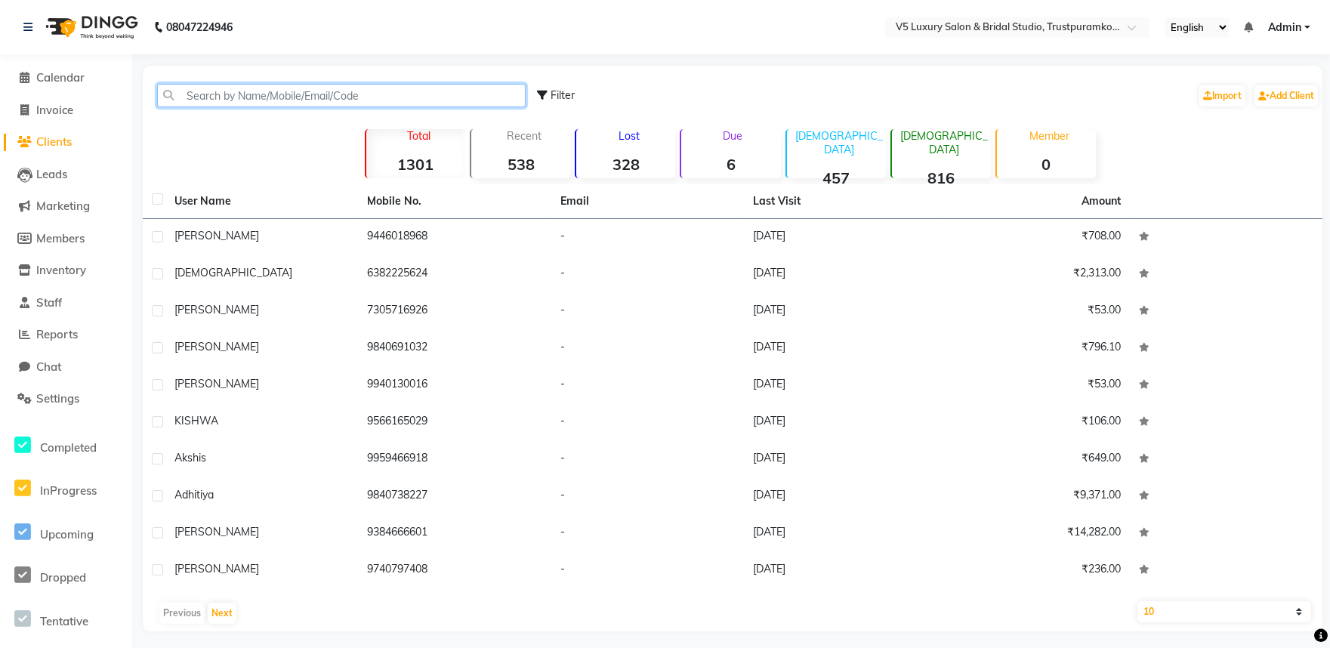
click at [333, 96] on input "text" at bounding box center [341, 95] width 369 height 23
click at [76, 74] on span "Calendar" at bounding box center [60, 77] width 48 height 14
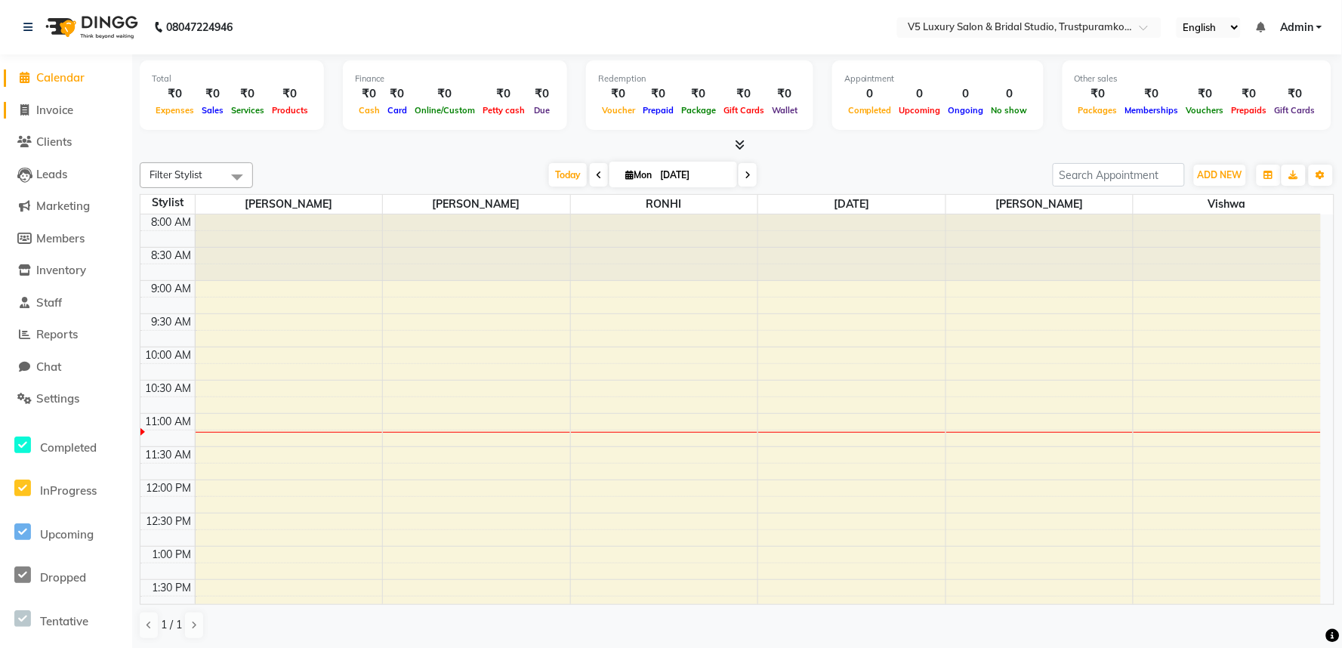
click at [56, 113] on span "Invoice" at bounding box center [54, 110] width 37 height 14
select select "service"
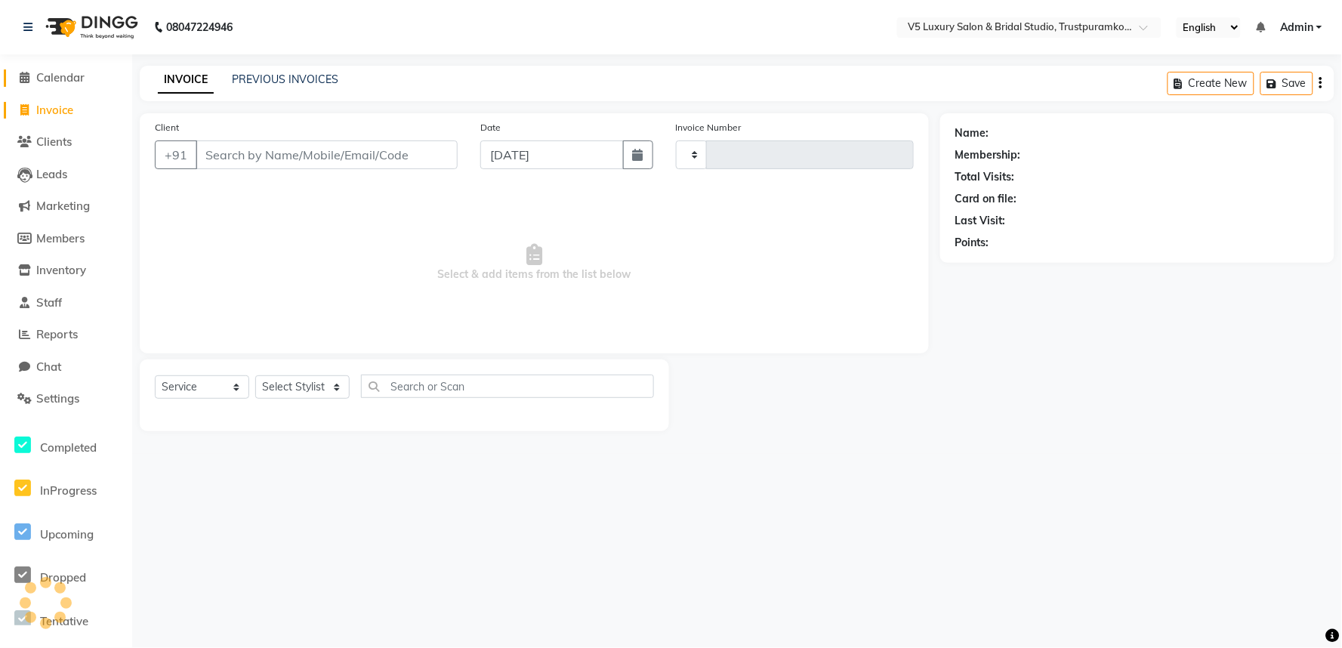
type input "1468"
select select "7993"
click at [96, 68] on li "Calendar" at bounding box center [66, 78] width 132 height 32
click at [85, 76] on span "Calendar" at bounding box center [60, 77] width 48 height 14
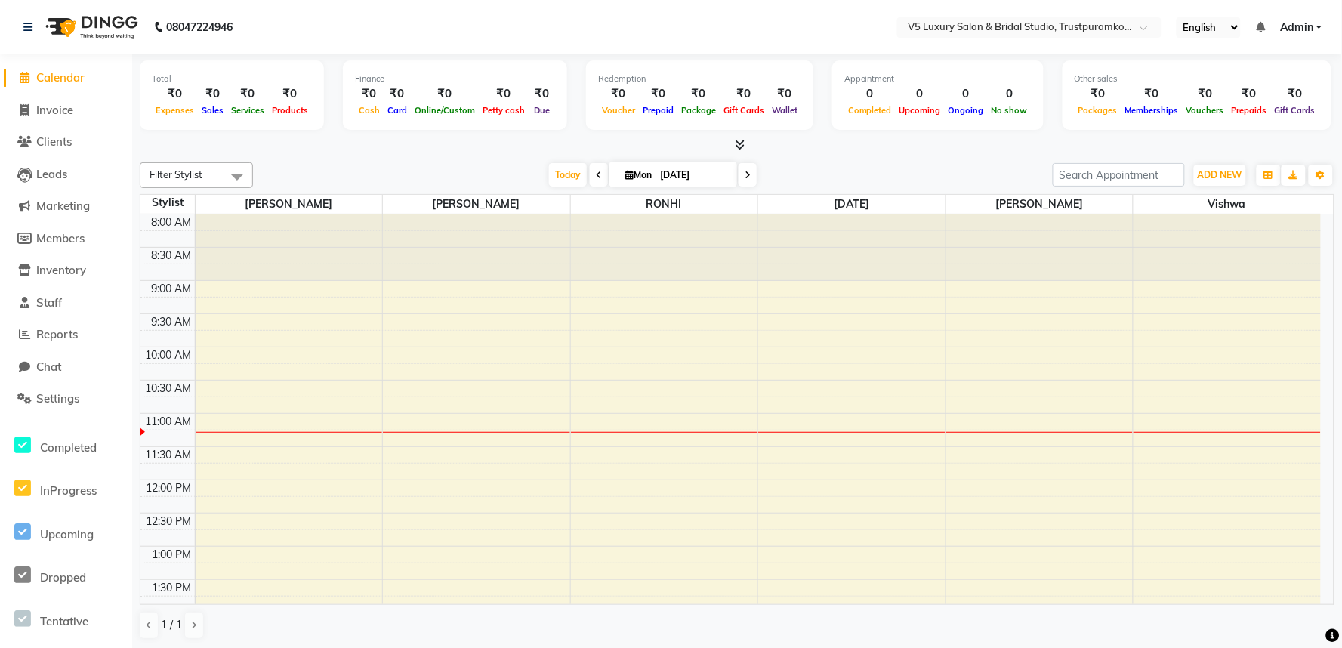
click at [580, 24] on nav "08047224946 Select Location × V5 Luxury Salon & Bridal Studio, Trustpuramkodamb…" at bounding box center [671, 27] width 1342 height 54
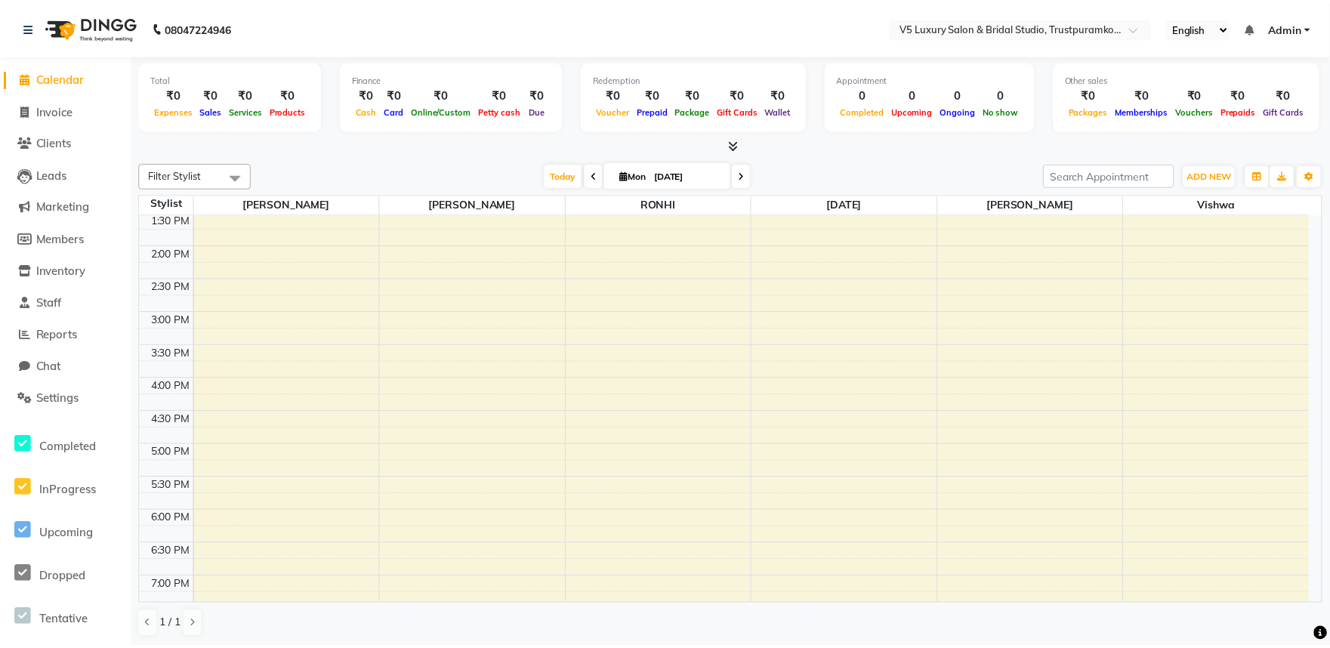
scroll to position [125, 0]
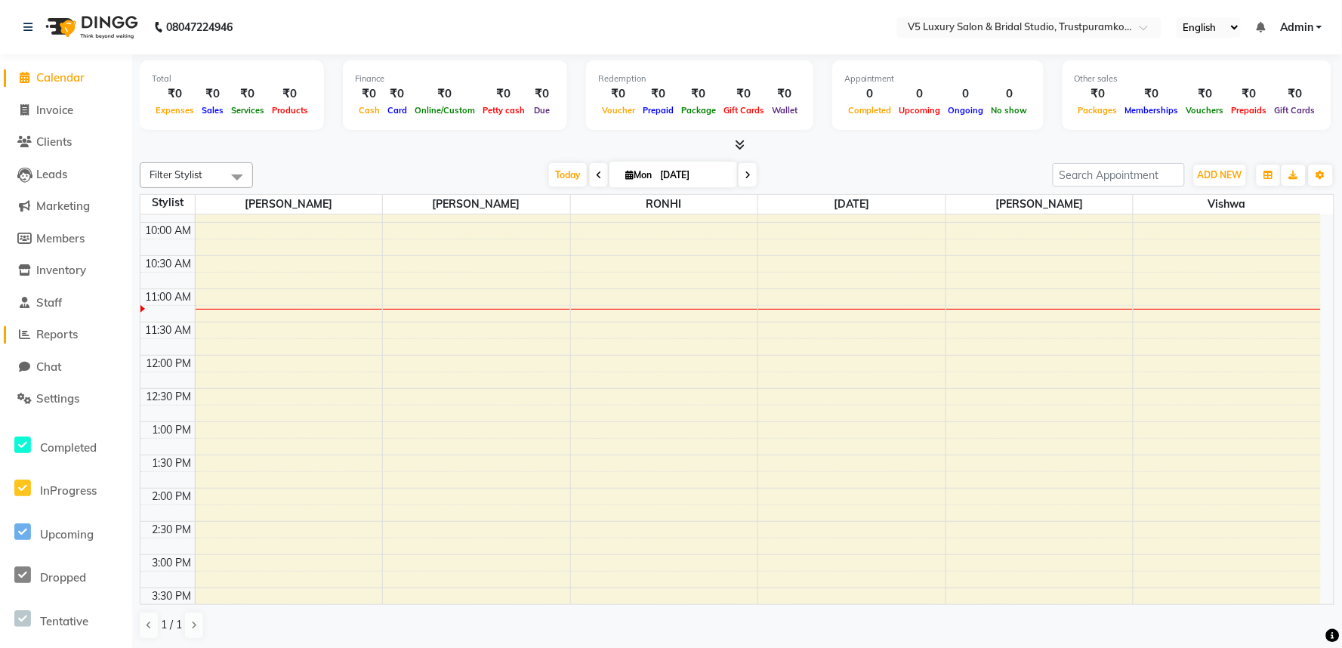
click at [68, 338] on span "Reports" at bounding box center [57, 334] width 42 height 14
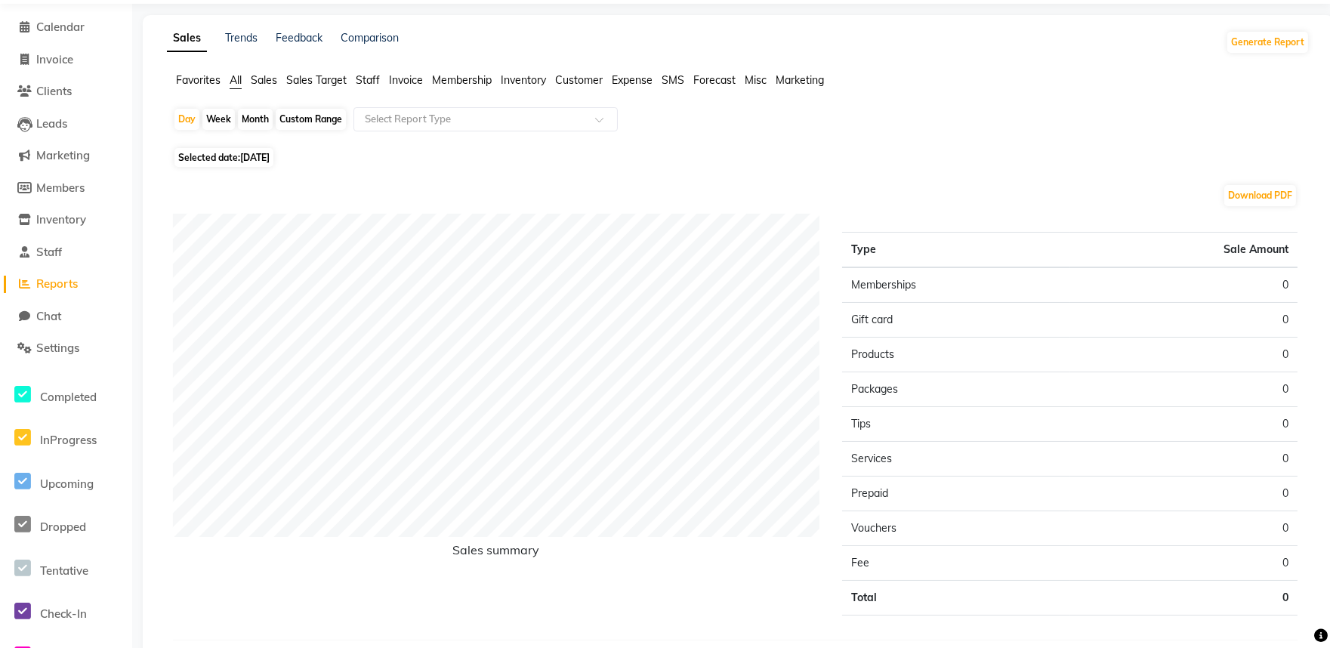
scroll to position [103, 0]
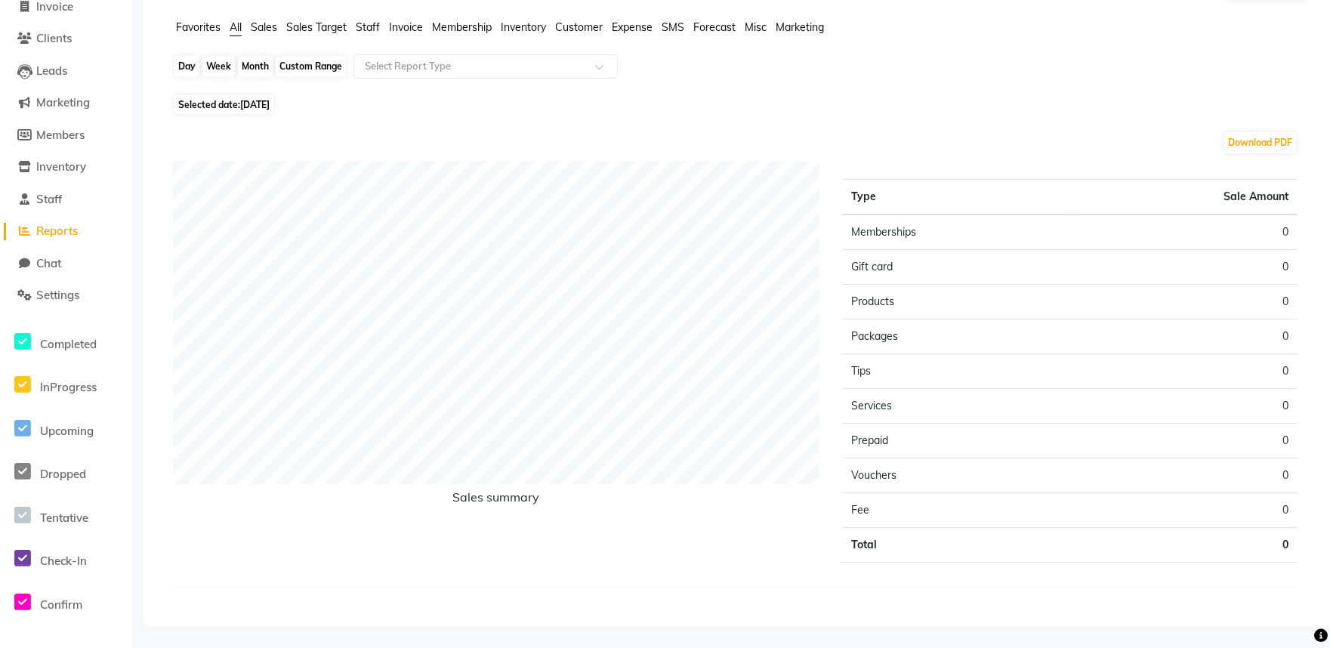
click at [187, 68] on div "Day" at bounding box center [186, 66] width 25 height 21
select select "9"
select select "2025"
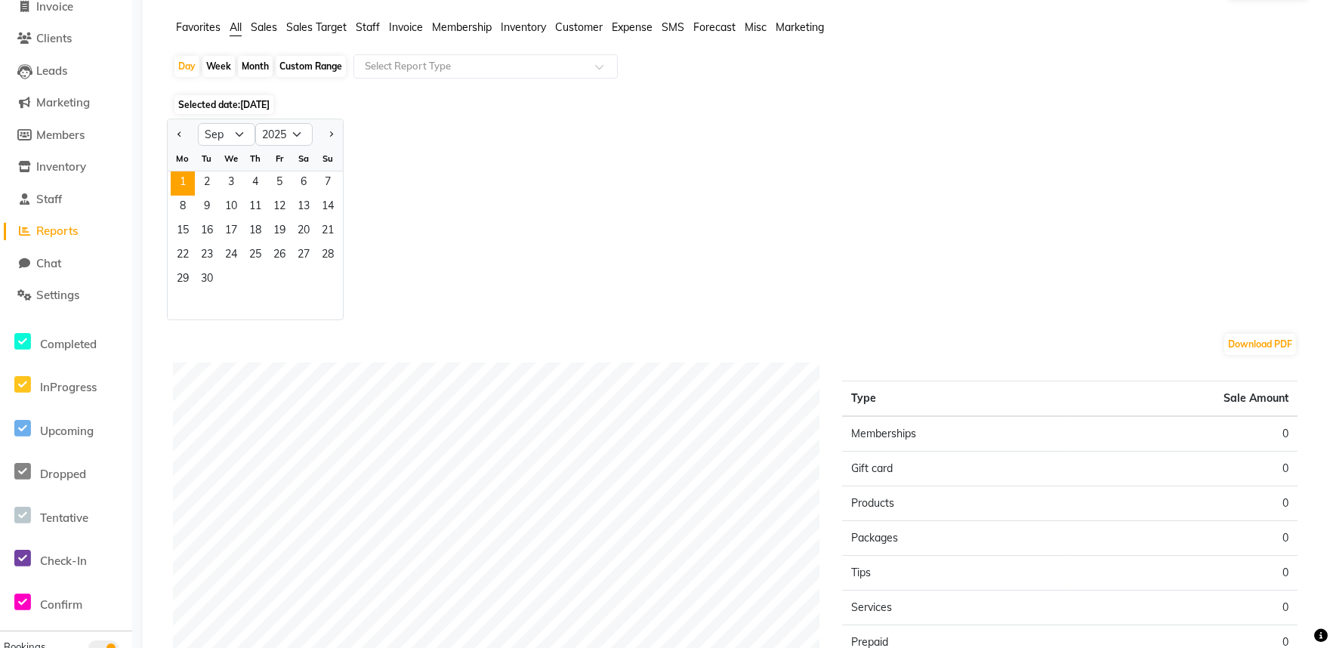
click at [270, 24] on span "Sales" at bounding box center [264, 27] width 26 height 14
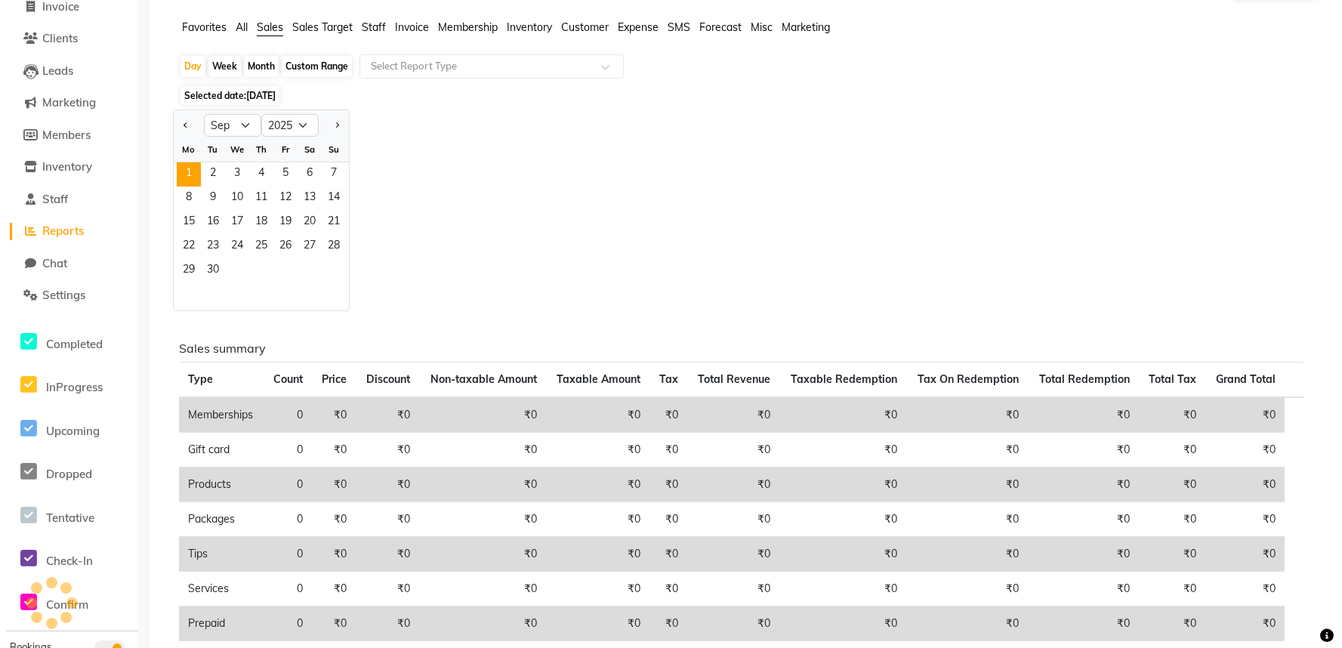
scroll to position [0, 0]
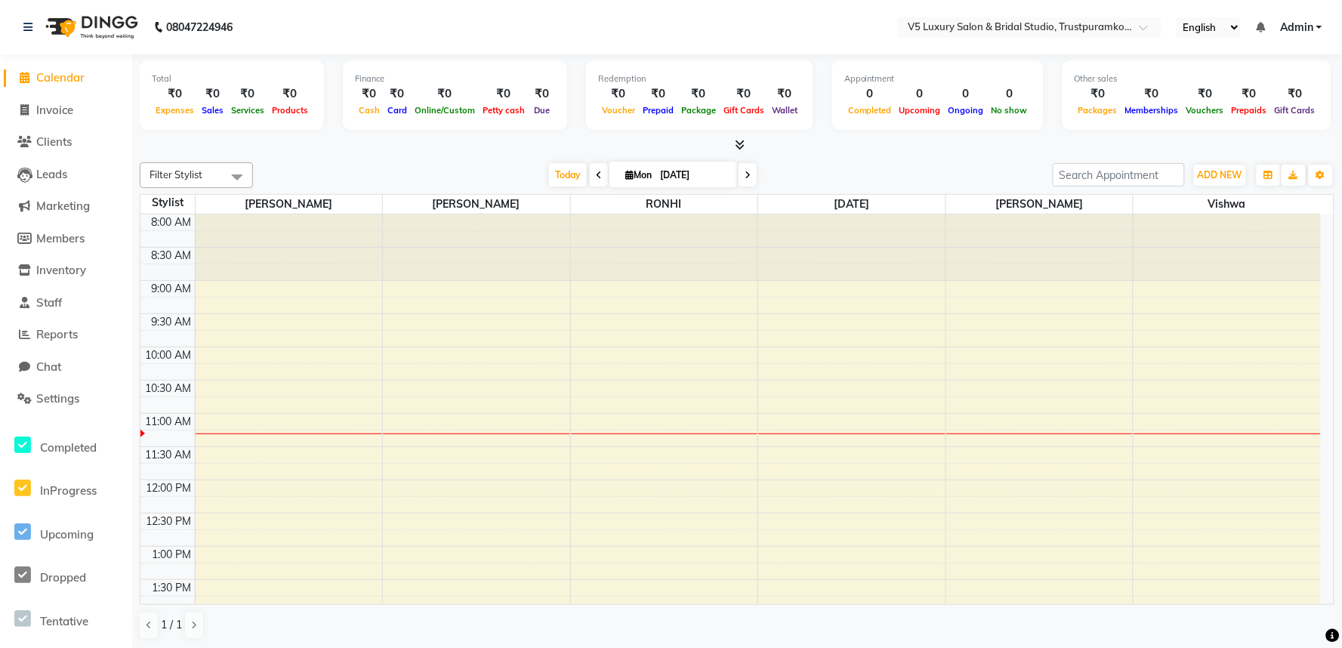
click at [61, 325] on li "Reports" at bounding box center [66, 335] width 132 height 32
click at [63, 331] on span "Reports" at bounding box center [57, 334] width 42 height 14
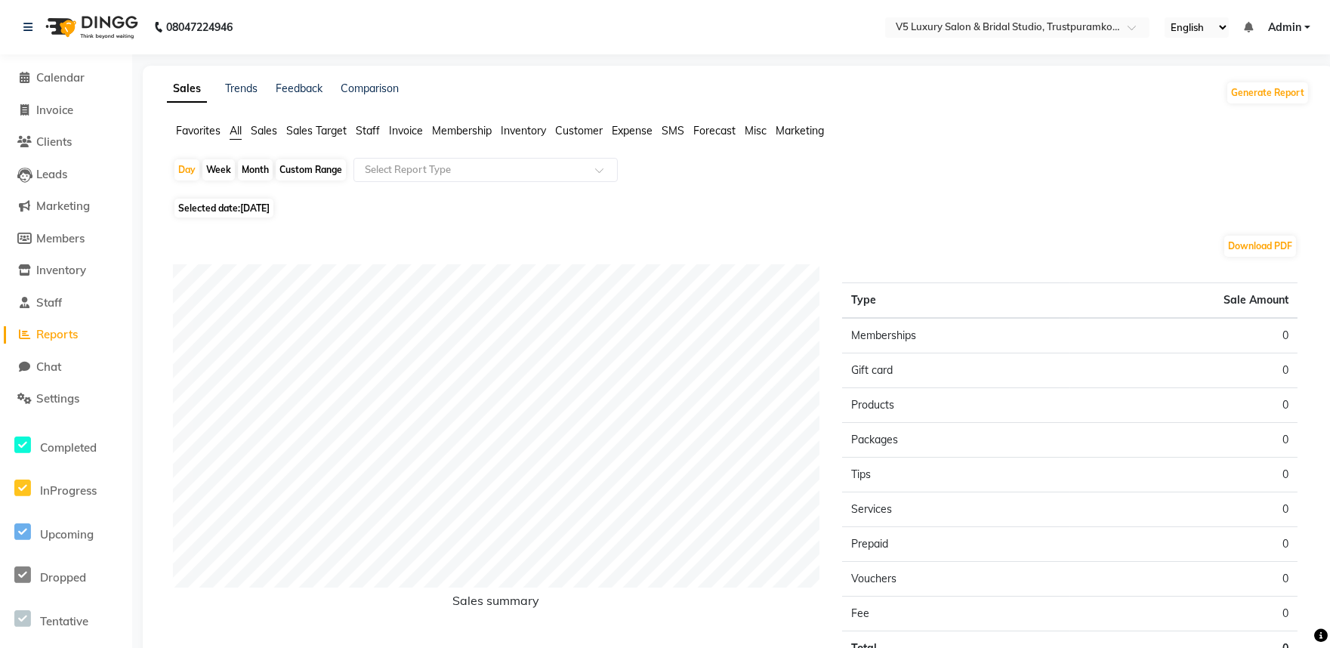
click at [240, 132] on span "All" at bounding box center [236, 131] width 12 height 14
click at [312, 166] on div "Custom Range" at bounding box center [311, 169] width 70 height 21
select select "9"
select select "2025"
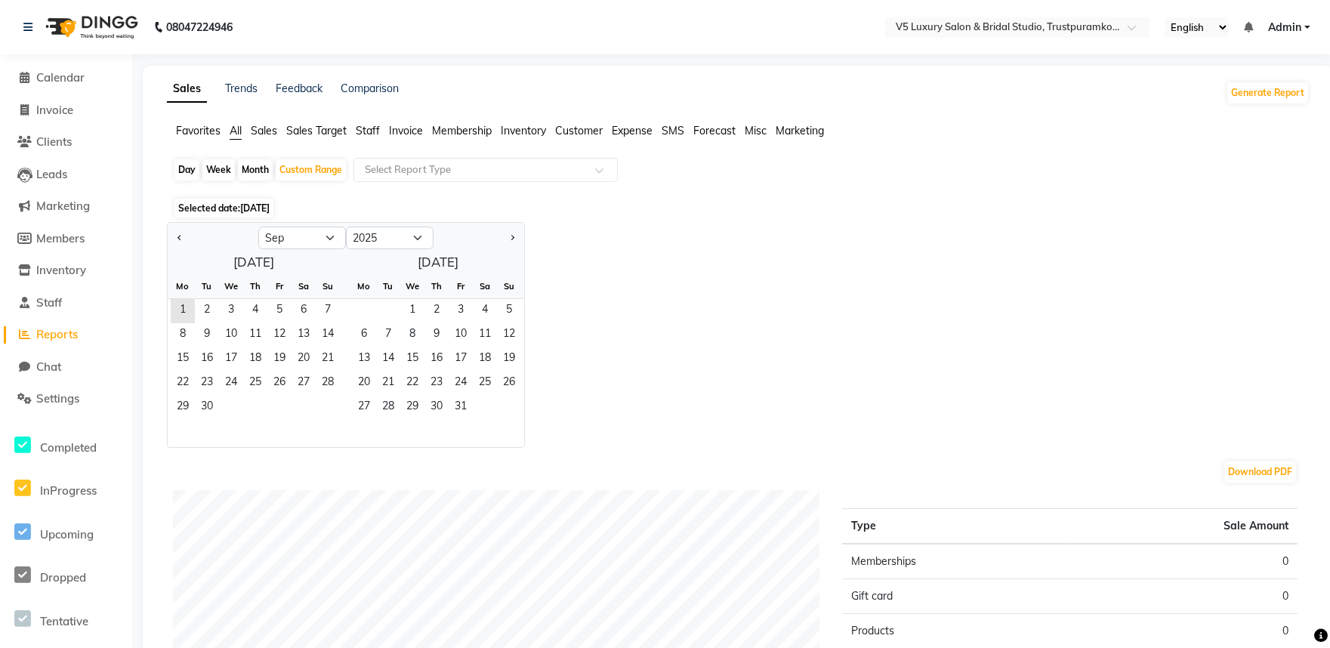
click at [258, 171] on div "Month" at bounding box center [255, 169] width 35 height 21
select select "9"
select select "2025"
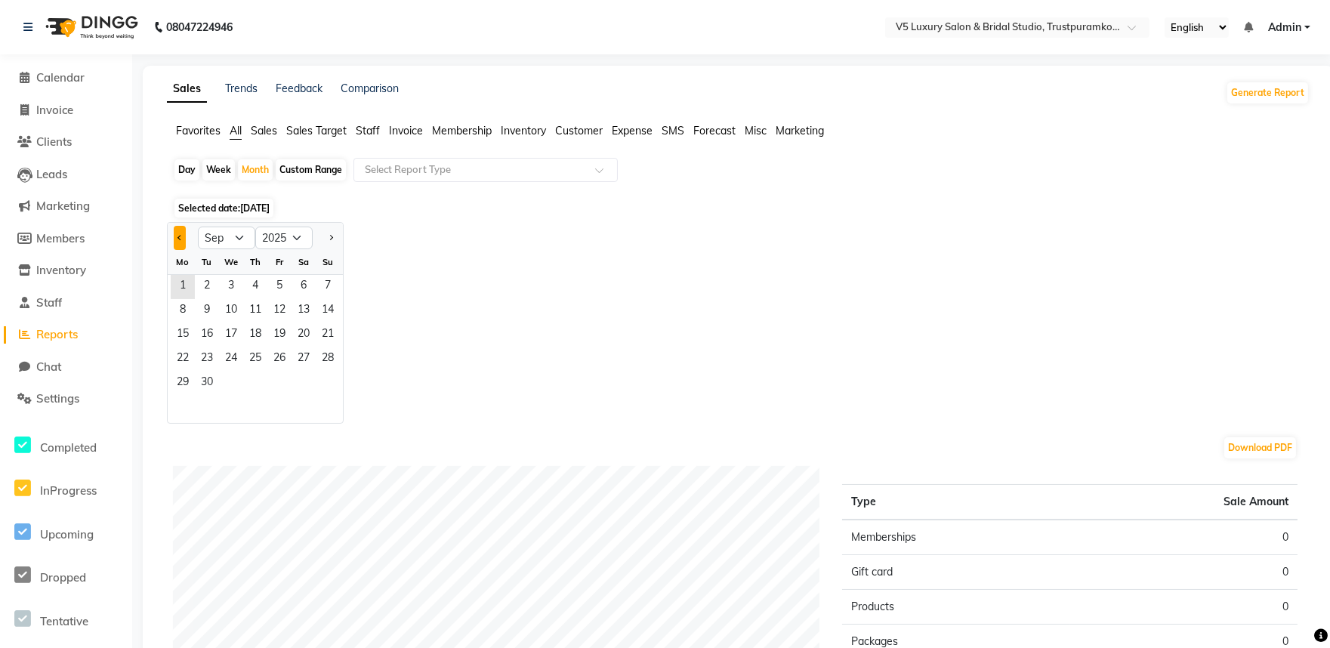
click at [179, 234] on span "Previous month" at bounding box center [180, 236] width 5 height 5
select select "8"
click at [261, 323] on span "14" at bounding box center [255, 335] width 24 height 24
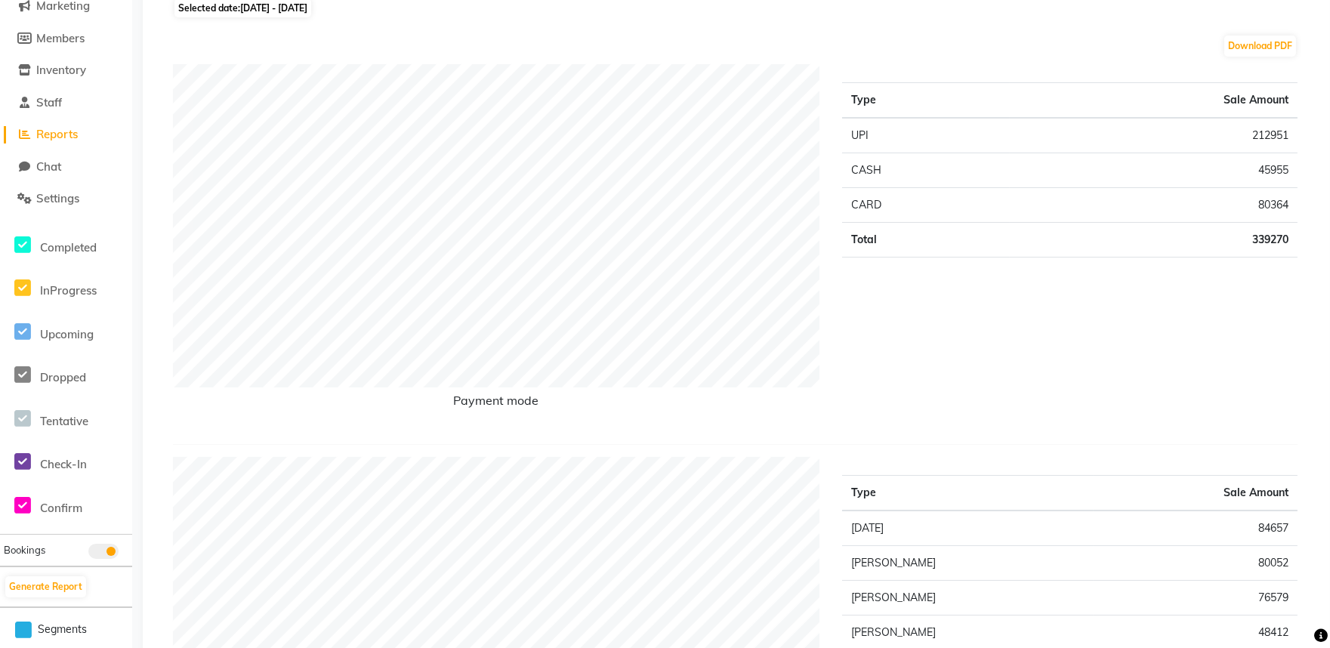
scroll to position [61, 0]
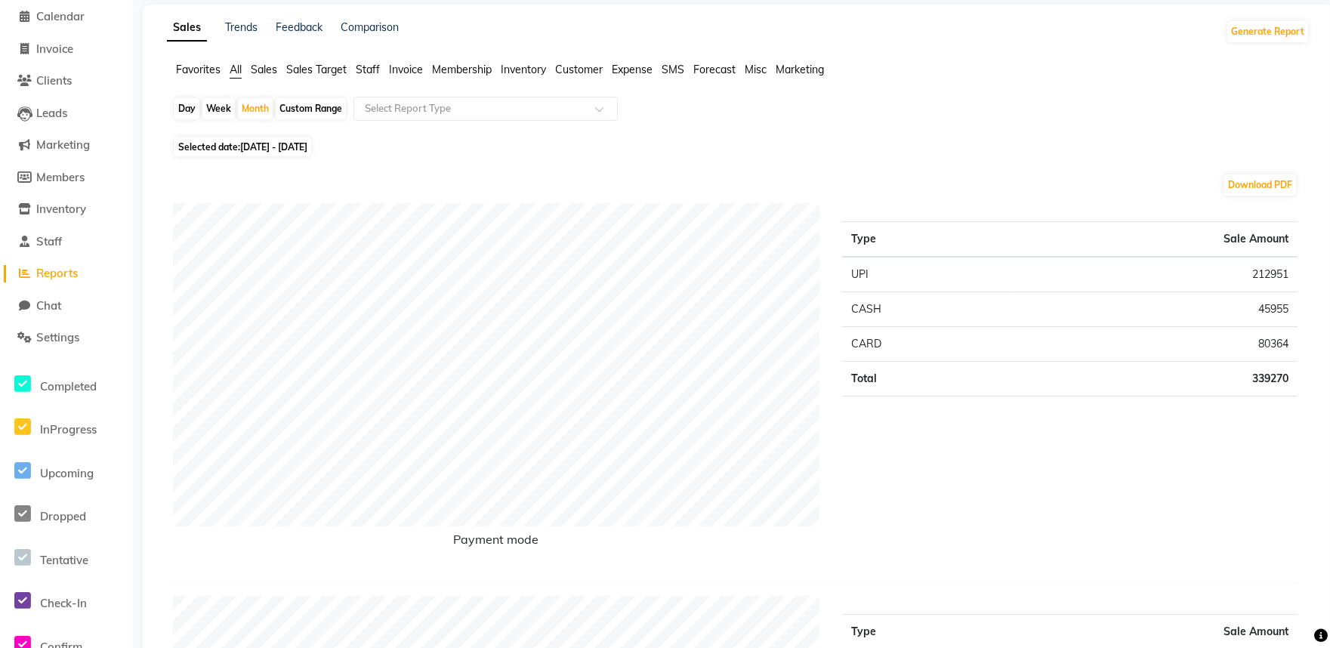
click at [370, 69] on span "Staff" at bounding box center [368, 70] width 24 height 14
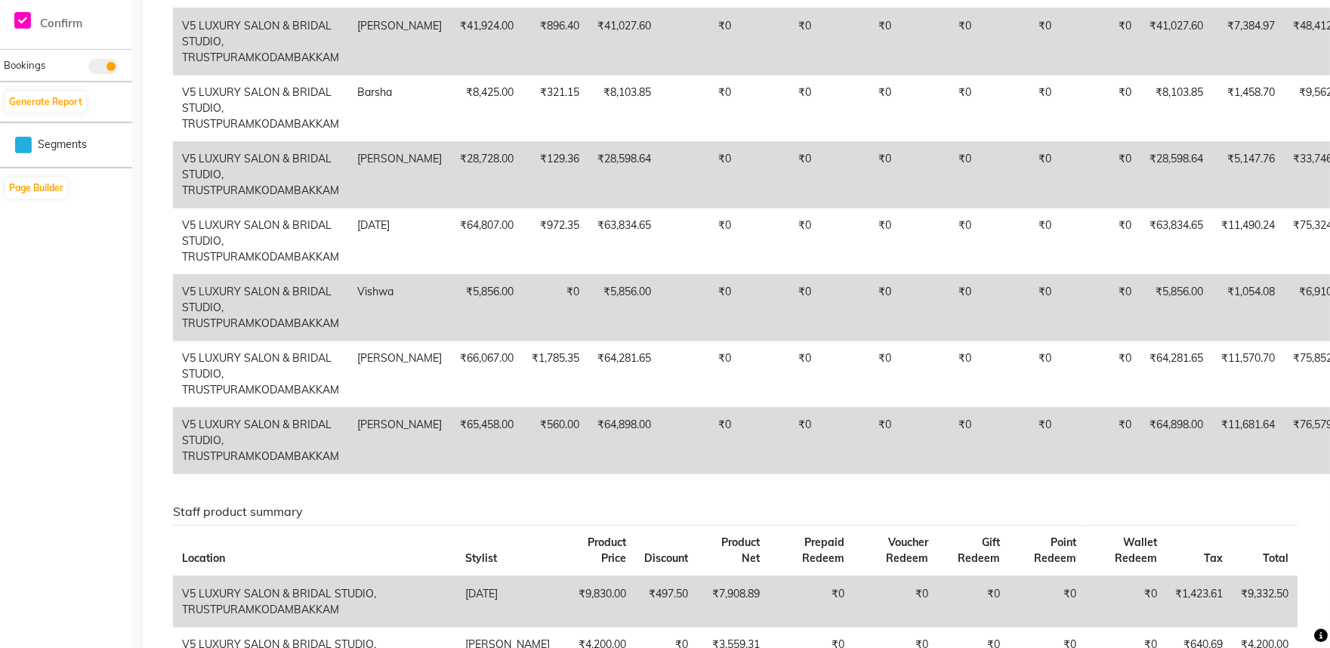
scroll to position [462, 0]
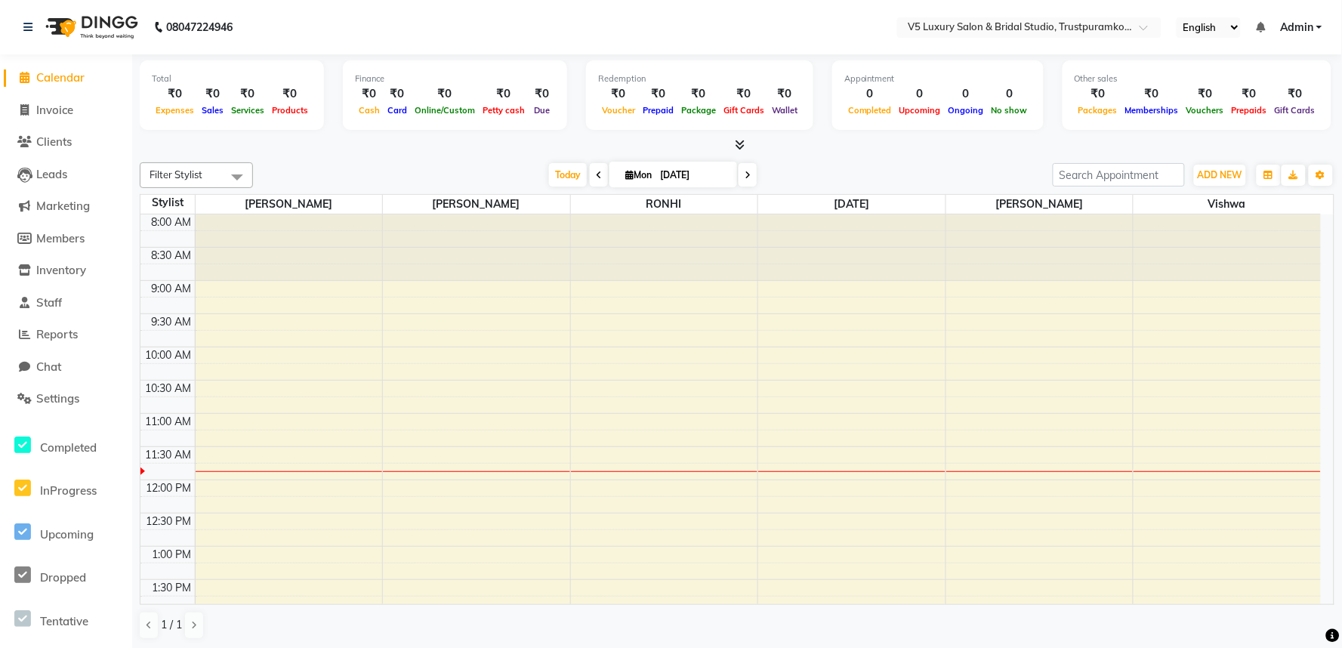
click at [27, 100] on li "Invoice" at bounding box center [66, 110] width 132 height 32
click at [45, 104] on span "Invoice" at bounding box center [54, 110] width 37 height 14
select select "service"
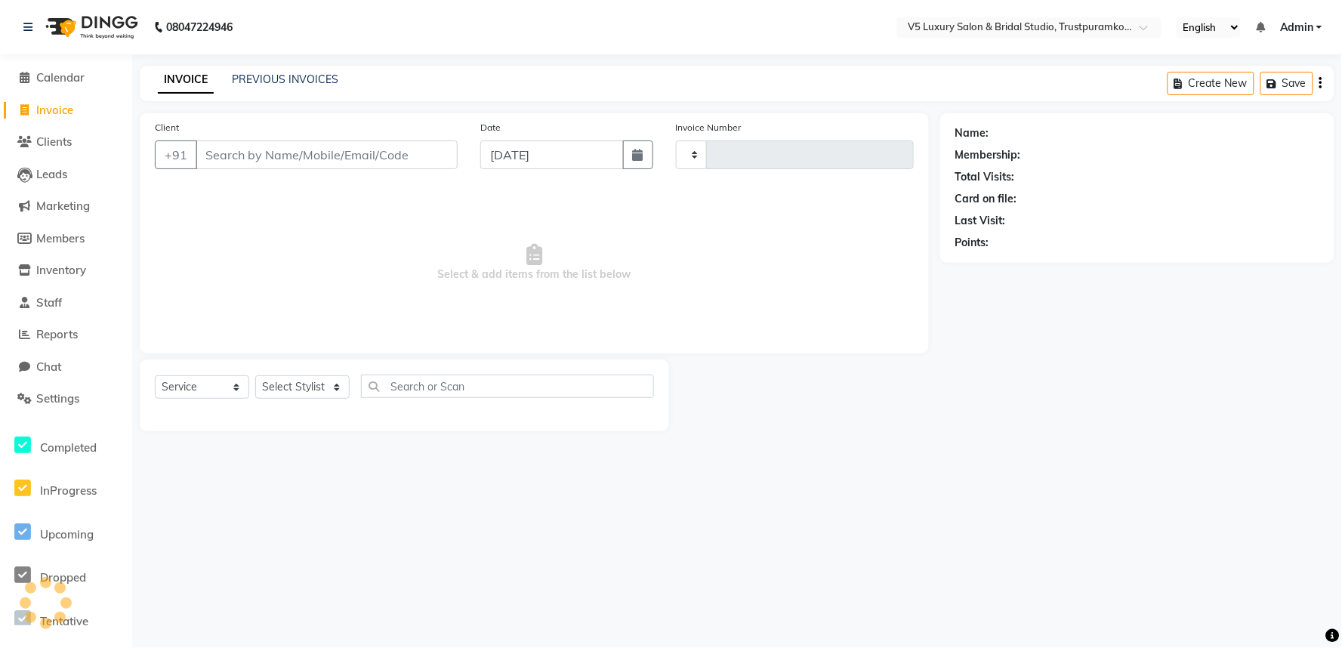
type input "1468"
select select "7993"
click at [293, 74] on link "PREVIOUS INVOICES" at bounding box center [285, 80] width 107 height 14
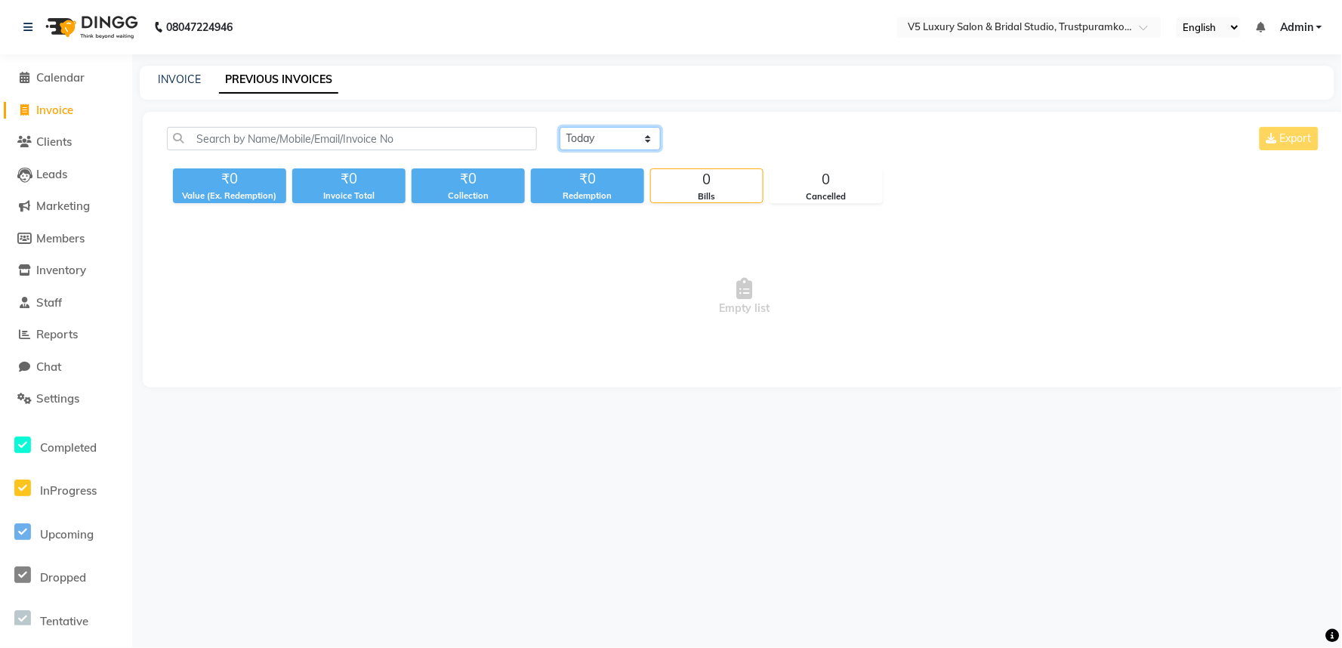
click at [619, 140] on select "[DATE] [DATE] Custom Range" at bounding box center [610, 138] width 101 height 23
click at [560, 127] on select "[DATE] [DATE] Custom Range" at bounding box center [610, 138] width 101 height 23
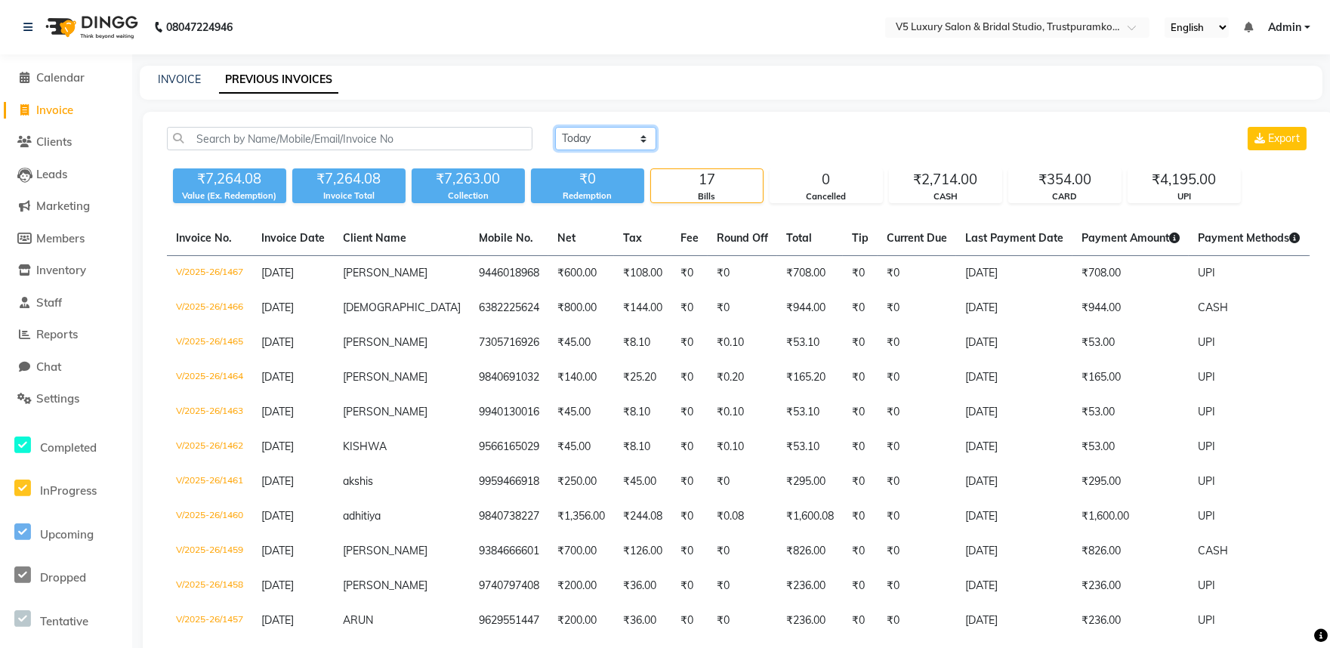
click at [614, 137] on select "[DATE] [DATE] Custom Range" at bounding box center [605, 138] width 101 height 23
select select "[DATE]"
click at [555, 127] on select "[DATE] [DATE] Custom Range" at bounding box center [605, 138] width 101 height 23
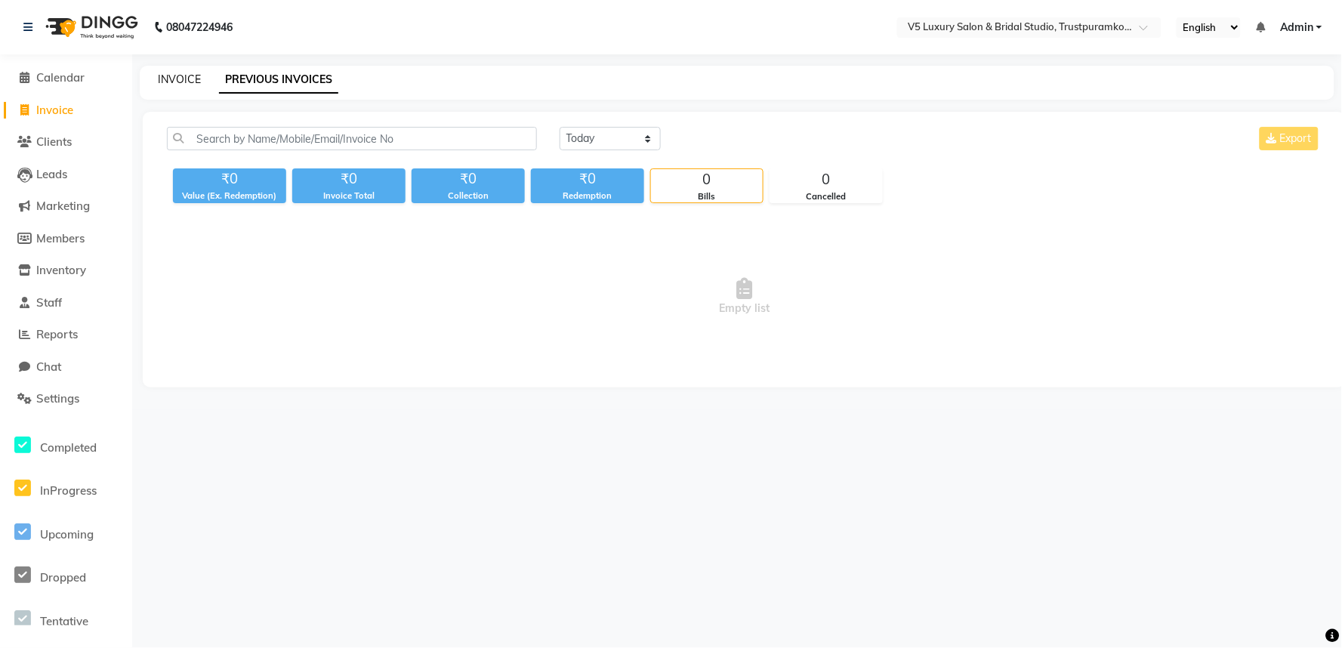
click at [171, 73] on link "INVOICE" at bounding box center [179, 80] width 43 height 14
select select "service"
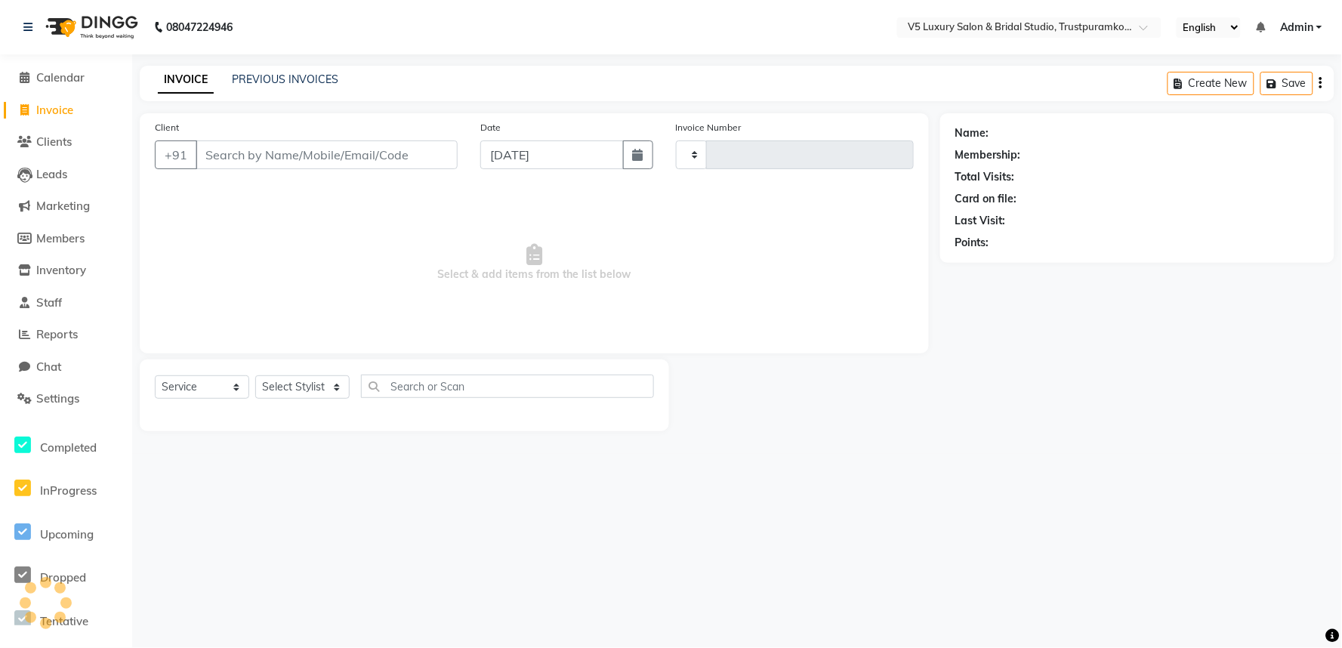
type input "1468"
select select "7993"
click at [227, 149] on input "Client" at bounding box center [327, 154] width 262 height 29
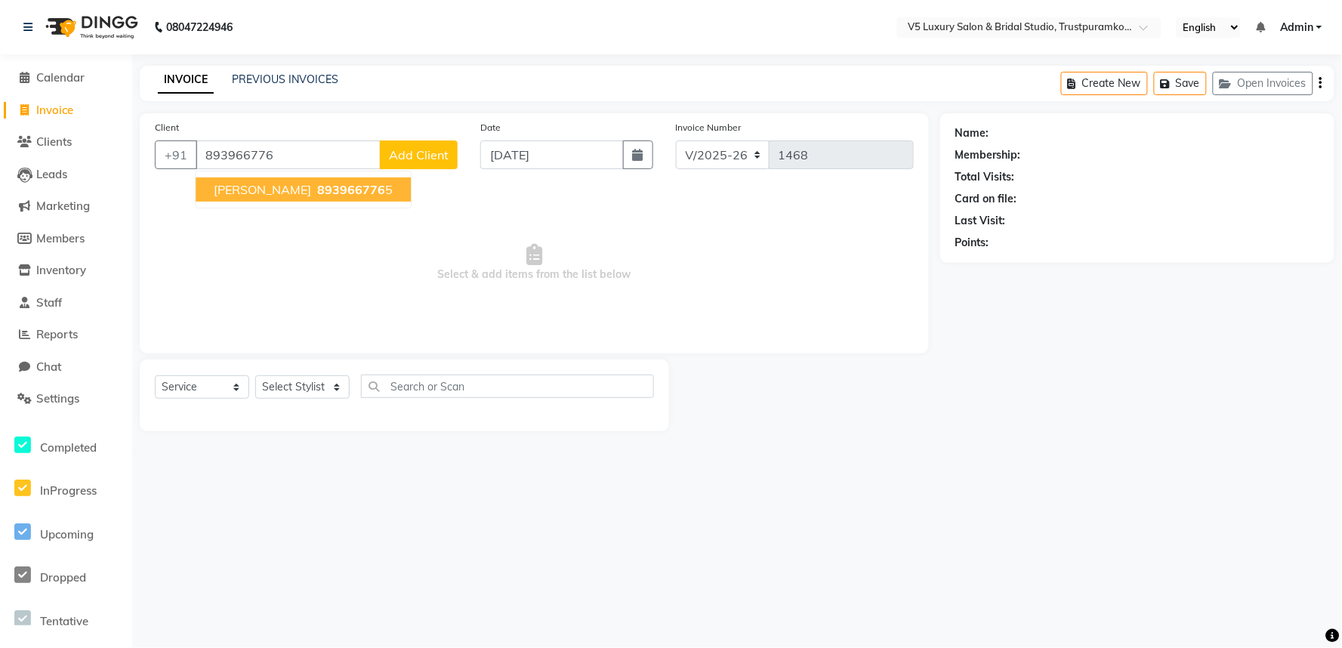
click at [317, 193] on span "893966776" at bounding box center [351, 189] width 68 height 15
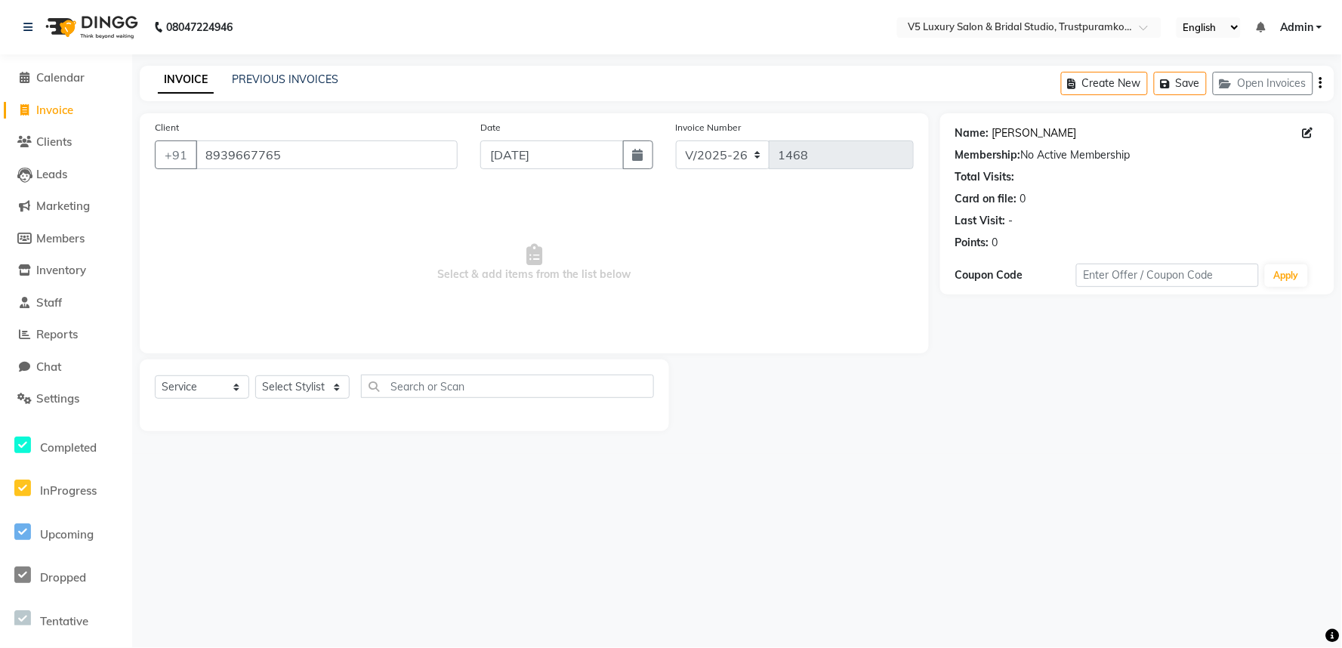
click at [1005, 133] on link "[PERSON_NAME]" at bounding box center [1034, 133] width 85 height 16
click at [298, 156] on input "8939667765" at bounding box center [327, 154] width 262 height 29
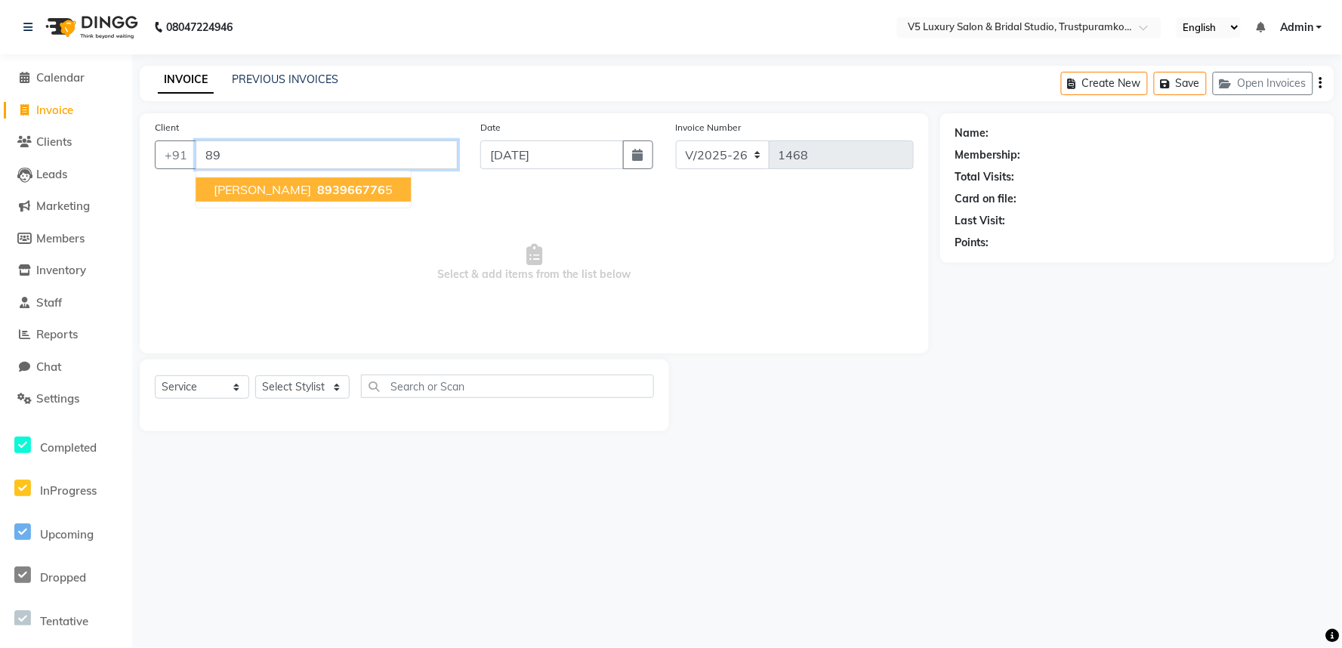
type input "8"
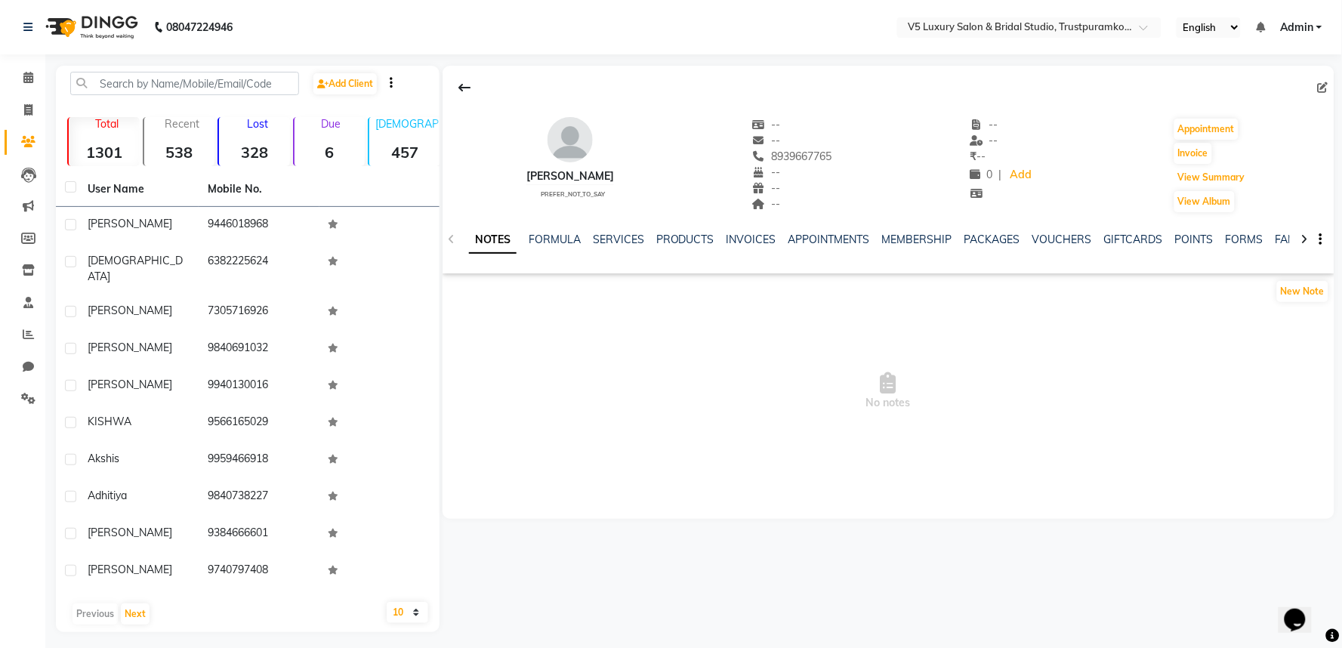
click at [1199, 174] on button "View Summary" at bounding box center [1212, 177] width 75 height 21
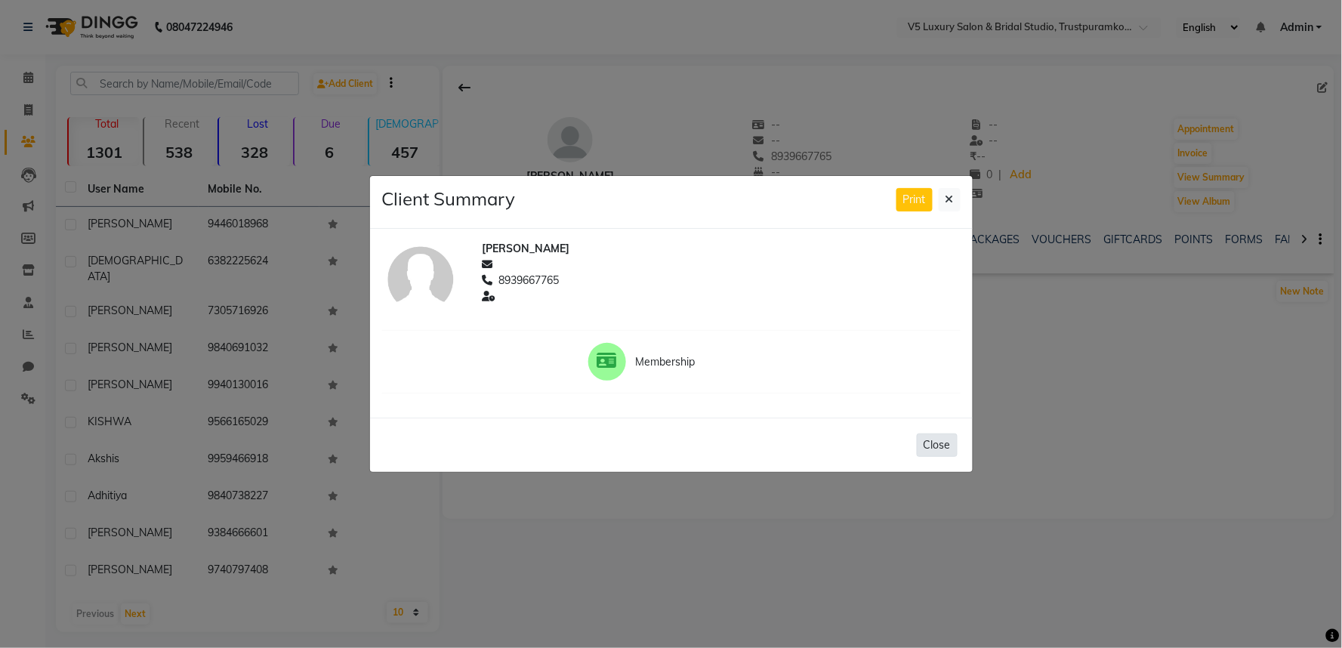
click at [939, 447] on button "Close" at bounding box center [937, 445] width 41 height 23
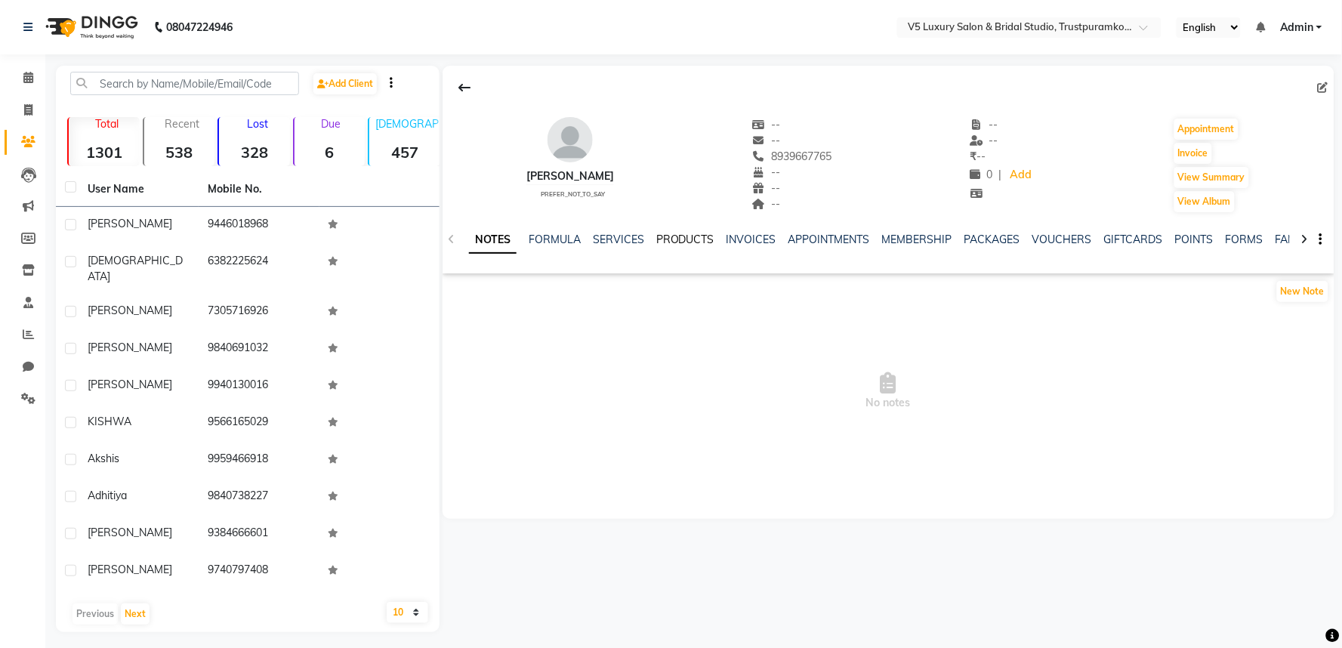
click at [693, 235] on link "PRODUCTS" at bounding box center [685, 240] width 58 height 14
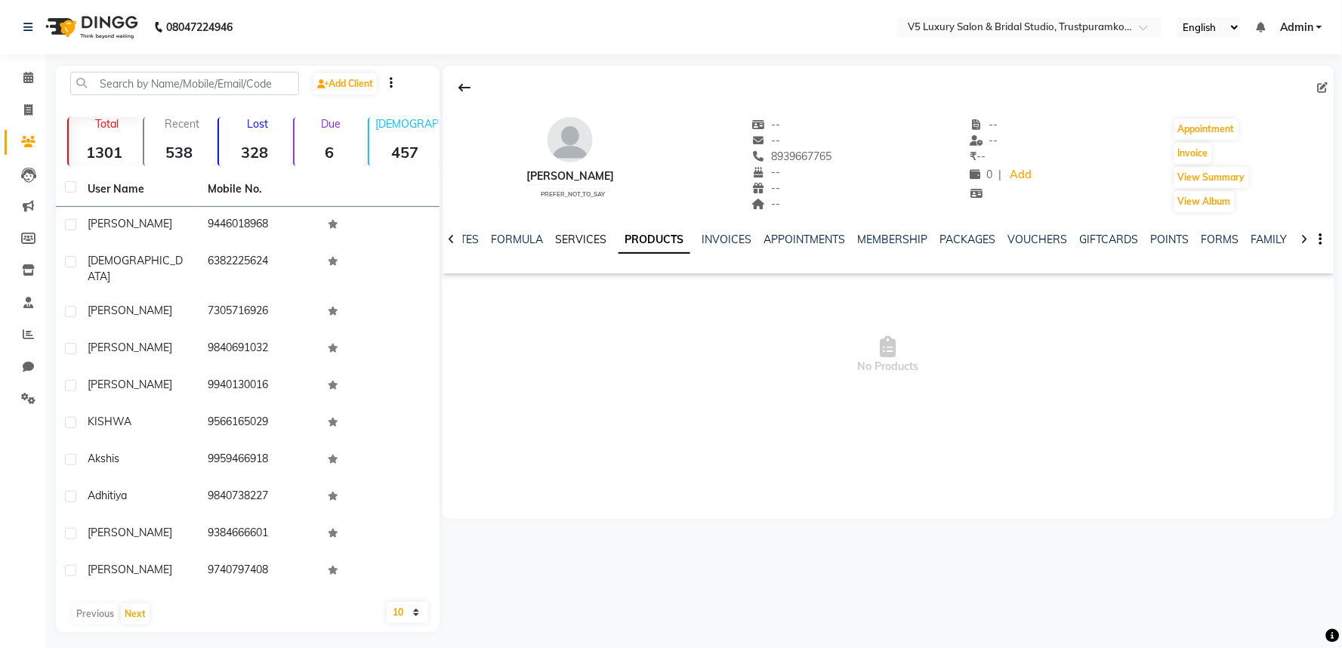
click at [587, 245] on link "SERVICES" at bounding box center [580, 240] width 51 height 14
click at [1205, 174] on button "View Summary" at bounding box center [1212, 177] width 75 height 21
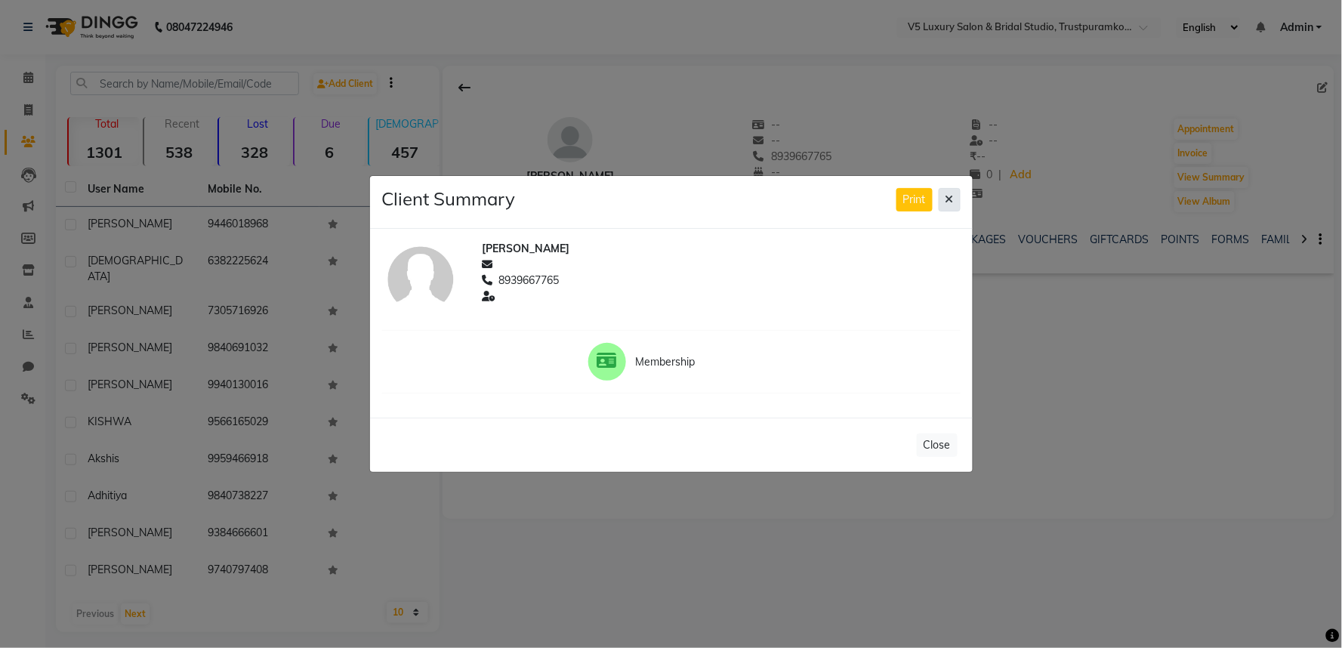
click at [950, 196] on icon at bounding box center [950, 199] width 8 height 11
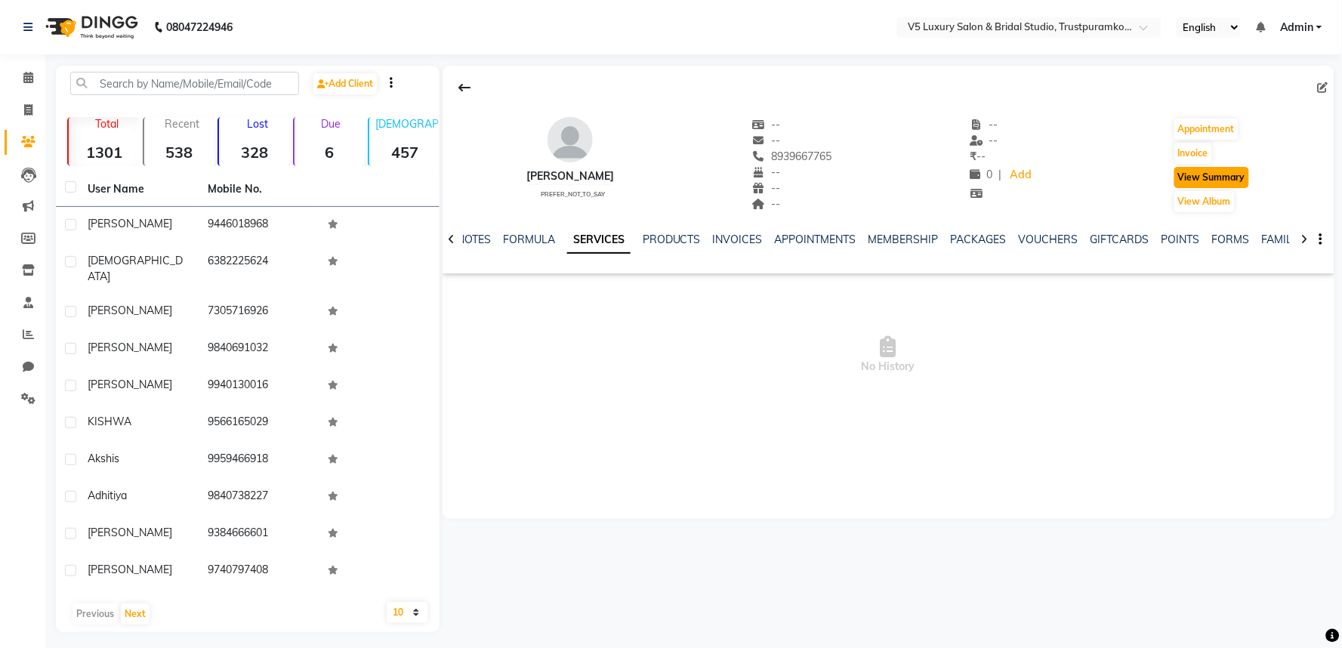
click at [1221, 179] on button "View Summary" at bounding box center [1212, 177] width 75 height 21
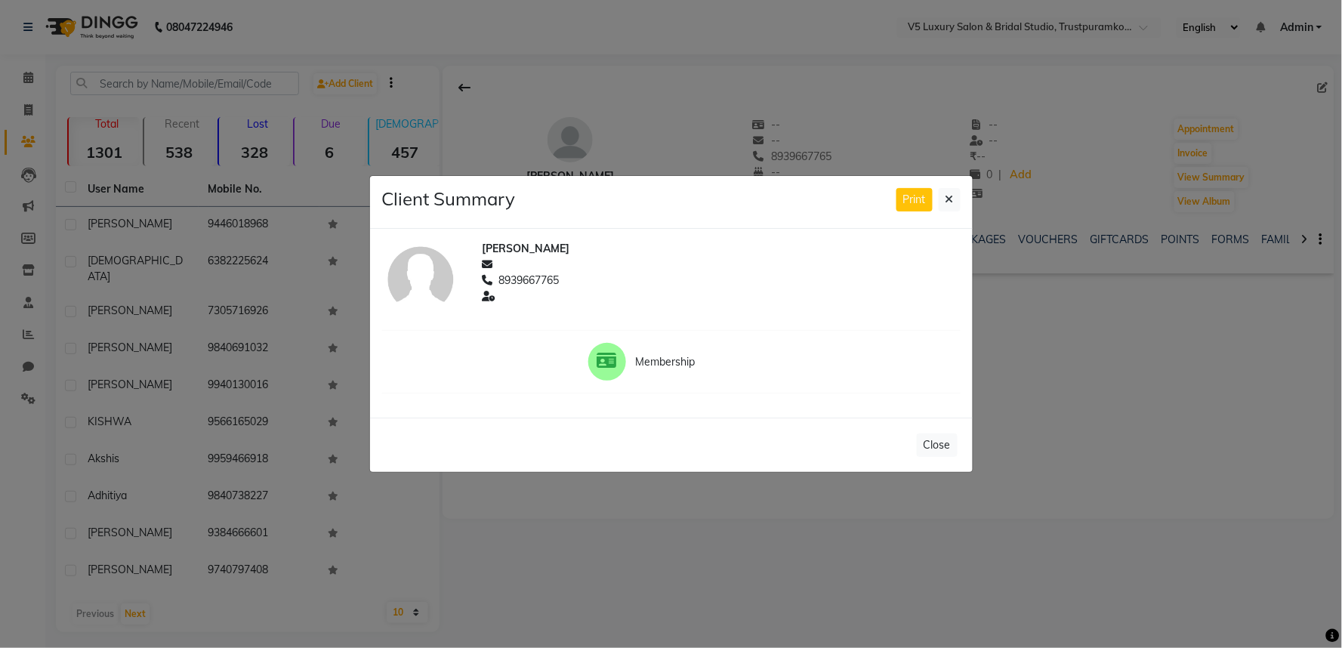
click at [1048, 389] on ngb-modal-window "Client Summary Print ANITA 8939667765 Membership Close" at bounding box center [671, 324] width 1342 height 648
click at [952, 198] on icon at bounding box center [950, 199] width 8 height 11
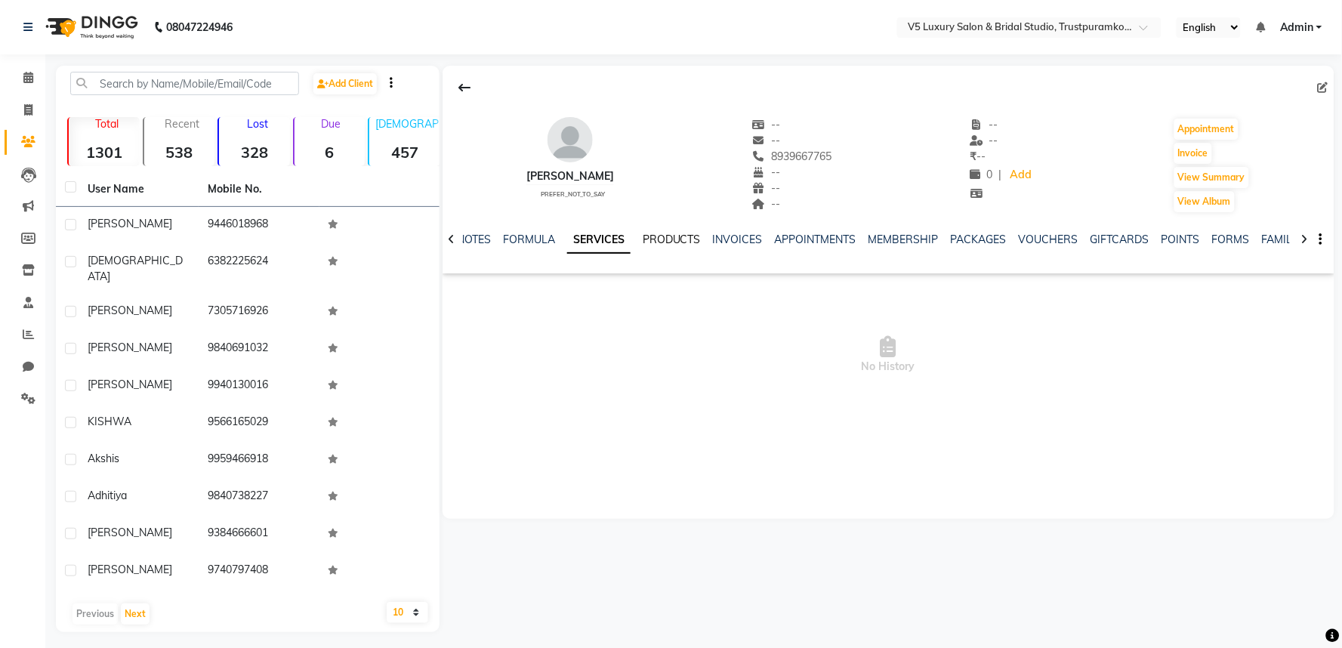
click at [688, 234] on link "PRODUCTS" at bounding box center [672, 240] width 58 height 14
click at [801, 239] on link "APPOINTMENTS" at bounding box center [805, 240] width 82 height 14
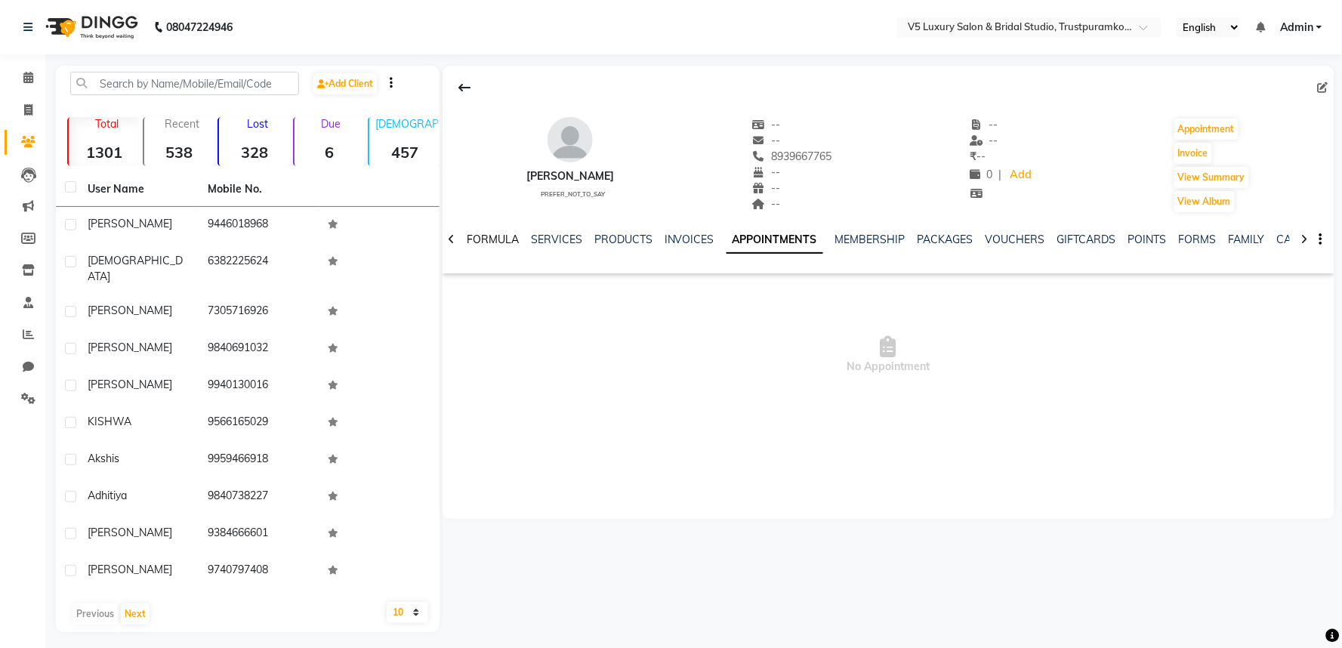
click at [499, 233] on link "FORMULA" at bounding box center [493, 240] width 52 height 14
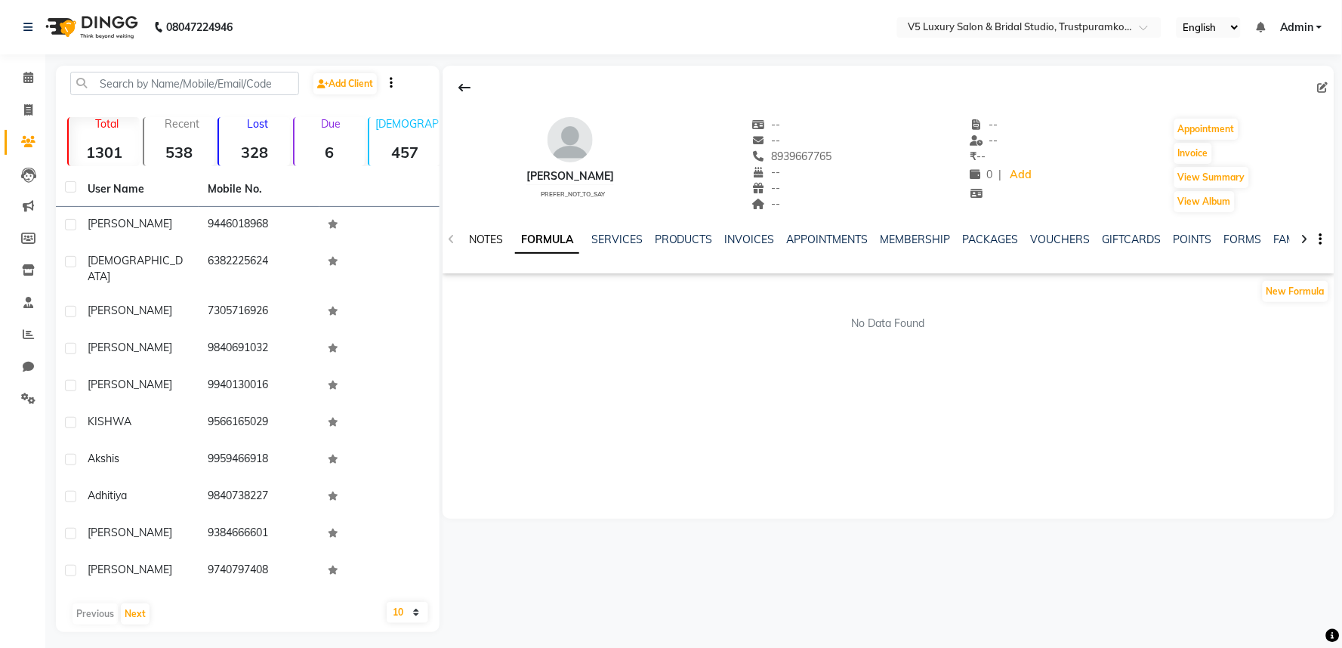
click at [479, 236] on link "NOTES" at bounding box center [486, 240] width 34 height 14
click at [463, 88] on icon at bounding box center [464, 88] width 12 height 12
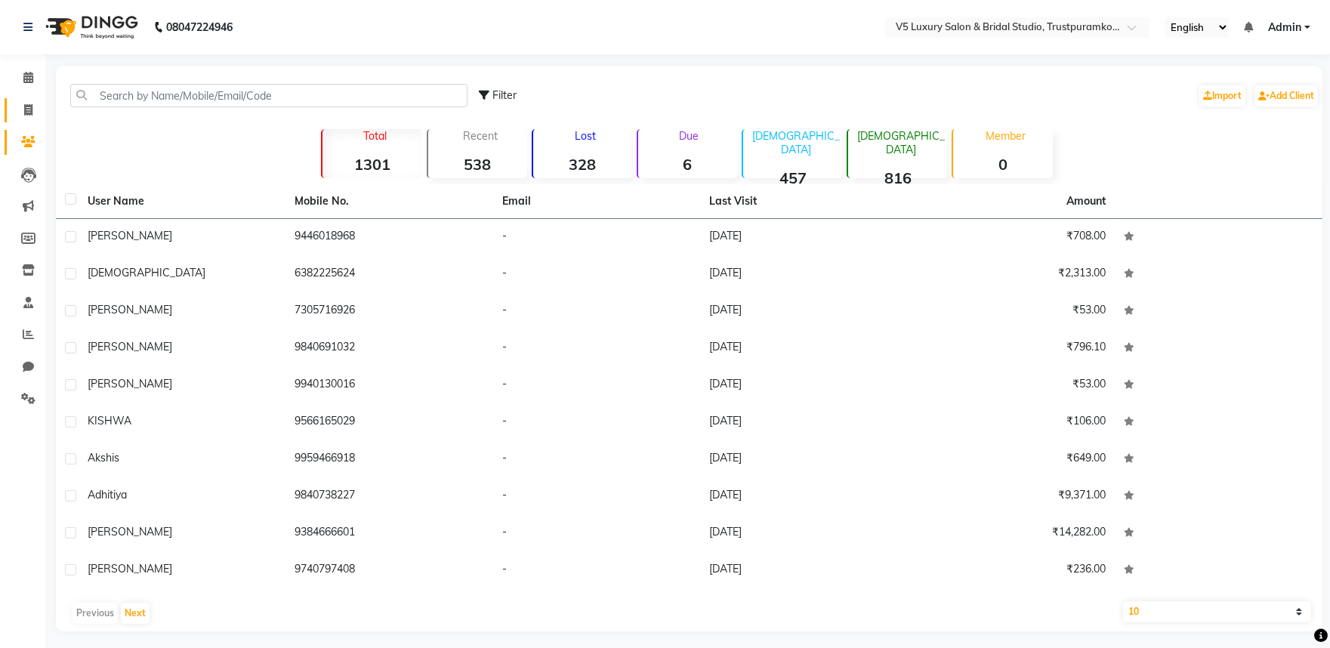
click at [20, 98] on link "Invoice" at bounding box center [23, 110] width 36 height 25
select select "service"
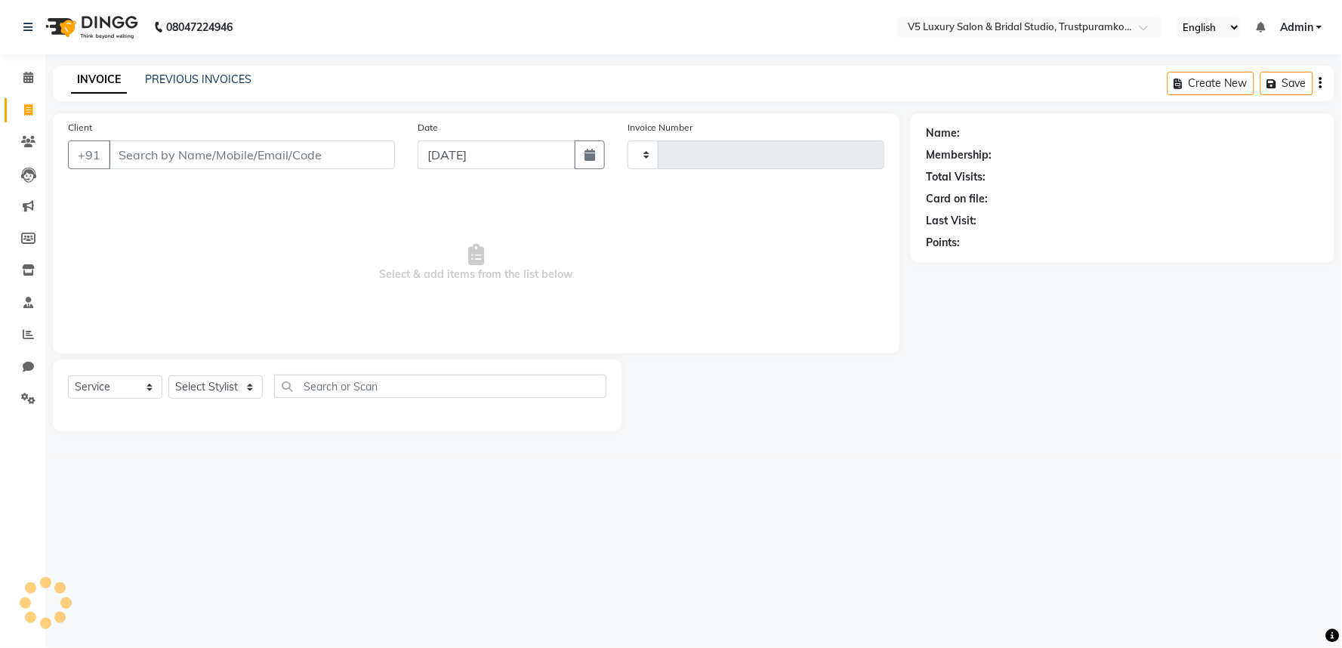
type input "1468"
select select "7993"
